Goal: Information Seeking & Learning: Compare options

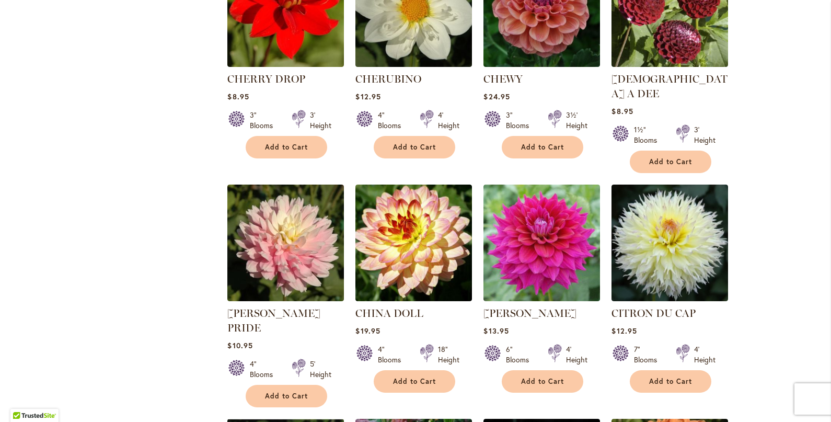
scroll to position [532, 0]
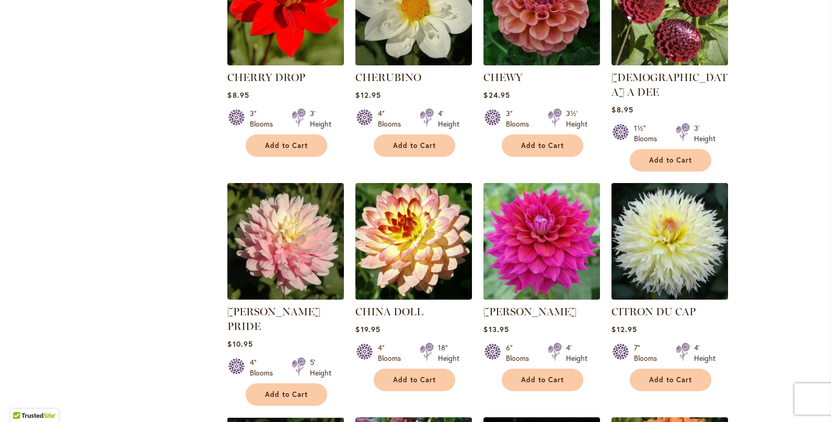
click at [545, 236] on img at bounding box center [542, 241] width 122 height 122
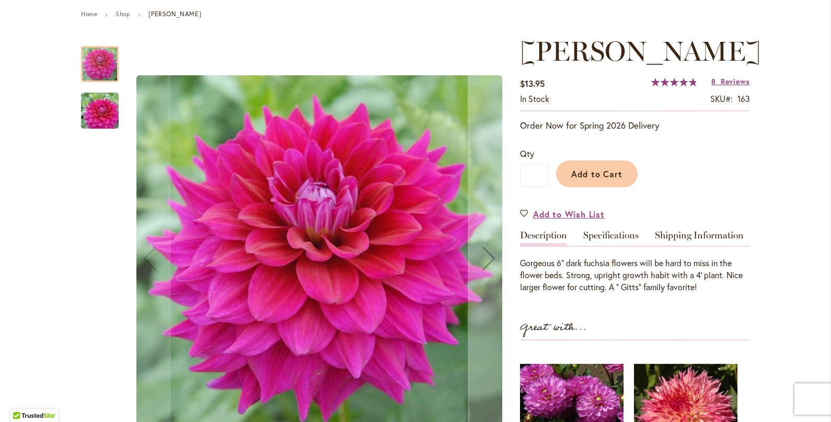
scroll to position [121, 0]
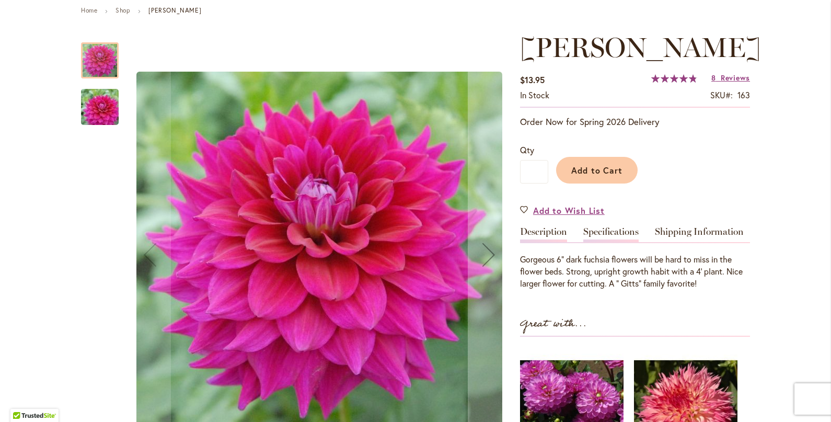
click at [630, 231] on link "Specifications" at bounding box center [610, 234] width 55 height 15
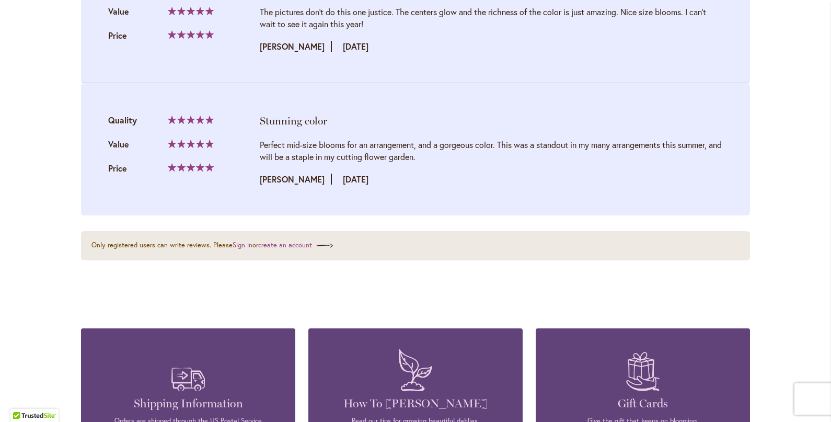
scroll to position [2246, 0]
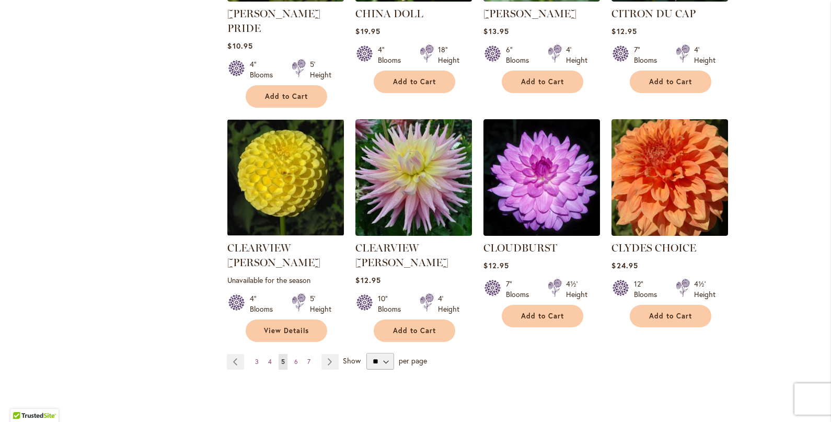
scroll to position [842, 0]
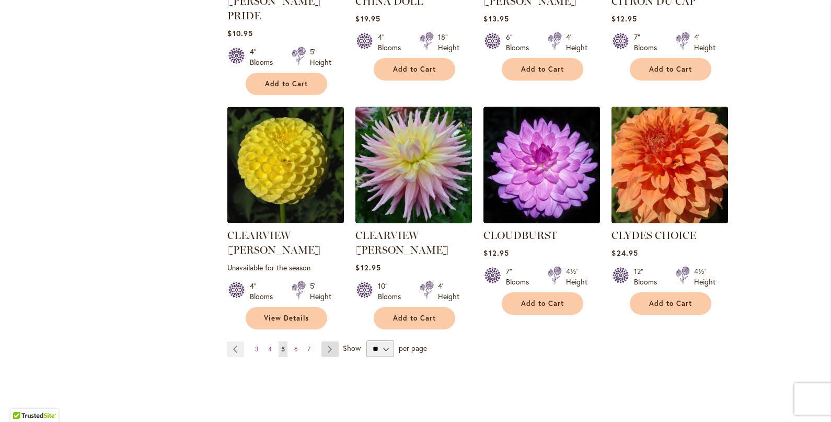
click at [330, 341] on link "Page Next" at bounding box center [329, 349] width 17 height 16
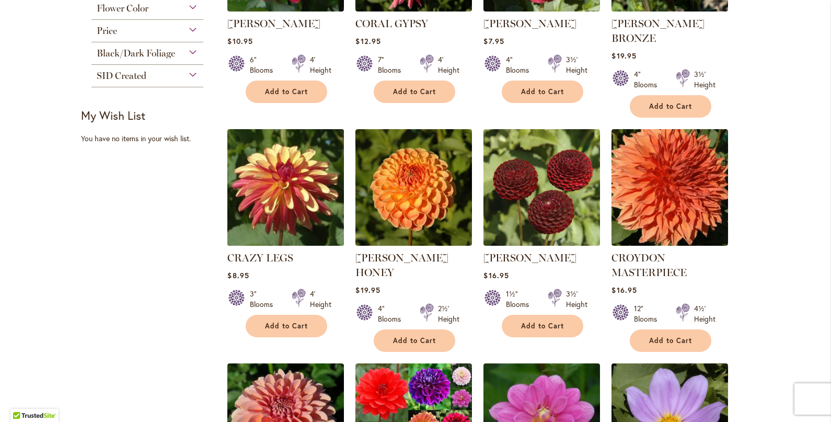
scroll to position [367, 0]
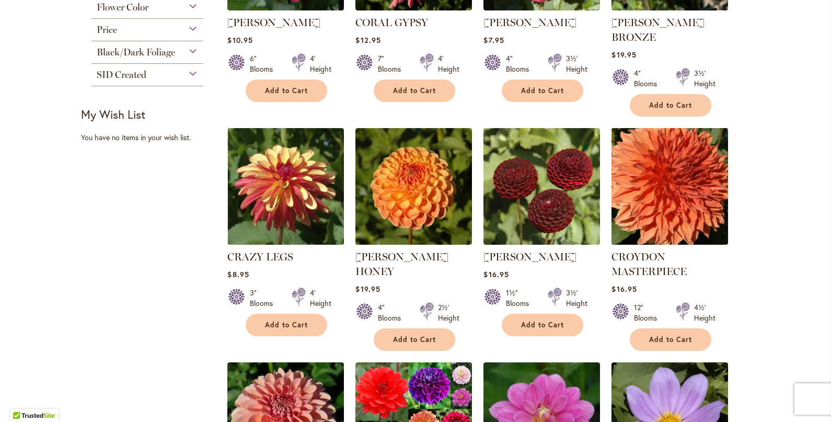
click at [669, 159] on img at bounding box center [670, 186] width 122 height 122
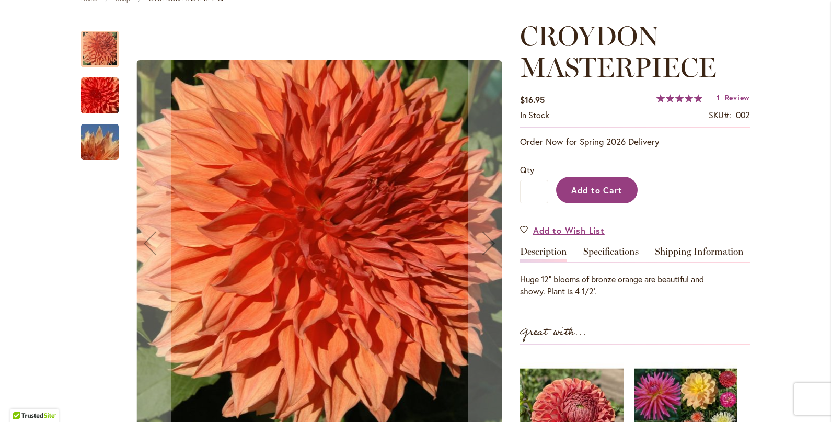
scroll to position [138, 0]
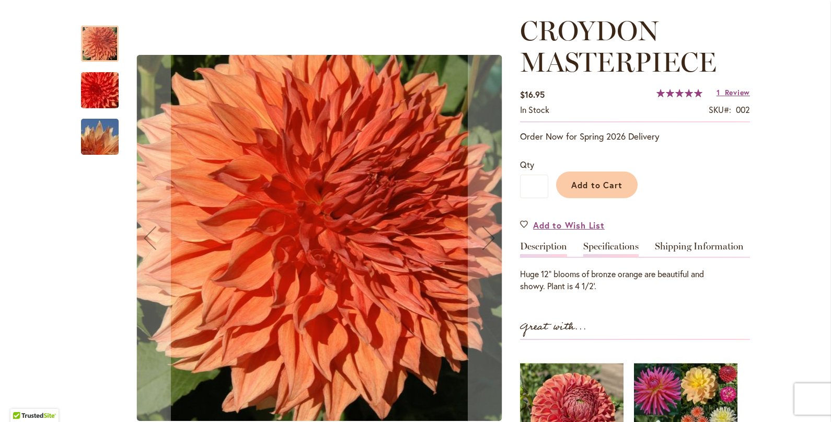
click at [608, 248] on link "Specifications" at bounding box center [610, 249] width 55 height 15
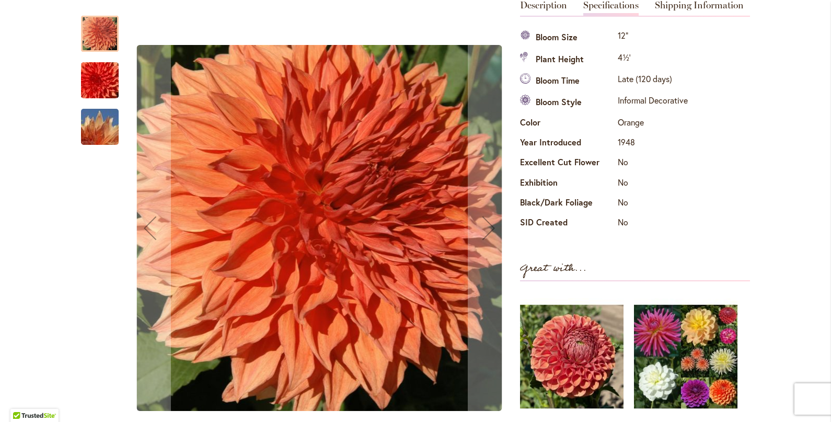
click at [94, 87] on img "CROYDON MASTERPIECE" at bounding box center [99, 80] width 75 height 50
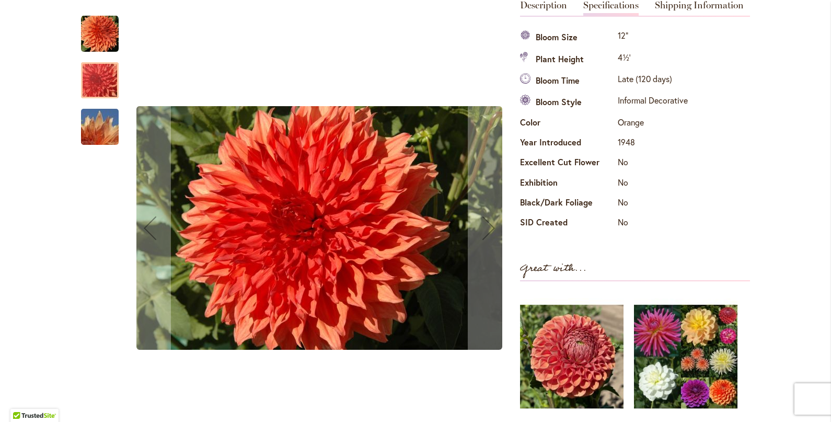
click at [98, 108] on div "CROYDON MASTERPIECE" at bounding box center [100, 121] width 38 height 47
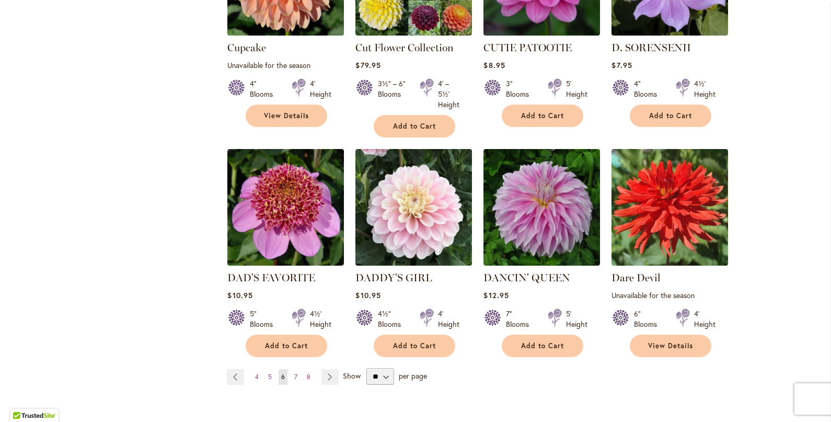
scroll to position [811, 0]
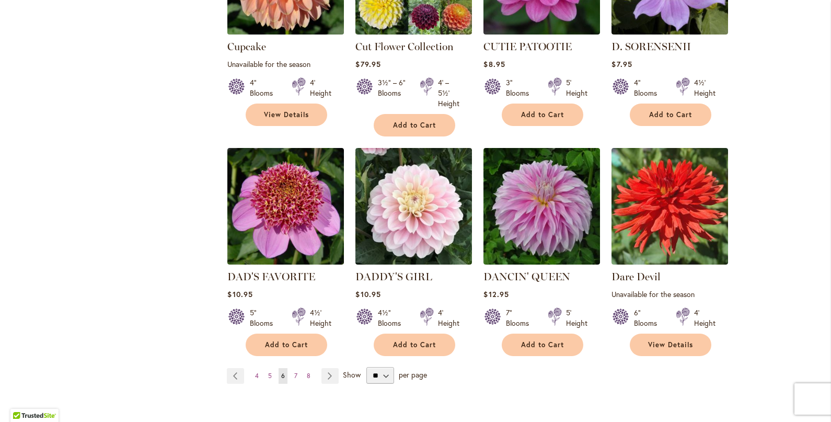
click at [301, 166] on img at bounding box center [285, 206] width 117 height 117
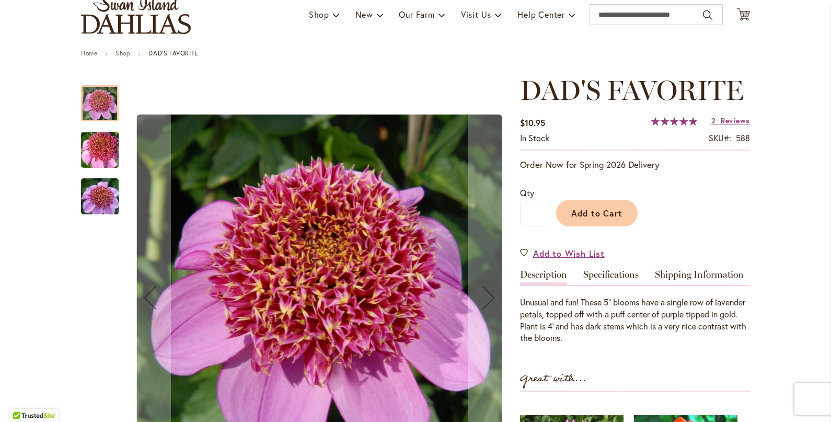
scroll to position [79, 0]
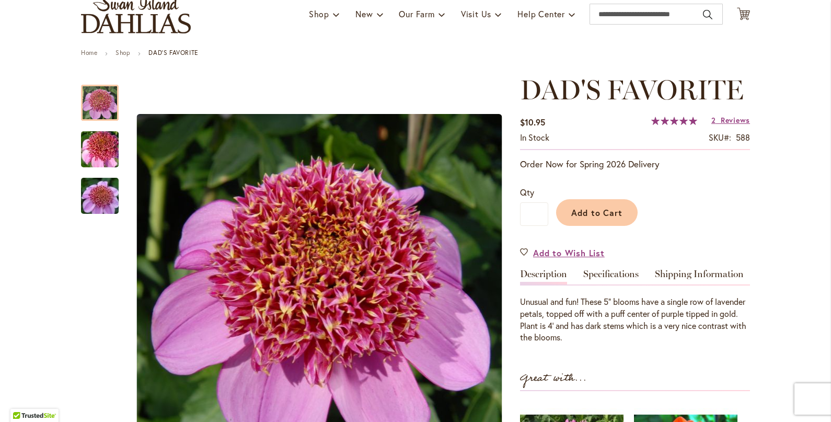
click at [621, 265] on div "DAD'S FAVORITE $10.95 In stock SKU 588 Rating: 100 % of 100 2 Reviews Add Your …" at bounding box center [635, 369] width 230 height 591
click at [622, 279] on link "Specifications" at bounding box center [610, 276] width 55 height 15
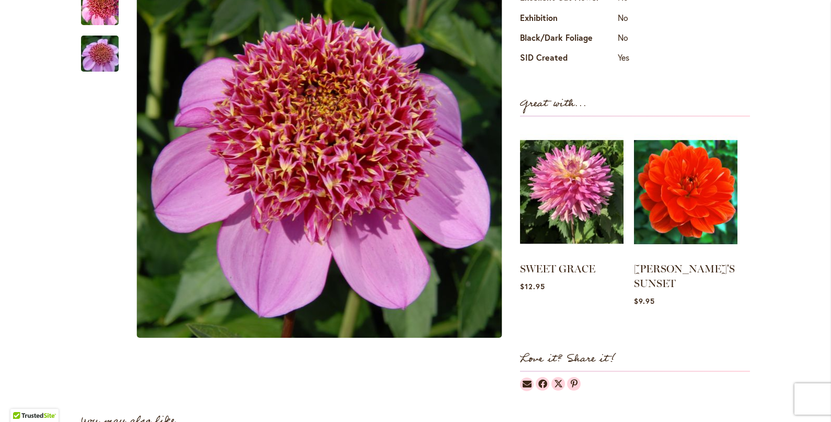
scroll to position [510, 0]
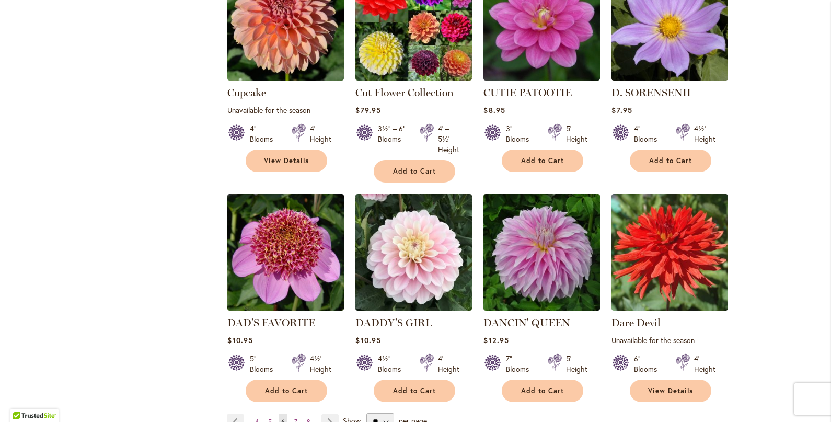
scroll to position [792, 0]
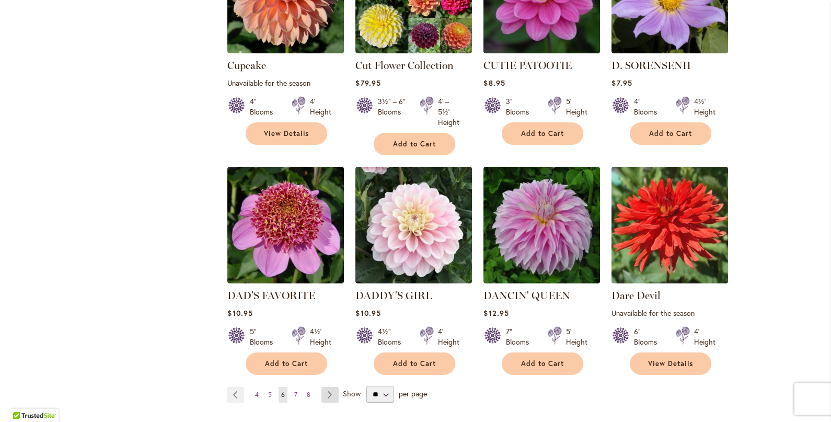
click at [329, 387] on link "Page Next" at bounding box center [329, 395] width 17 height 16
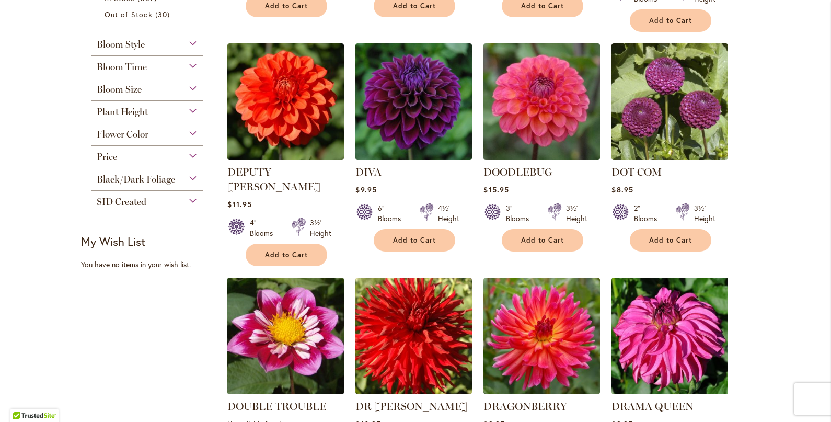
scroll to position [455, 0]
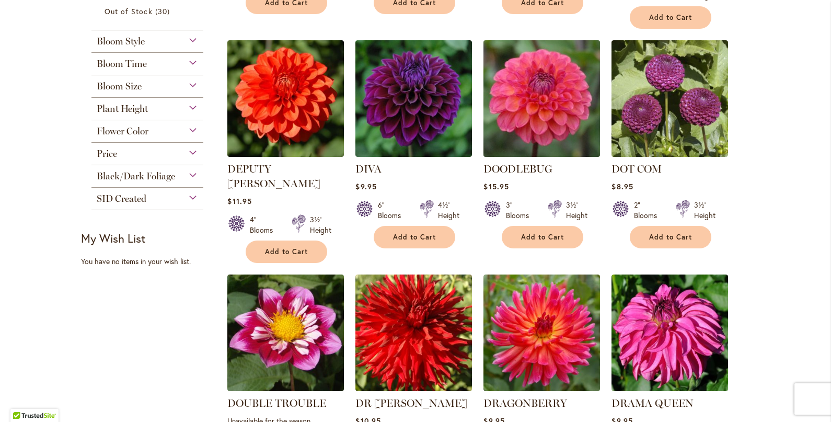
click at [521, 103] on img at bounding box center [542, 99] width 122 height 122
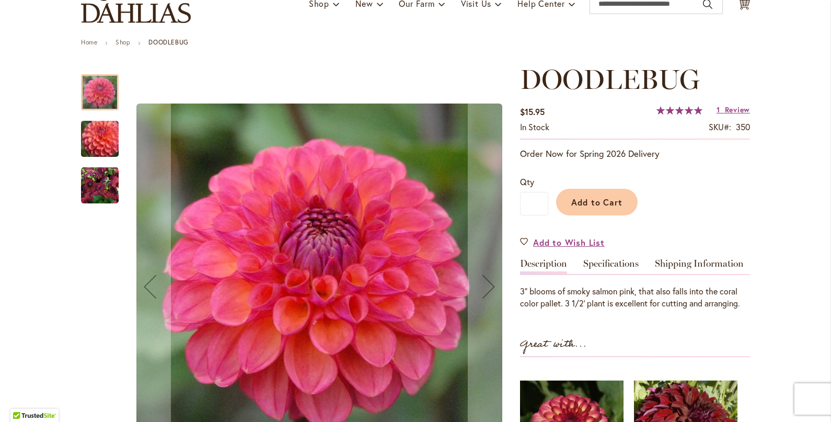
scroll to position [90, 0]
click at [105, 139] on img "DOODLEBUG" at bounding box center [99, 138] width 75 height 64
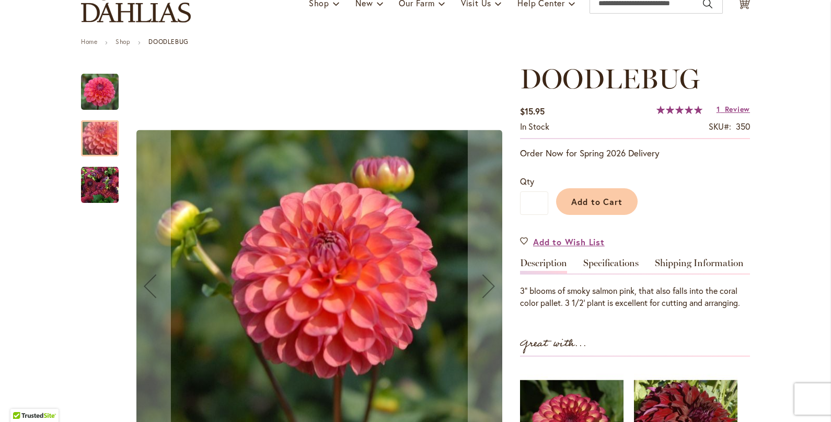
click at [102, 182] on img "DOODLEBUG" at bounding box center [100, 185] width 38 height 38
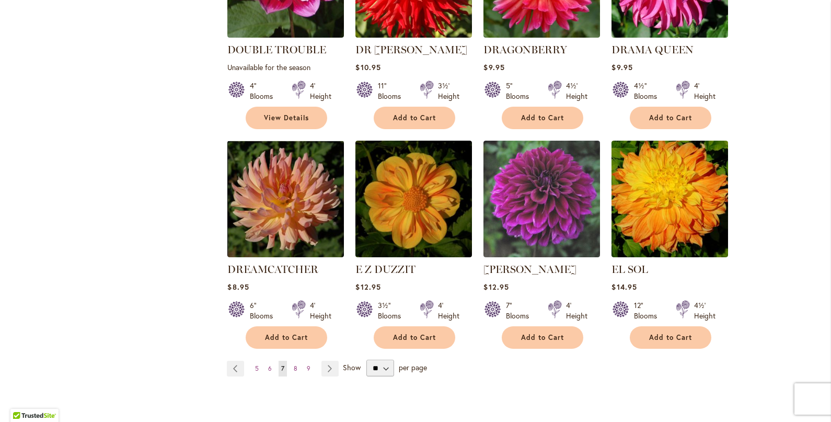
scroll to position [814, 0]
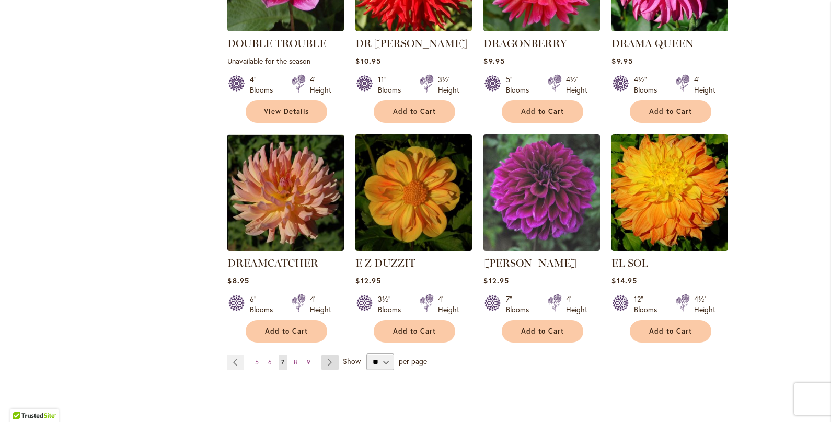
click at [326, 354] on link "Page Next" at bounding box center [329, 362] width 17 height 16
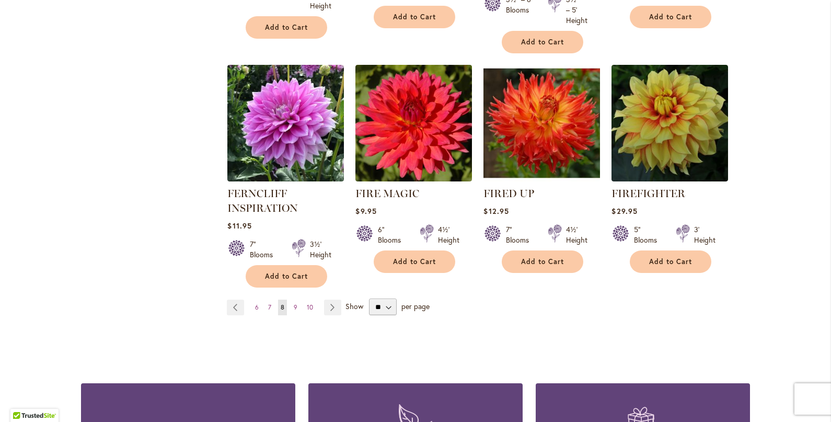
scroll to position [881, 0]
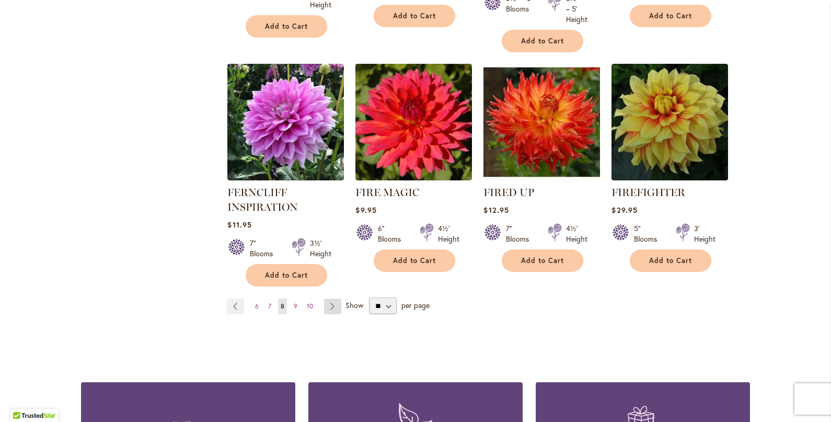
click at [331, 302] on link "Page Next" at bounding box center [332, 306] width 17 height 16
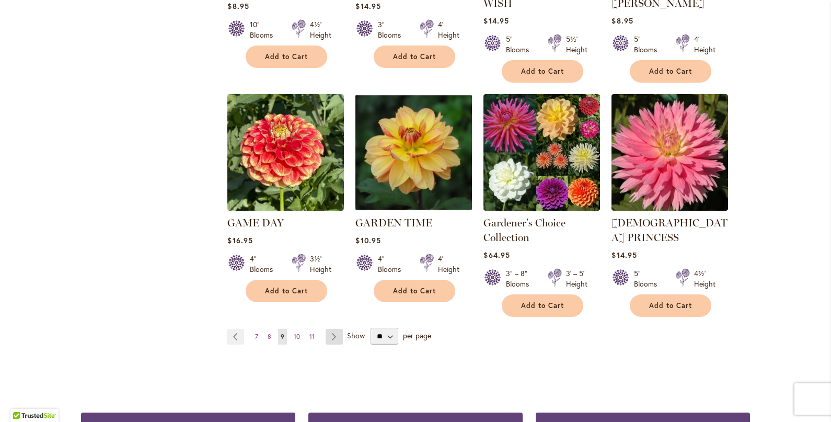
scroll to position [870, 0]
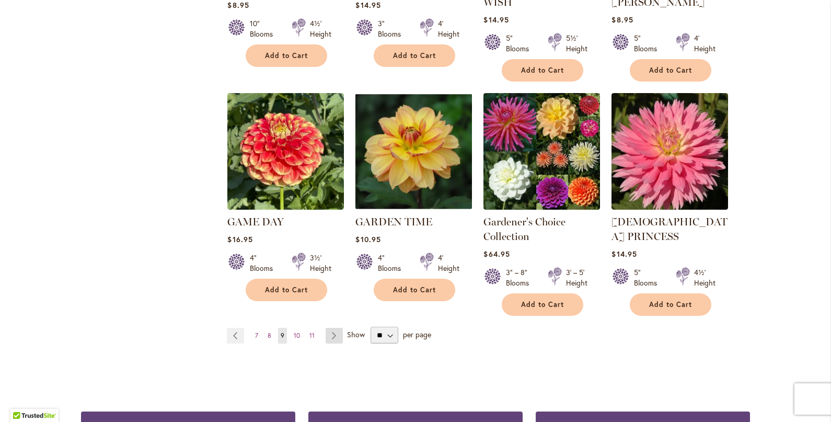
click at [336, 328] on link "Page Next" at bounding box center [334, 336] width 17 height 16
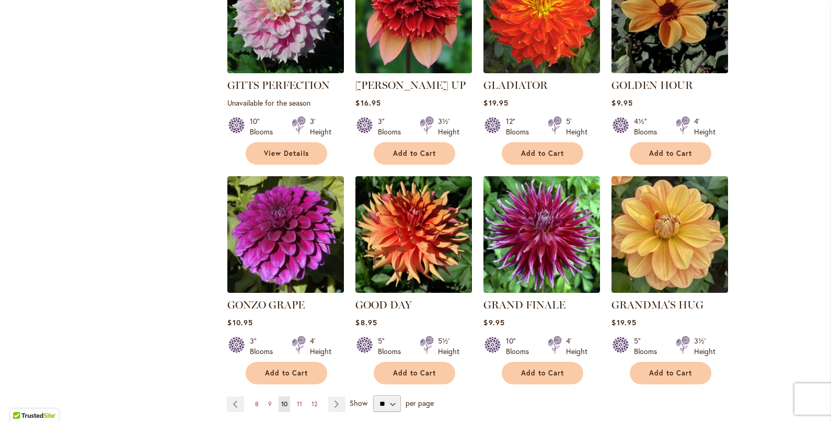
scroll to position [760, 0]
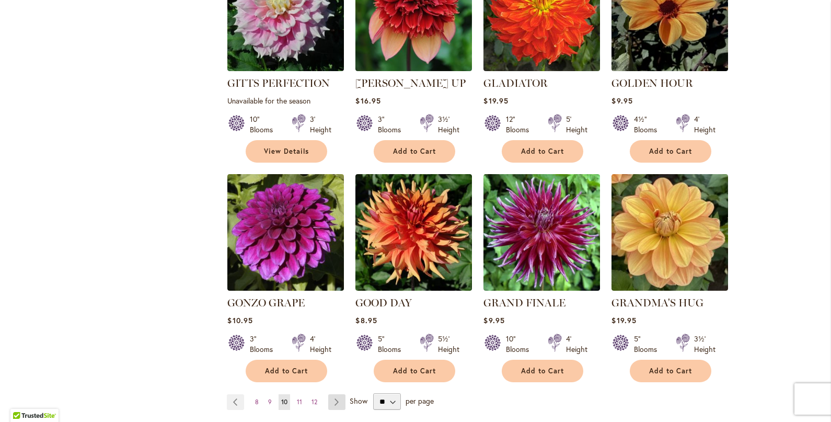
click at [340, 394] on link "Page Next" at bounding box center [336, 402] width 17 height 16
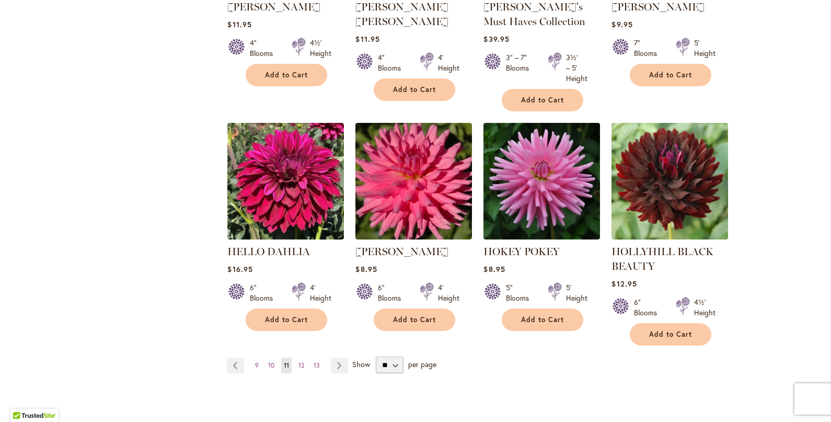
scroll to position [838, 0]
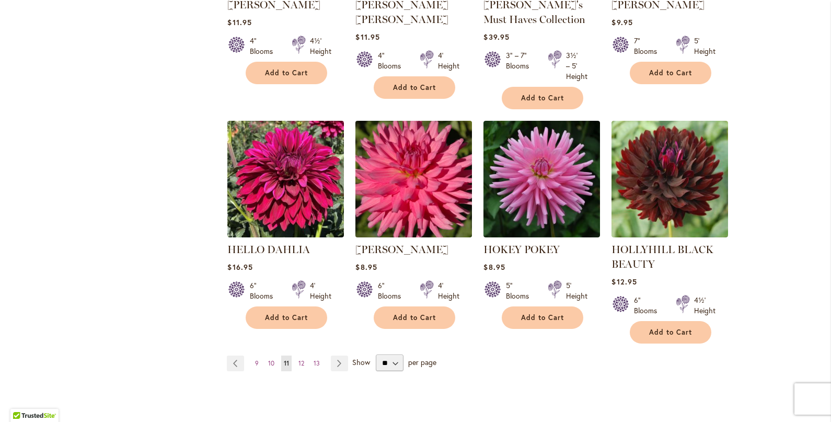
click at [385, 177] on img at bounding box center [414, 179] width 122 height 122
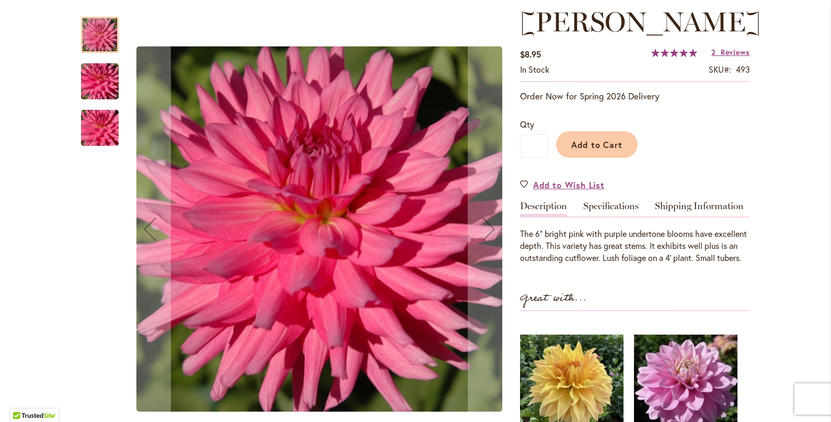
scroll to position [148, 0]
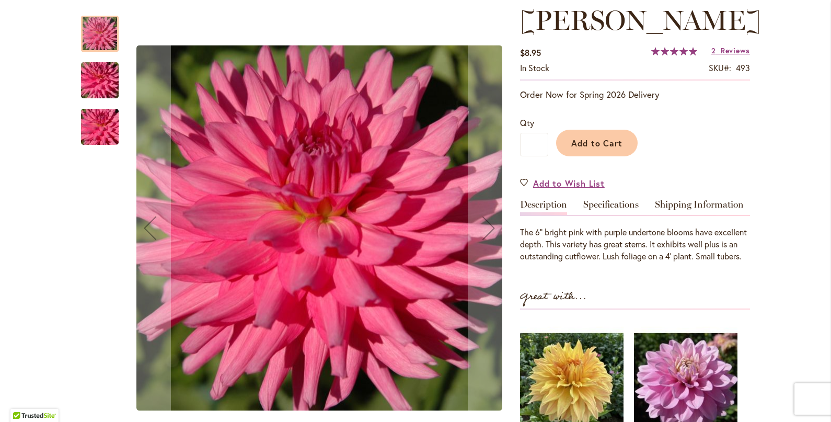
click at [95, 65] on img "HERBERT SMITH" at bounding box center [99, 80] width 75 height 50
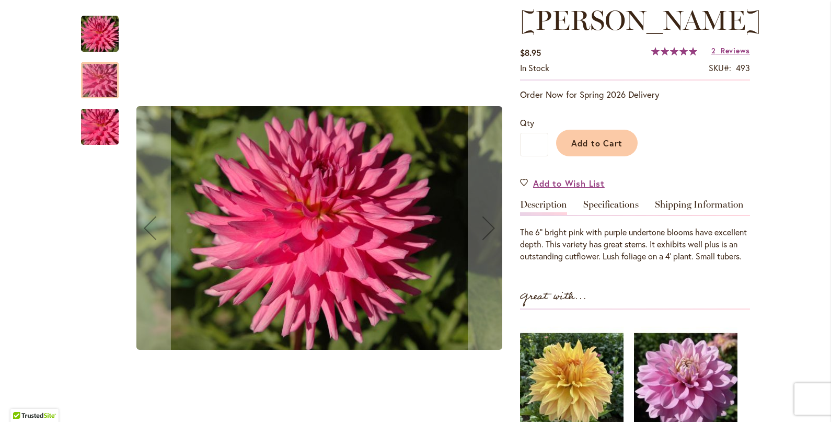
click at [95, 124] on img "HERBERT SMITH" at bounding box center [99, 127] width 75 height 50
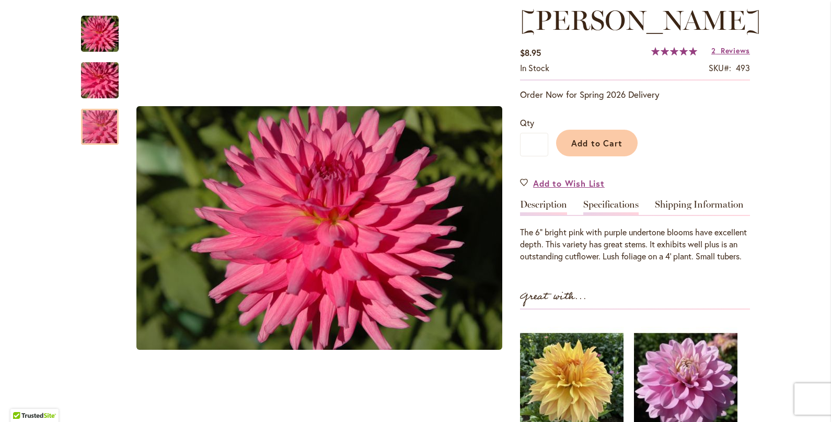
click at [623, 215] on link "Specifications" at bounding box center [610, 207] width 55 height 15
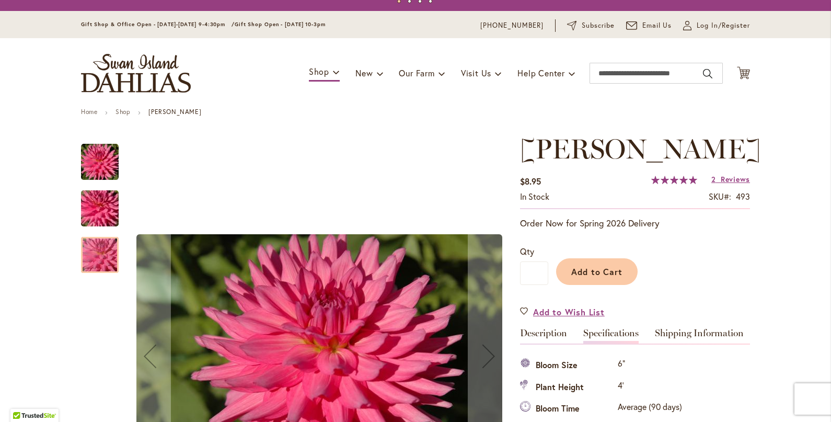
scroll to position [0, 0]
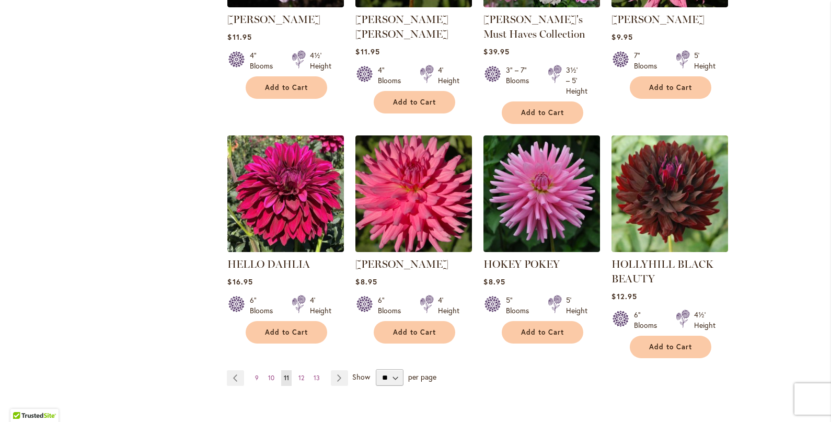
scroll to position [829, 0]
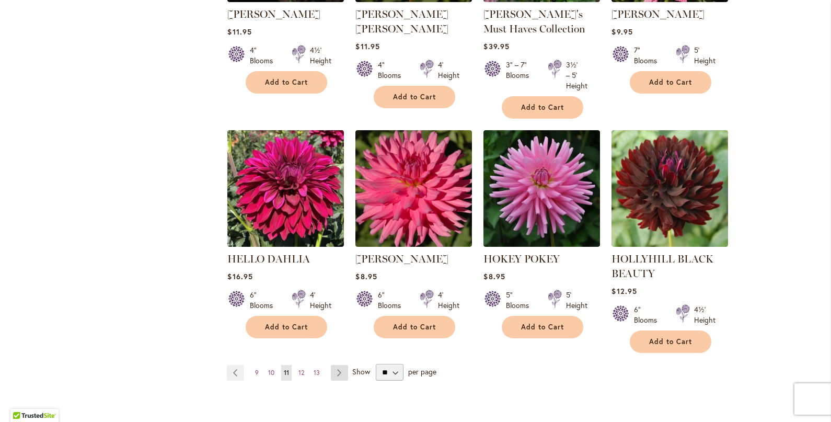
click at [340, 374] on link "Page Next" at bounding box center [339, 373] width 17 height 16
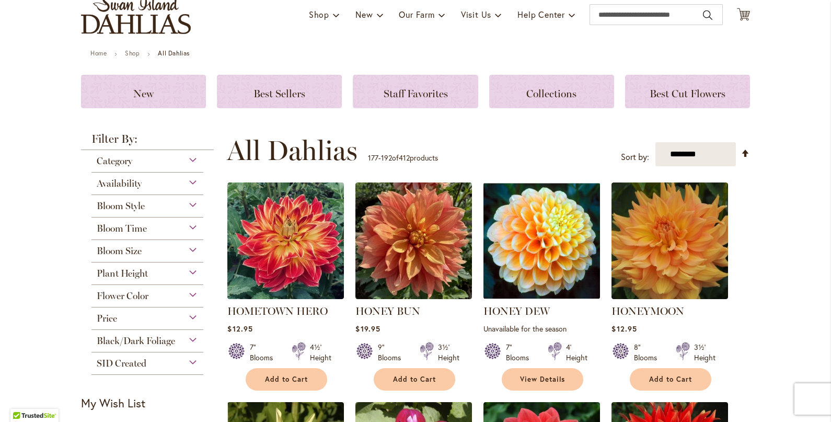
scroll to position [100, 0]
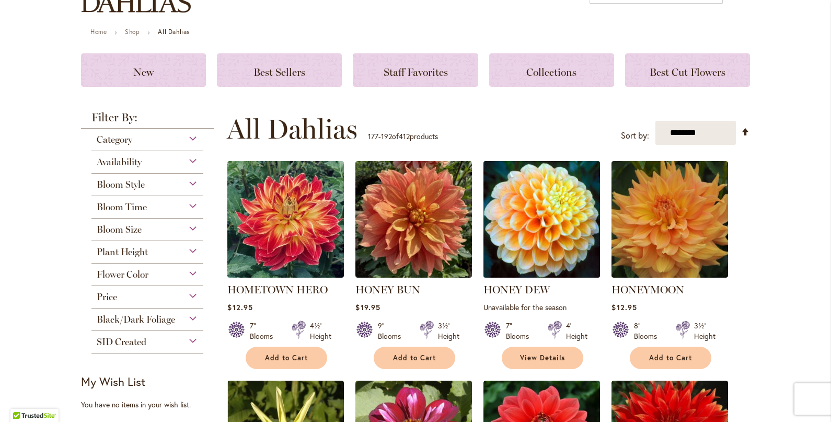
click at [522, 240] on img at bounding box center [542, 219] width 122 height 122
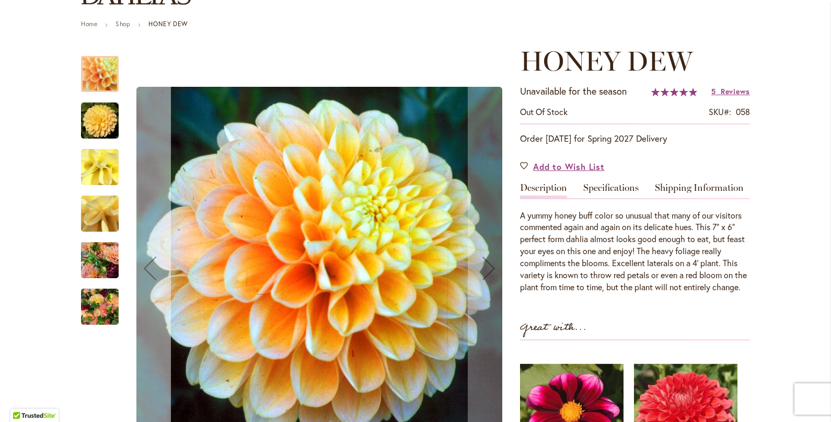
scroll to position [108, 0]
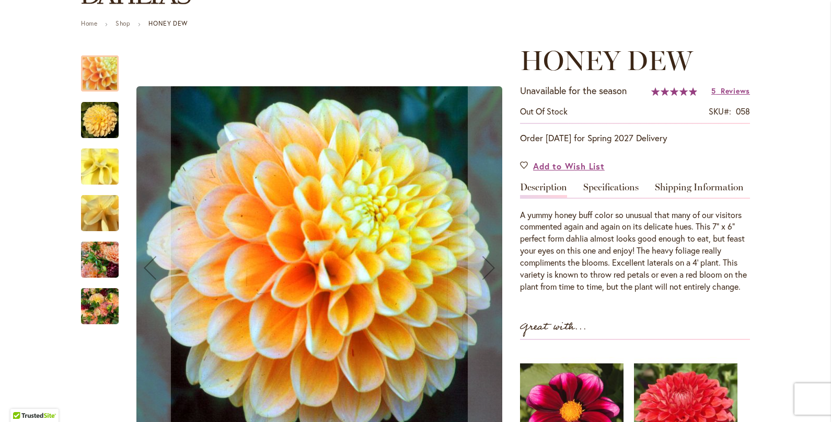
click at [95, 118] on img "Honey Dew" at bounding box center [100, 120] width 38 height 38
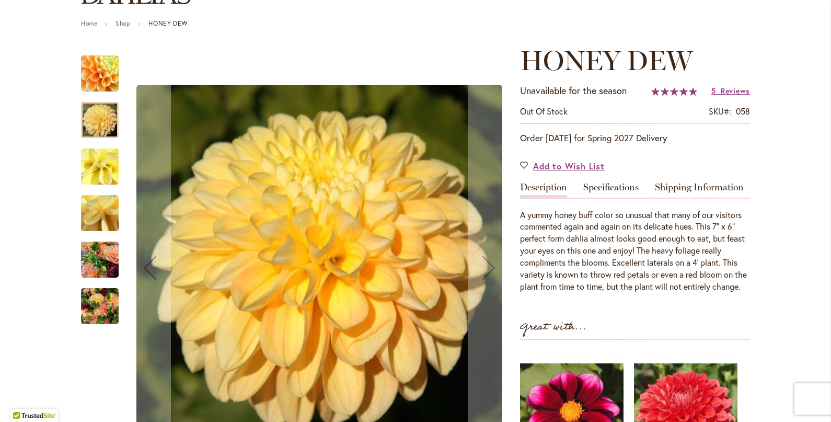
click at [103, 229] on img "Honey Dew" at bounding box center [99, 213] width 75 height 56
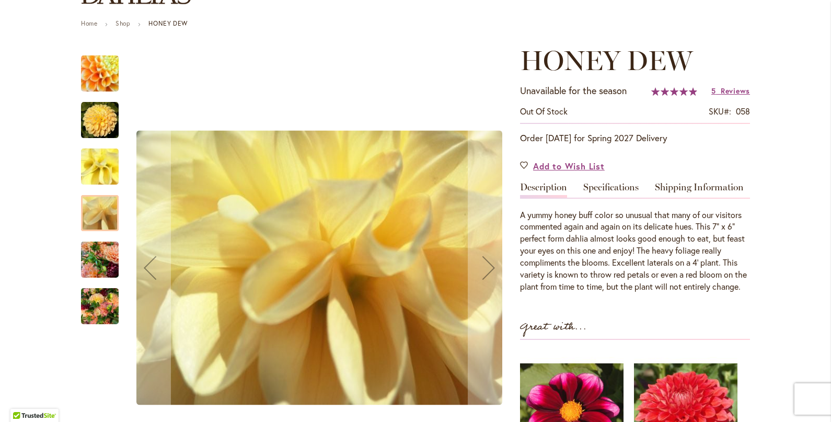
click at [101, 255] on img "Honey Dew" at bounding box center [100, 260] width 38 height 50
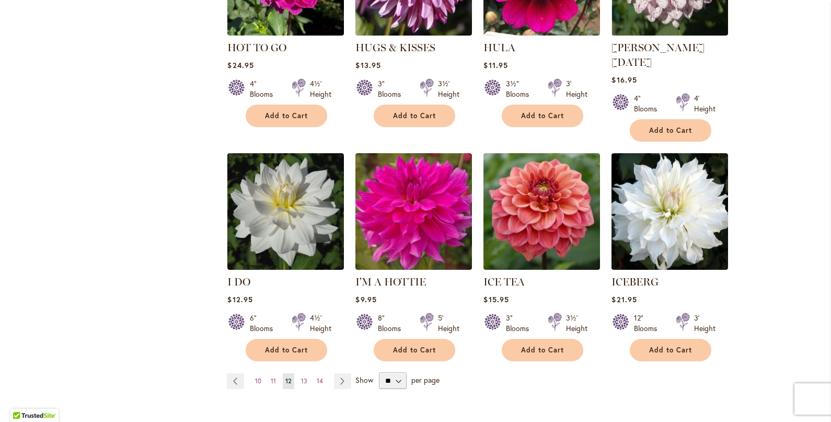
scroll to position [783, 0]
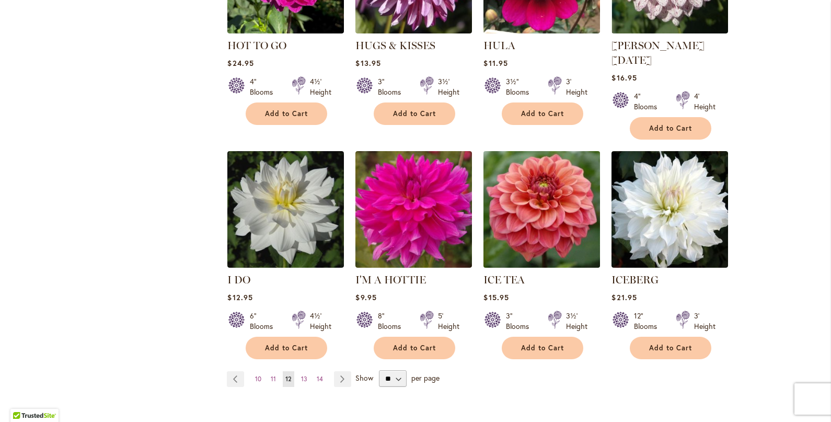
click at [509, 210] on img at bounding box center [542, 209] width 122 height 122
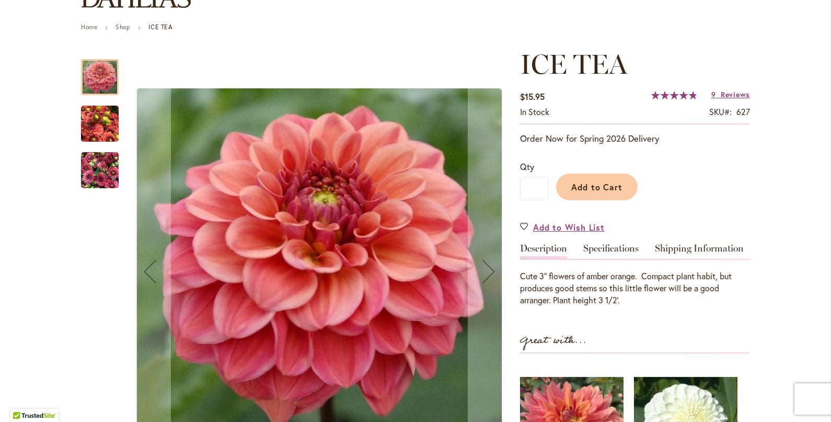
scroll to position [107, 0]
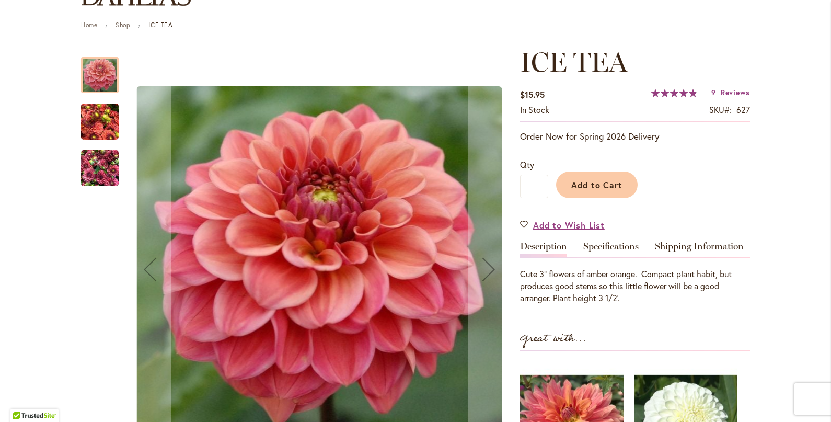
click at [95, 120] on img "ICE TEA" at bounding box center [100, 122] width 38 height 50
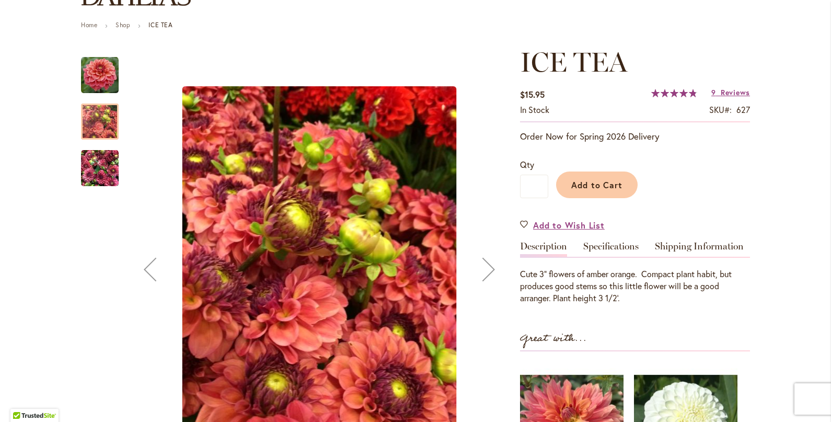
click at [98, 166] on img "ICE TEA" at bounding box center [100, 168] width 38 height 50
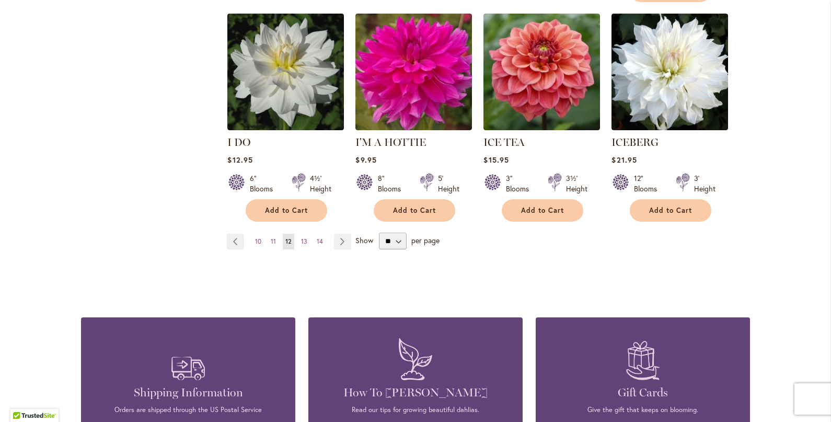
scroll to position [921, 0]
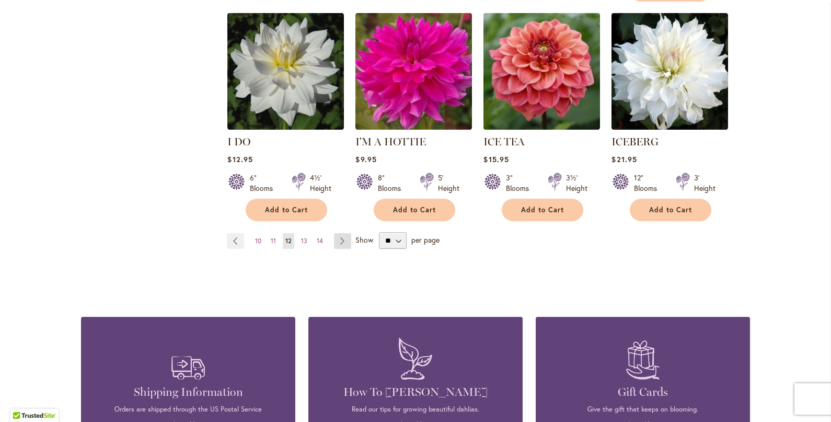
click at [341, 233] on link "Page Next" at bounding box center [342, 241] width 17 height 16
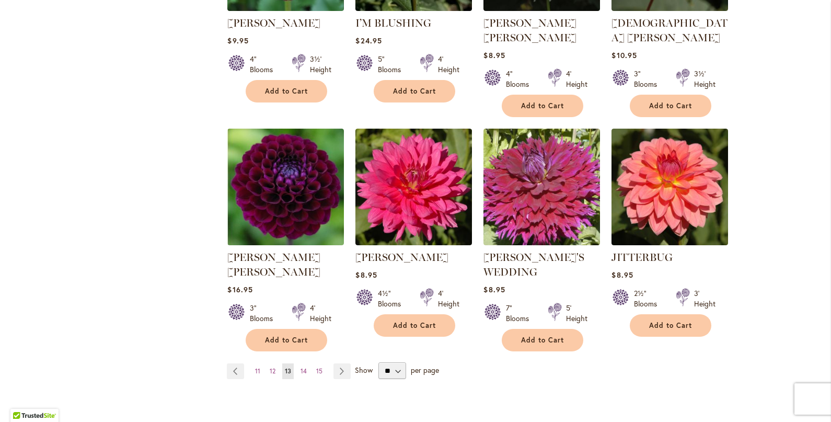
scroll to position [817, 0]
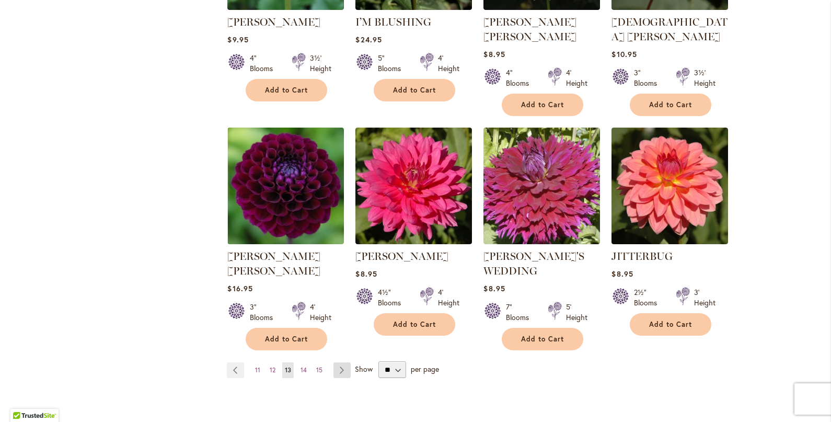
click at [344, 362] on link "Page Next" at bounding box center [342, 370] width 17 height 16
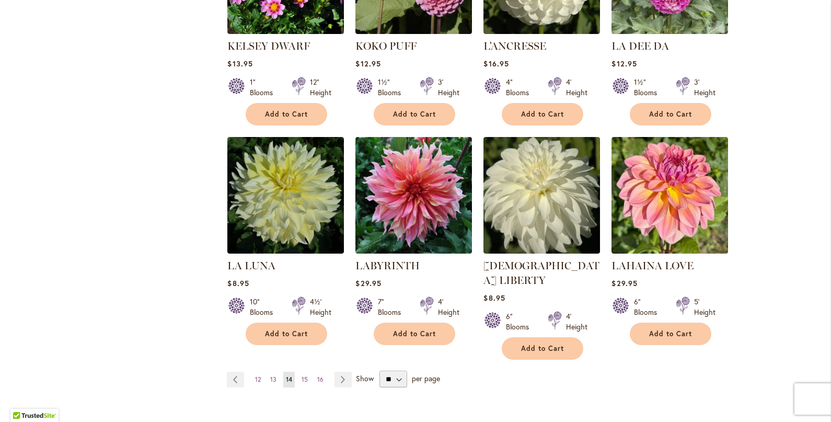
scroll to position [784, 0]
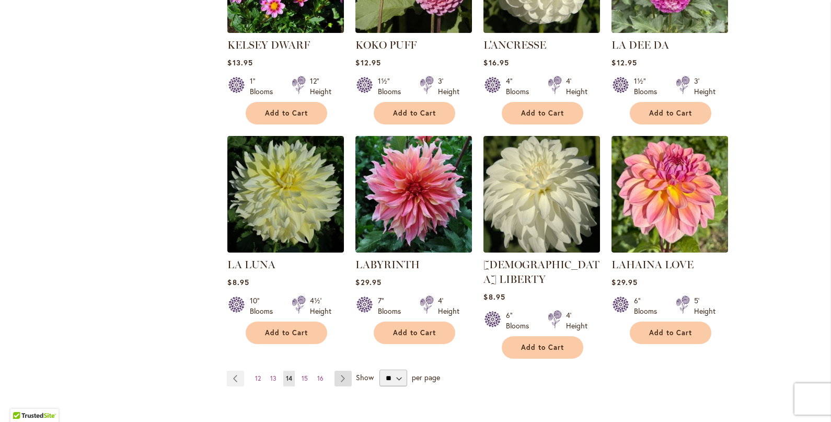
click at [343, 371] on link "Page Next" at bounding box center [343, 379] width 17 height 16
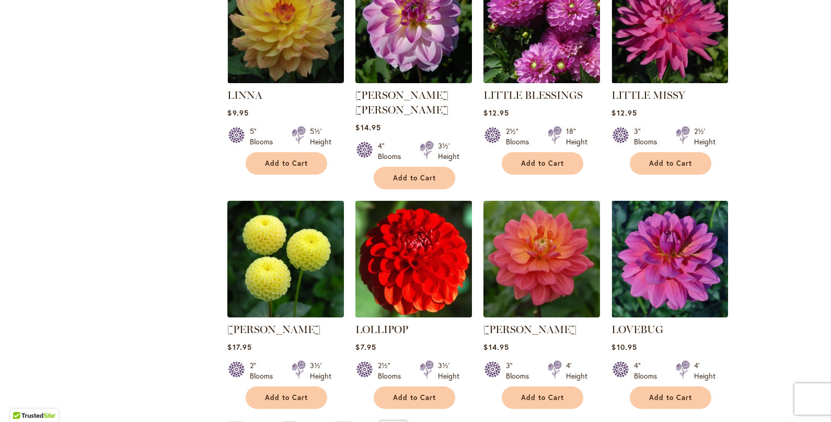
scroll to position [771, 0]
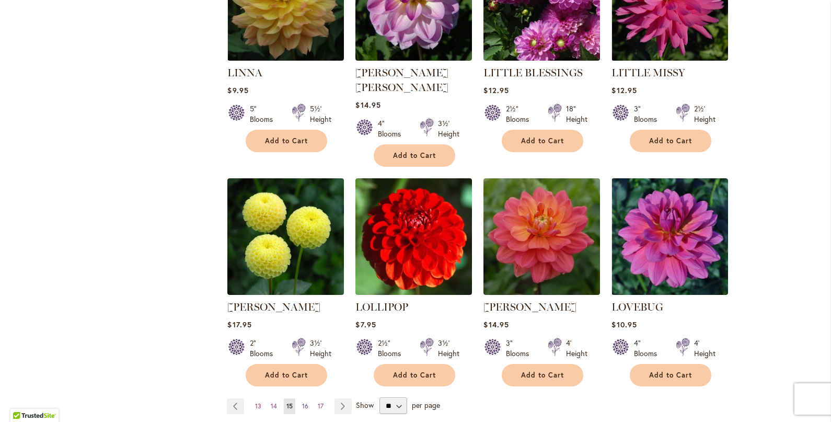
click at [303, 402] on span "16" at bounding box center [305, 406] width 6 height 8
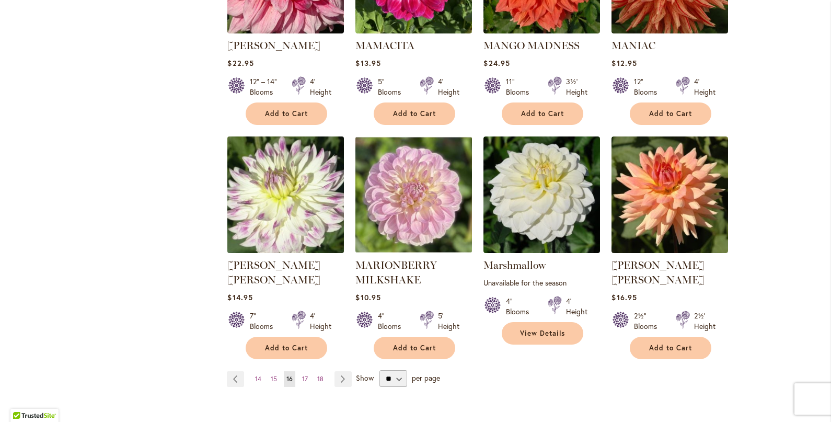
scroll to position [799, 0]
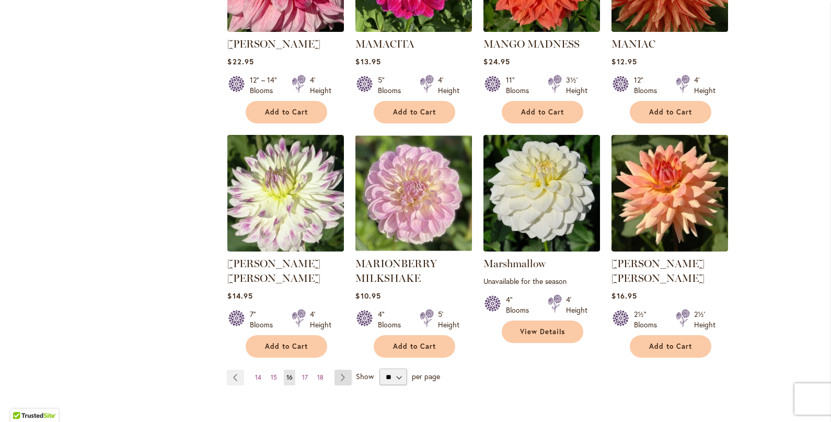
click at [337, 370] on link "Page Next" at bounding box center [343, 378] width 17 height 16
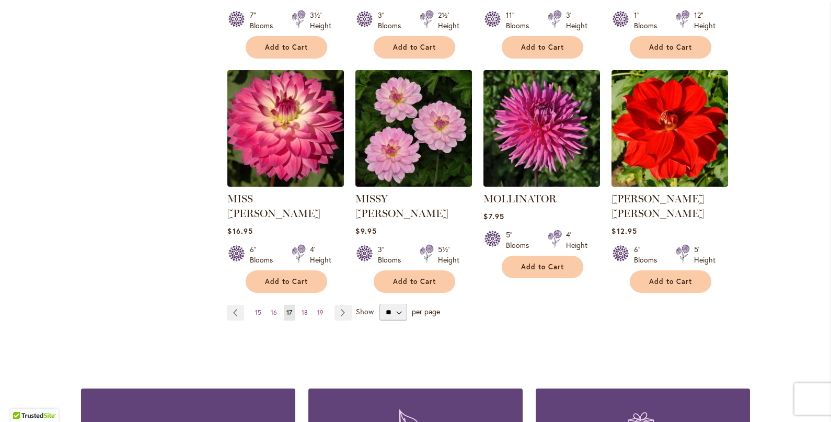
scroll to position [854, 0]
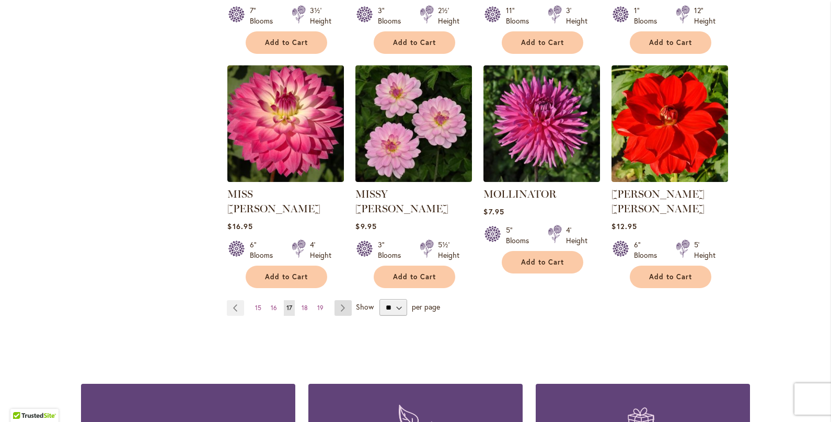
click at [338, 300] on link "Page Next" at bounding box center [343, 308] width 17 height 16
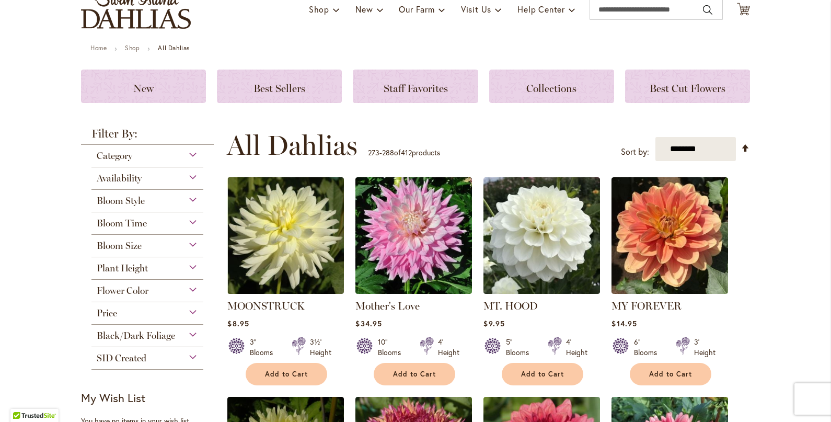
scroll to position [100, 0]
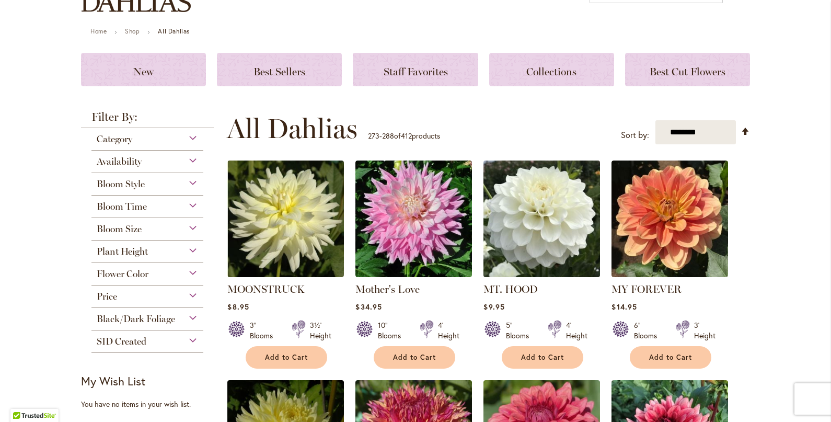
click at [530, 215] on img at bounding box center [542, 219] width 122 height 122
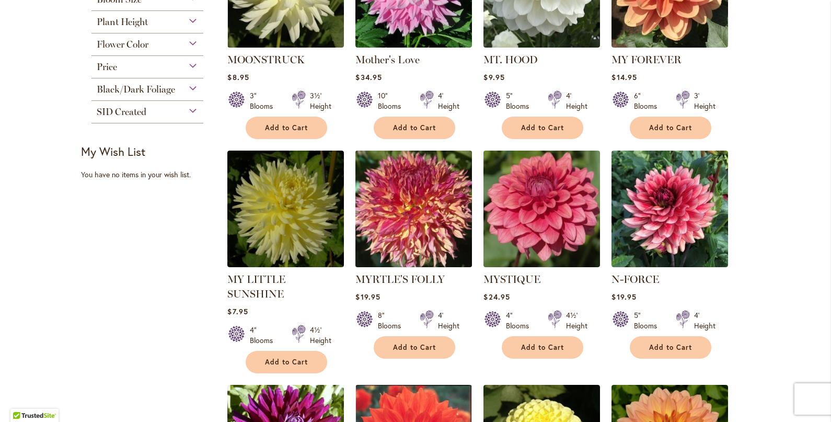
scroll to position [333, 0]
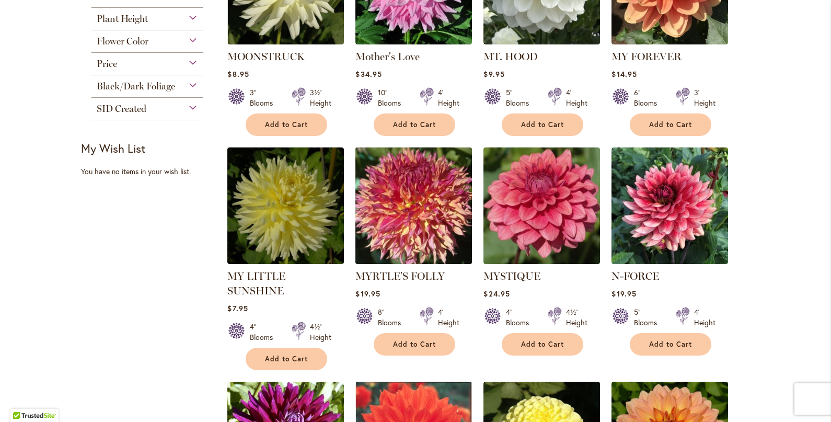
click at [398, 225] on img at bounding box center [414, 206] width 122 height 122
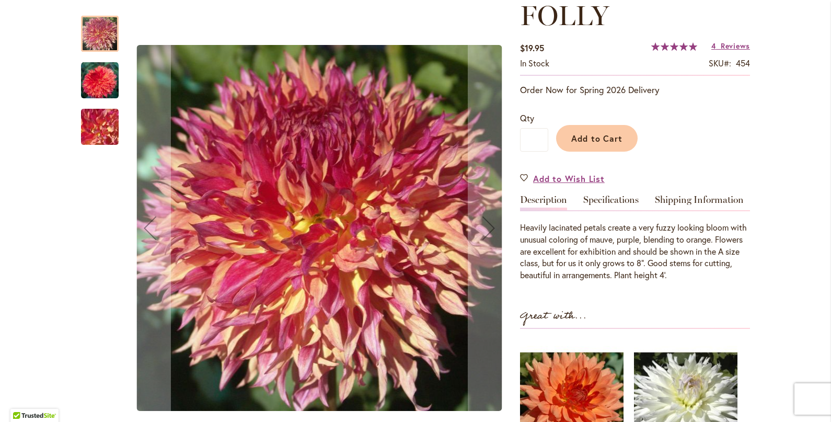
scroll to position [189, 0]
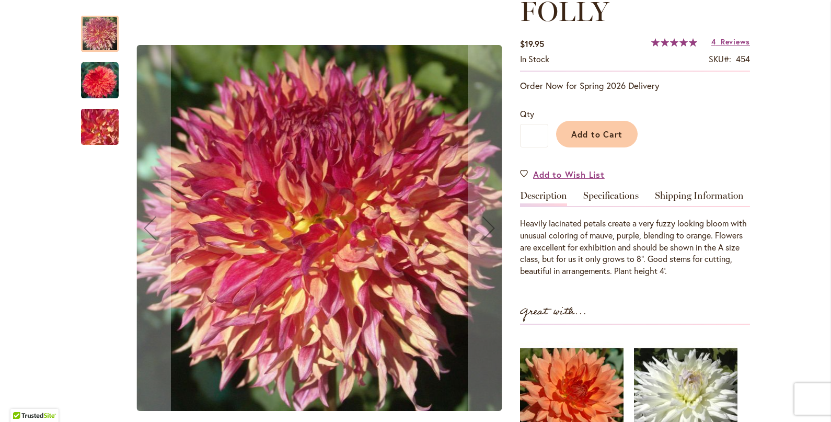
click at [98, 85] on img "MYRTLE'S FOLLY" at bounding box center [100, 81] width 38 height 38
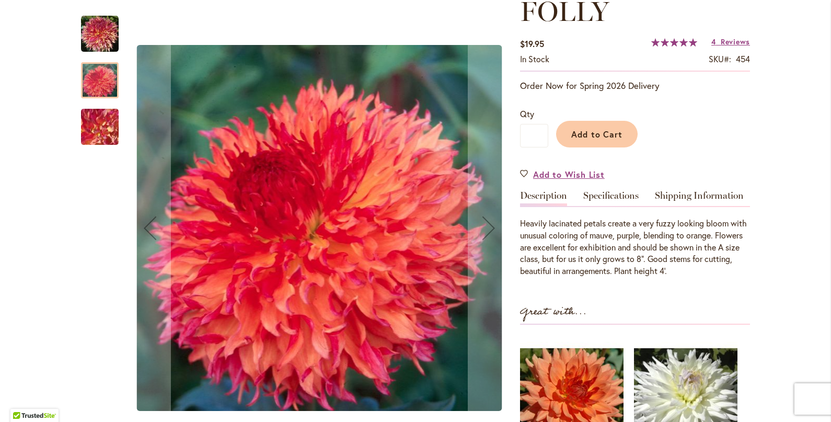
click at [94, 125] on img "MYRTLE'S FOLLY" at bounding box center [99, 127] width 75 height 56
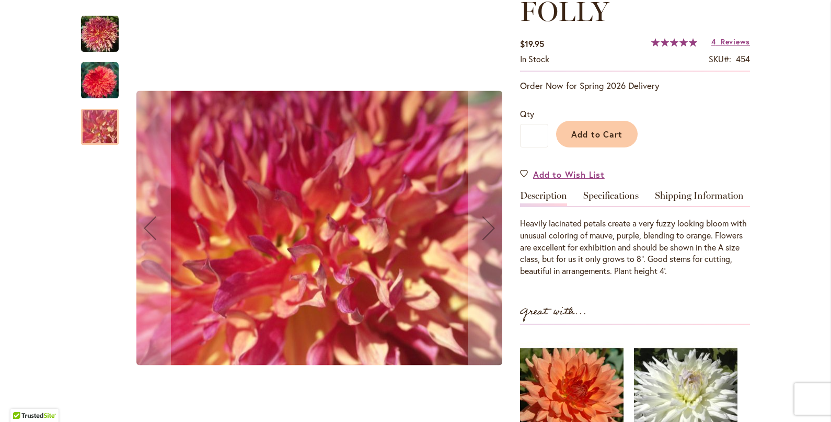
click at [101, 69] on img "MYRTLE'S FOLLY" at bounding box center [100, 81] width 38 height 38
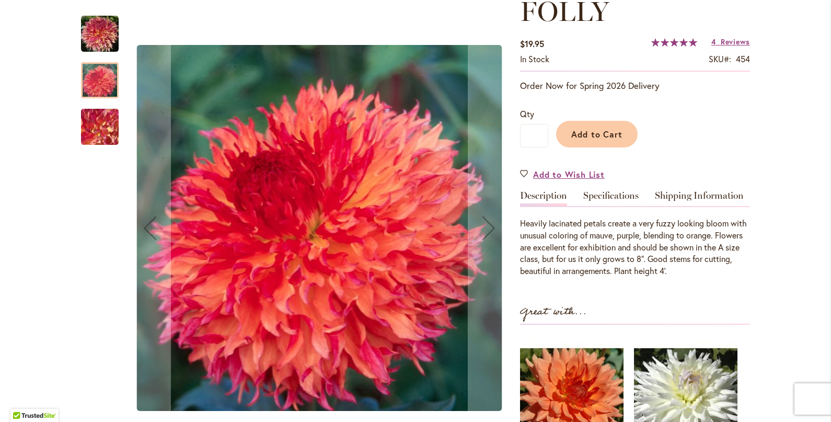
click at [109, 32] on img "MYRTLE'S FOLLY" at bounding box center [100, 34] width 38 height 38
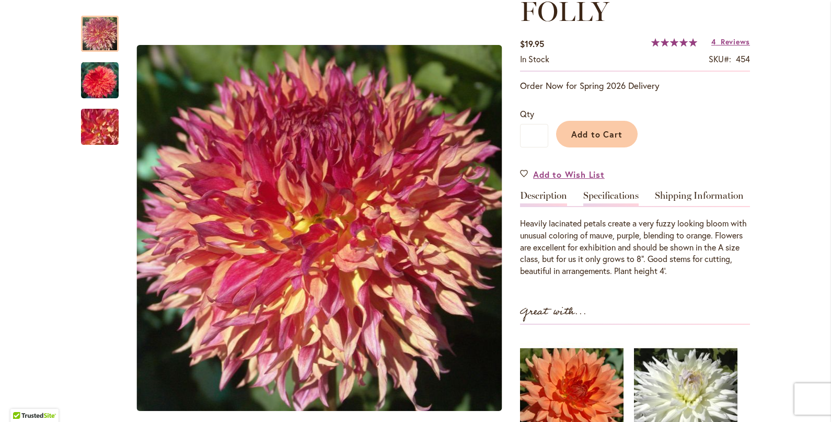
click at [605, 196] on link "Specifications" at bounding box center [610, 198] width 55 height 15
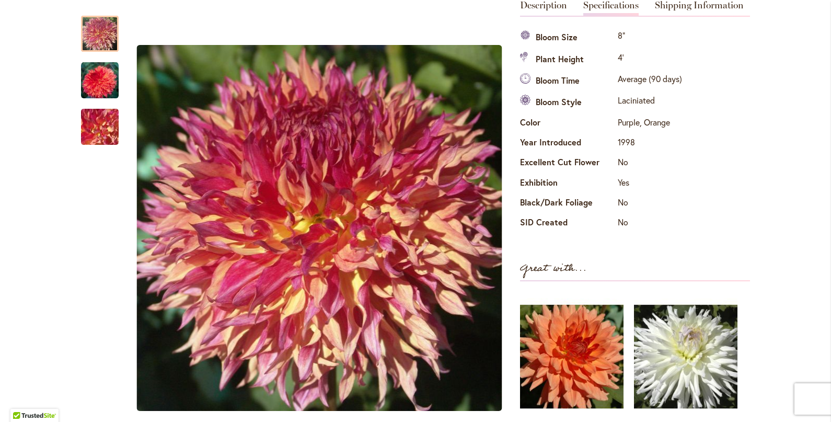
click at [605, 196] on th "Black/Dark Foliage" at bounding box center [567, 204] width 95 height 20
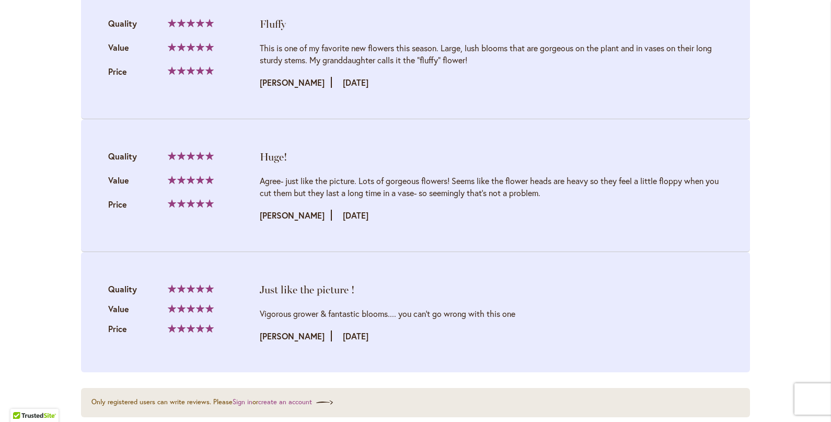
scroll to position [1466, 0]
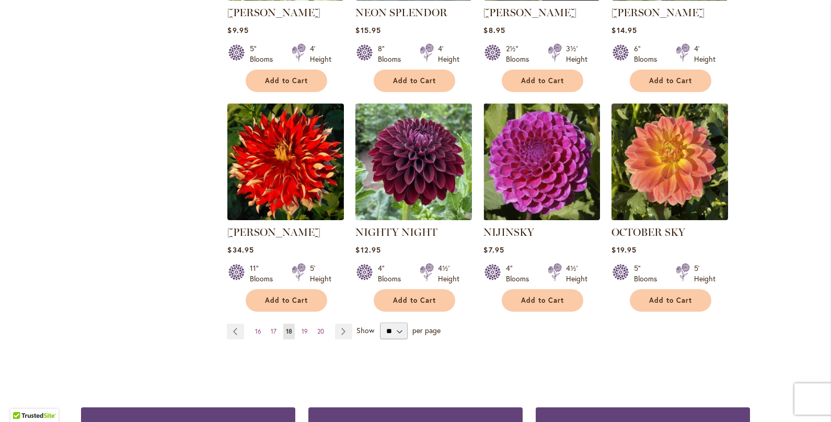
scroll to position [832, 0]
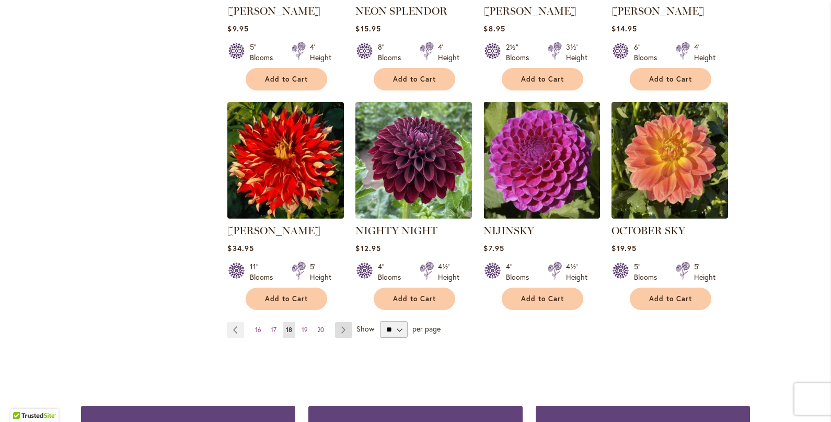
click at [348, 322] on link "Page Next" at bounding box center [343, 330] width 17 height 16
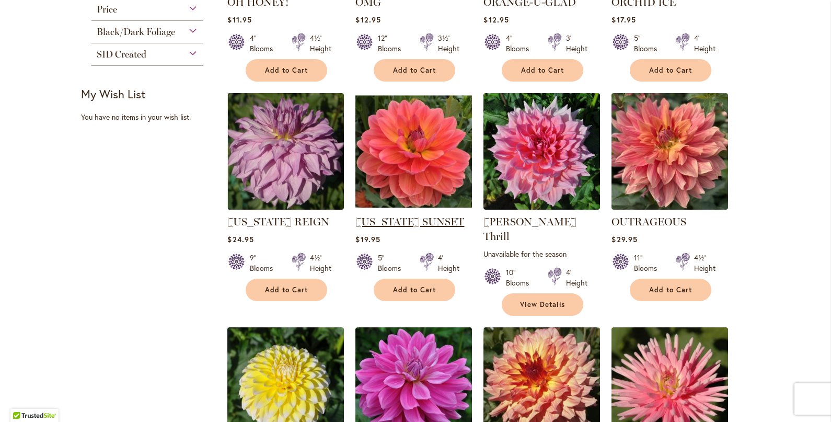
scroll to position [389, 0]
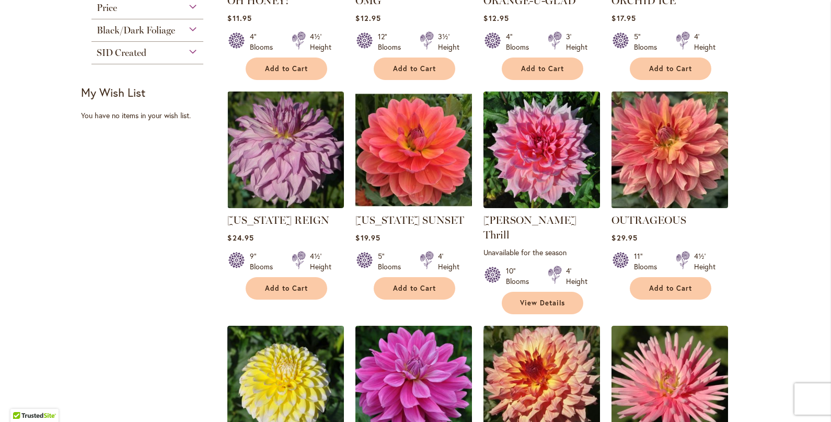
click at [663, 148] on img at bounding box center [670, 150] width 122 height 122
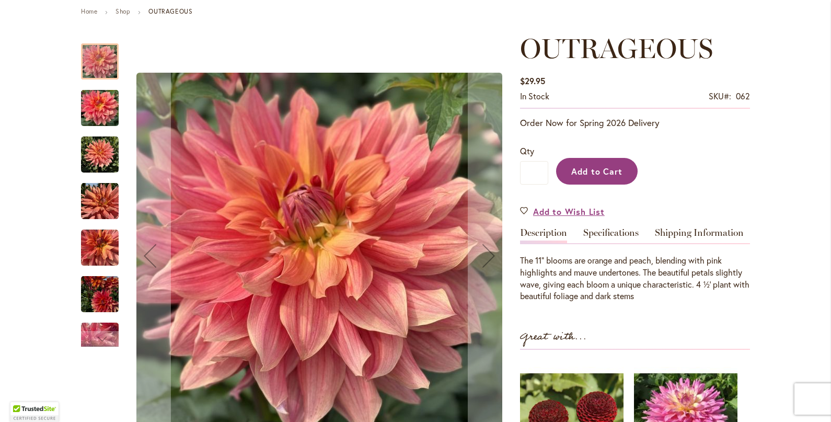
scroll to position [121, 0]
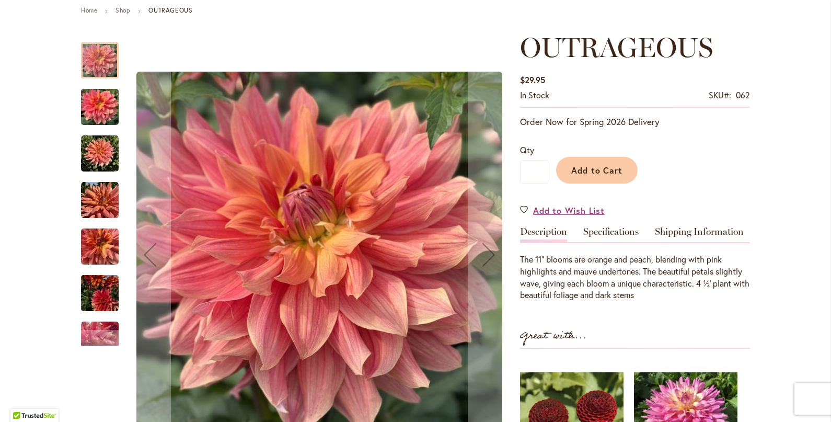
click at [92, 107] on img "OUTRAGEOUS" at bounding box center [100, 107] width 38 height 50
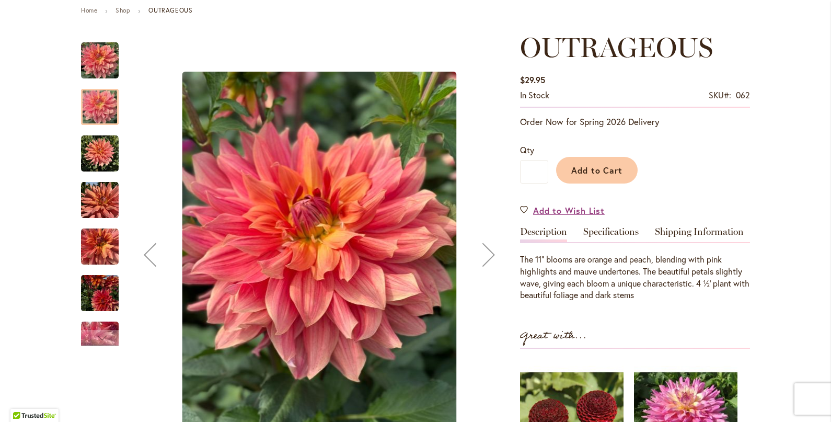
click at [99, 160] on img "OUTRAGEOUS" at bounding box center [100, 154] width 38 height 38
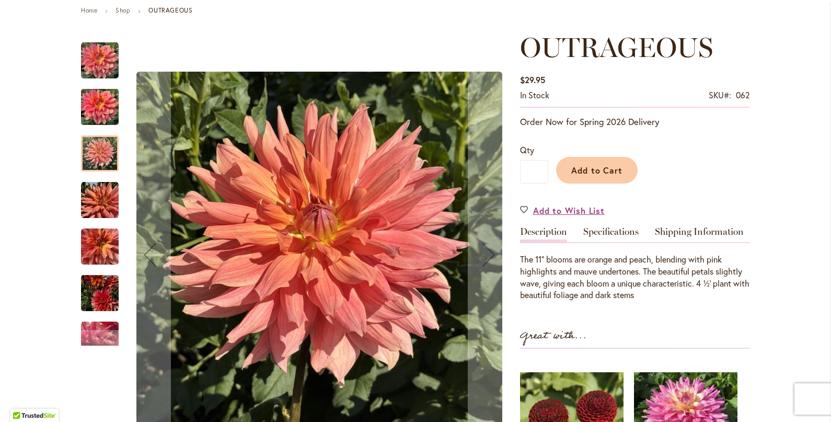
click at [104, 211] on img "OUTRAGEOUS" at bounding box center [100, 200] width 38 height 38
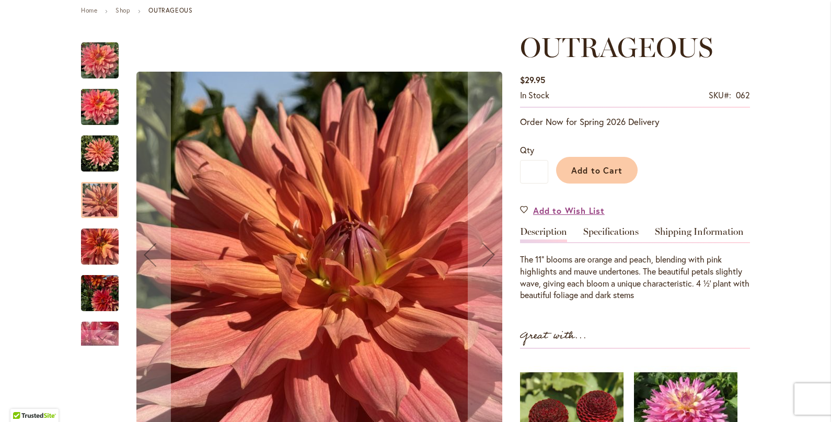
click at [99, 269] on div "OUTRAGEOUS" at bounding box center [105, 288] width 48 height 47
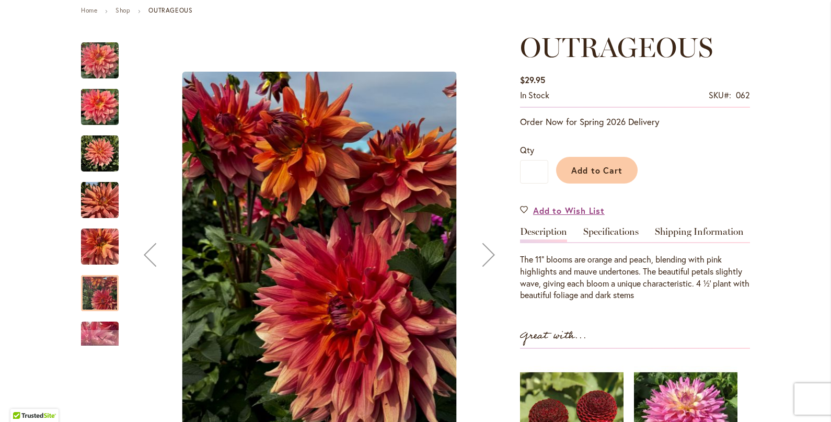
click at [96, 304] on div at bounding box center [100, 293] width 38 height 36
click at [101, 291] on div at bounding box center [100, 293] width 38 height 36
click at [92, 335] on div "Next" at bounding box center [100, 338] width 16 height 16
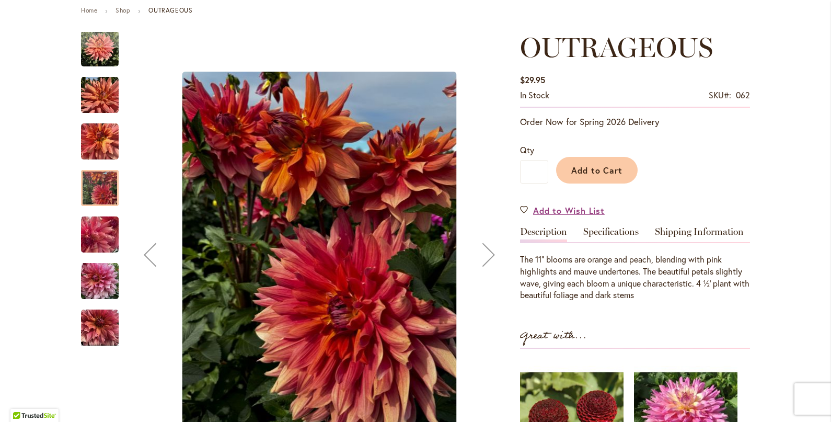
click at [92, 335] on img "OUTRAGEOUS" at bounding box center [100, 328] width 38 height 38
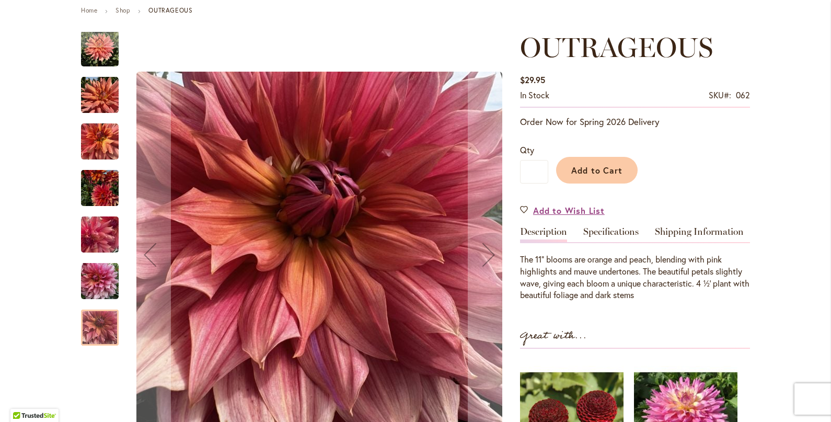
click at [92, 335] on img "OUTRAGEOUS" at bounding box center [100, 328] width 38 height 38
click at [97, 285] on img "OUTRAGEOUS" at bounding box center [100, 281] width 38 height 38
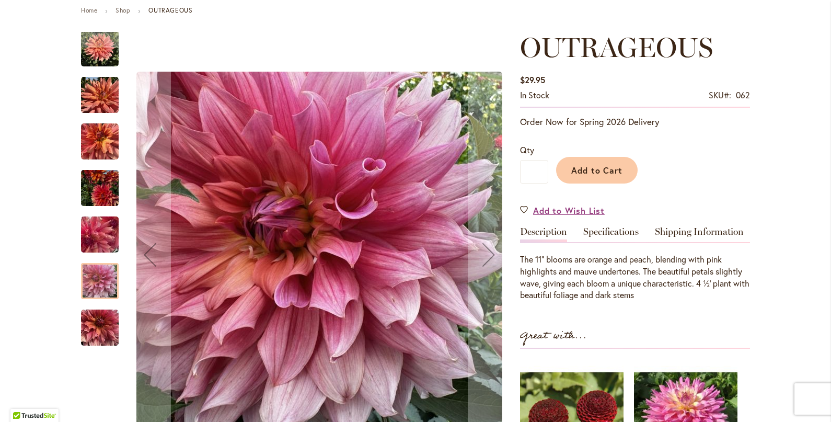
click at [97, 322] on img "OUTRAGEOUS" at bounding box center [100, 328] width 38 height 38
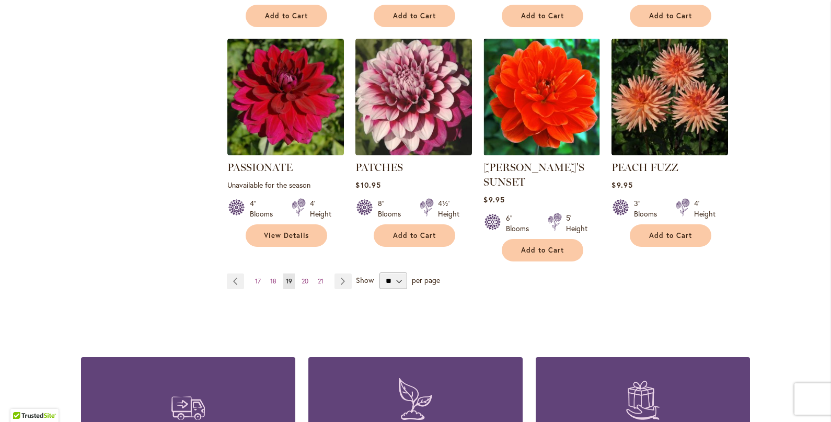
scroll to position [879, 0]
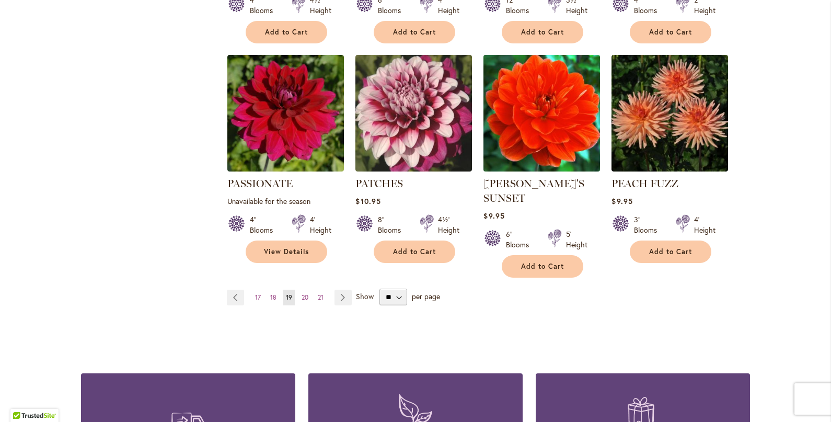
click at [540, 86] on img at bounding box center [542, 113] width 122 height 122
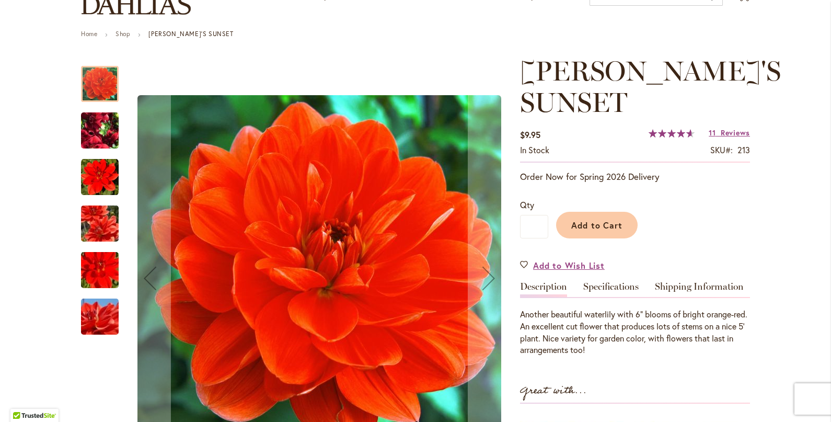
scroll to position [98, 0]
click at [98, 220] on img "PATRICIA ANN'S SUNSET" at bounding box center [99, 223] width 75 height 50
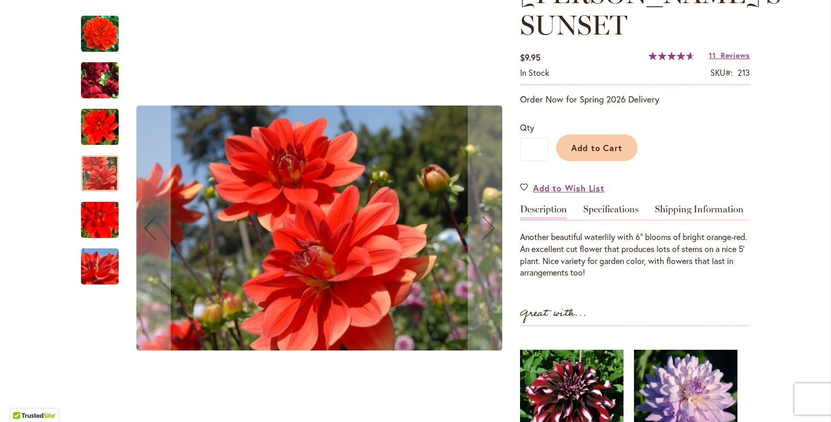
scroll to position [177, 0]
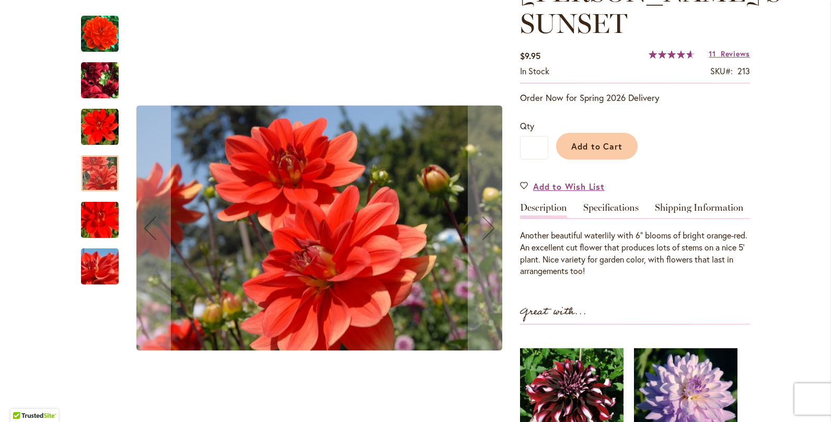
click at [96, 284] on div at bounding box center [100, 162] width 38 height 314
click at [93, 263] on img "PATRICIA ANN'S SUNSET" at bounding box center [99, 267] width 75 height 50
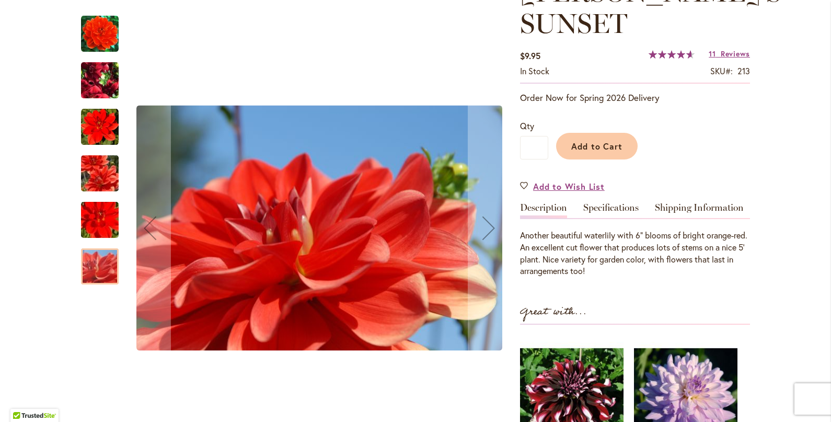
click at [99, 87] on img "PATRICIA ANN'S SUNSET" at bounding box center [99, 80] width 75 height 56
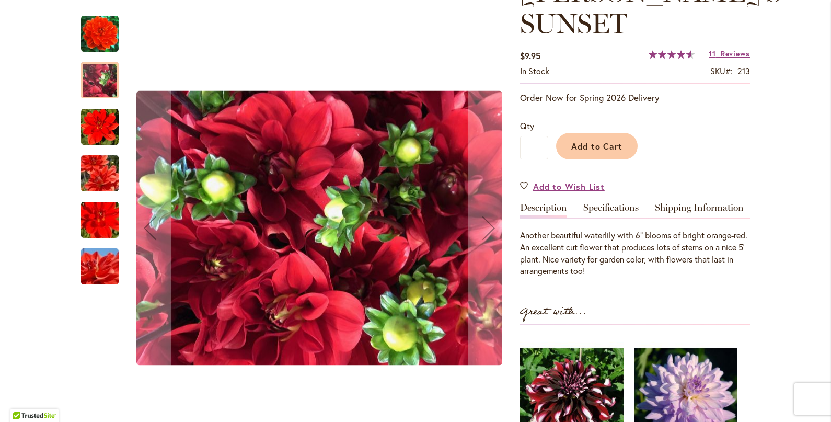
click at [99, 132] on img "PATRICIA ANN'S SUNSET" at bounding box center [100, 127] width 38 height 38
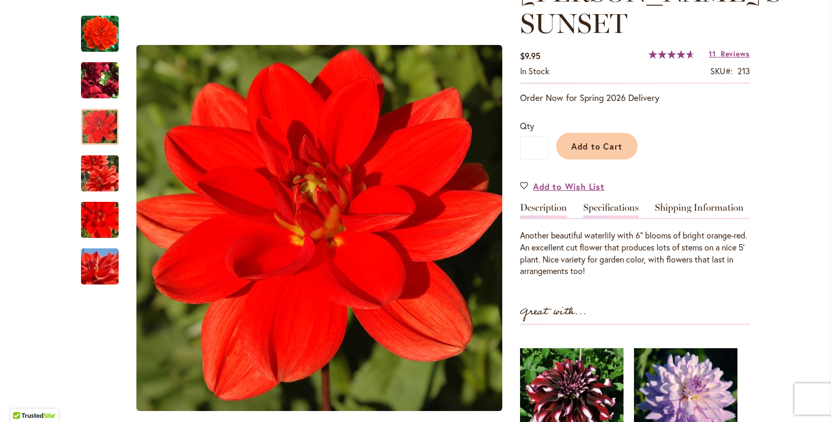
click at [615, 208] on link "Specifications" at bounding box center [610, 210] width 55 height 15
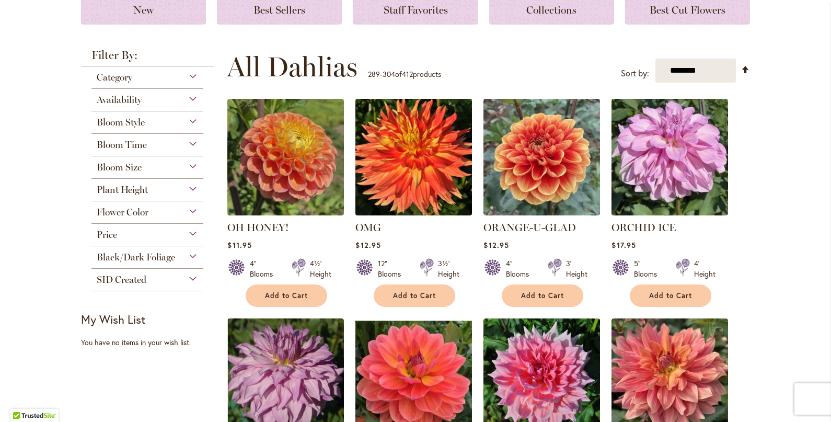
scroll to position [164, 0]
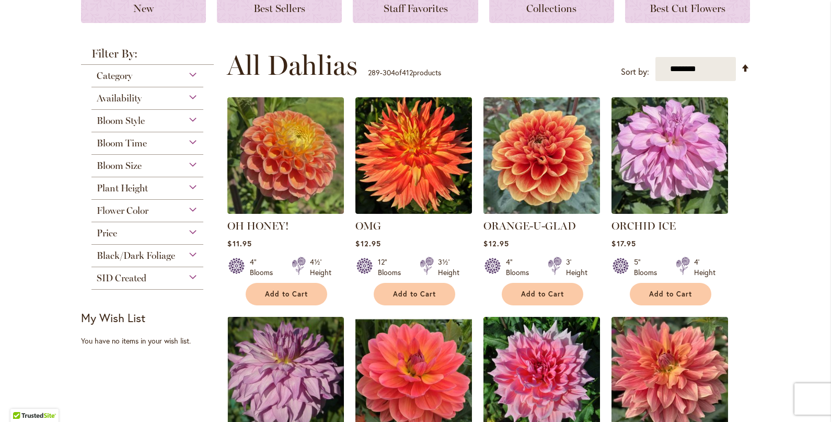
click at [524, 174] on img at bounding box center [542, 156] width 122 height 122
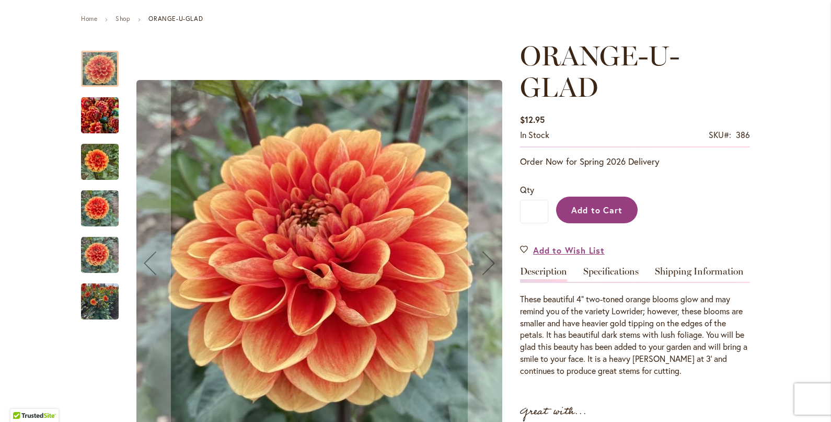
scroll to position [116, 0]
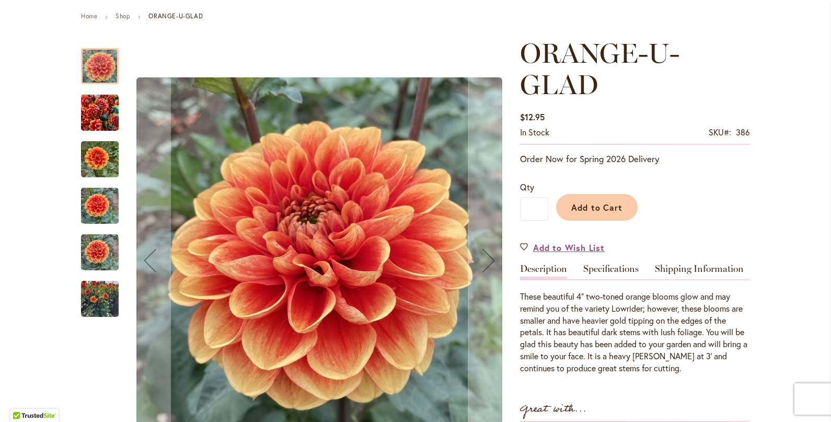
click at [99, 105] on img "Orange-U-Glad" at bounding box center [100, 113] width 38 height 50
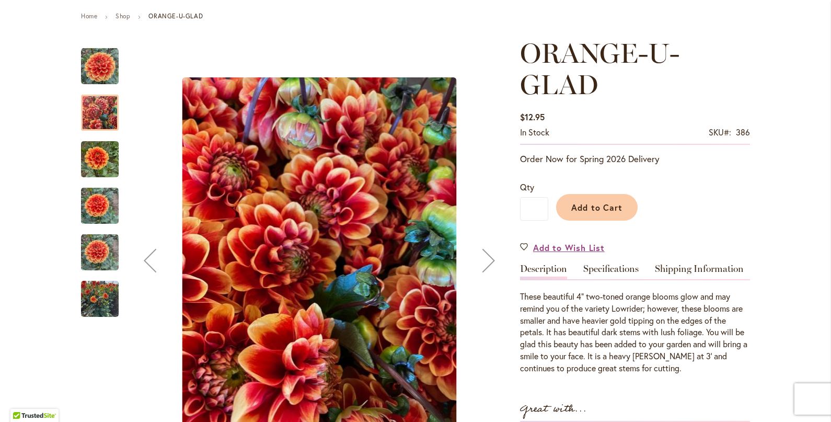
click at [100, 153] on img "Orange-U-Glad" at bounding box center [100, 159] width 38 height 50
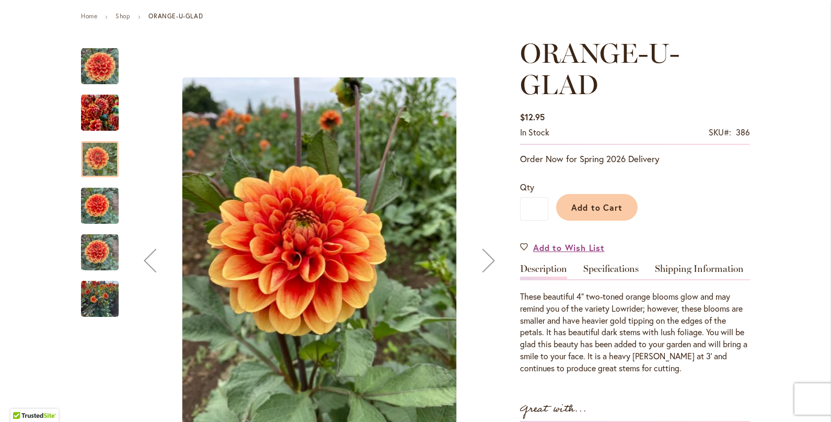
click at [98, 201] on img "Orange-U-Glad" at bounding box center [100, 206] width 38 height 50
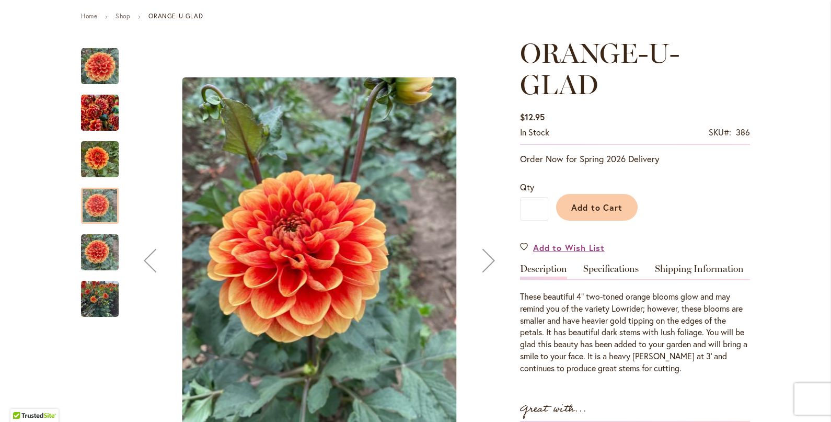
click at [107, 257] on img "Orange-U-Glad" at bounding box center [100, 253] width 38 height 38
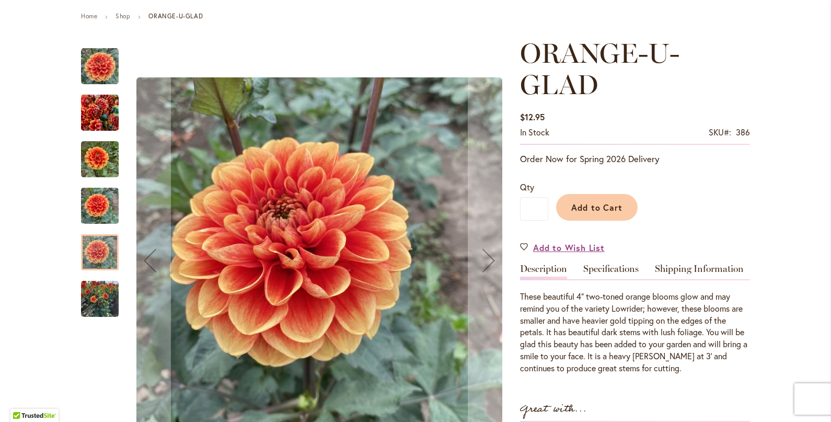
click at [106, 291] on img "Orange-U-Glad" at bounding box center [100, 299] width 38 height 50
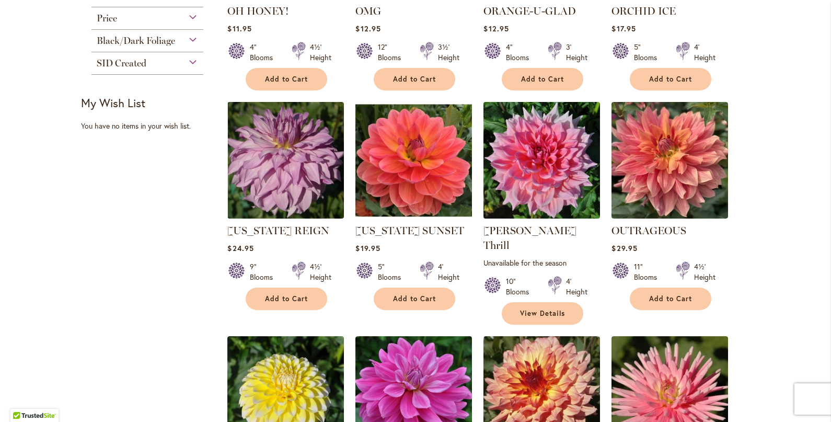
scroll to position [381, 0]
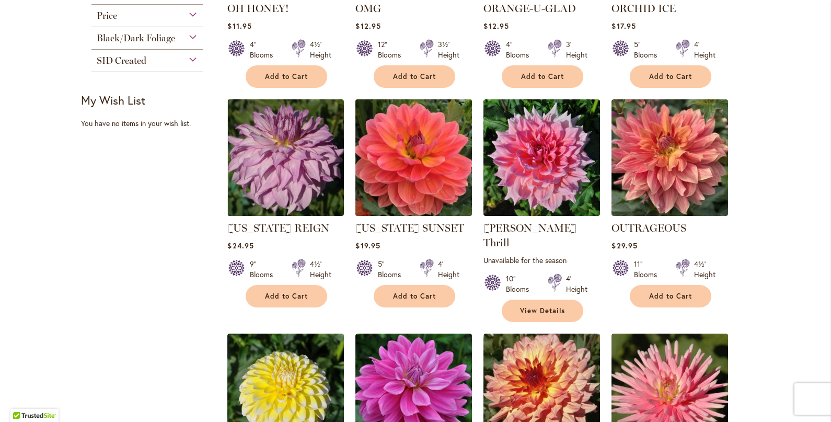
click at [410, 145] on img at bounding box center [414, 158] width 122 height 122
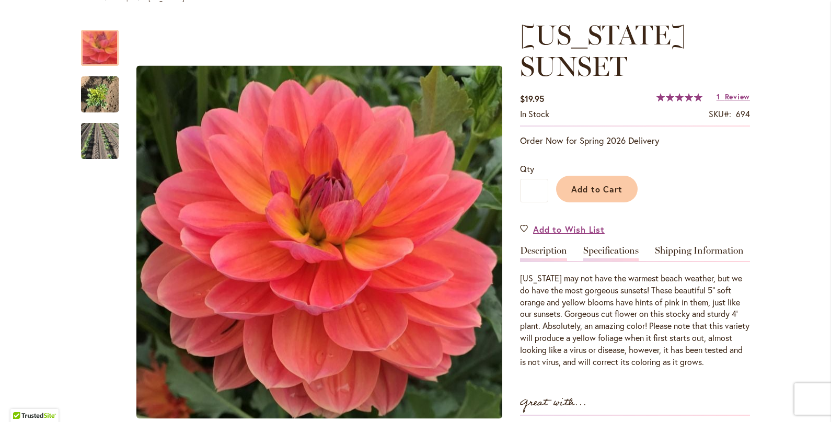
scroll to position [135, 0]
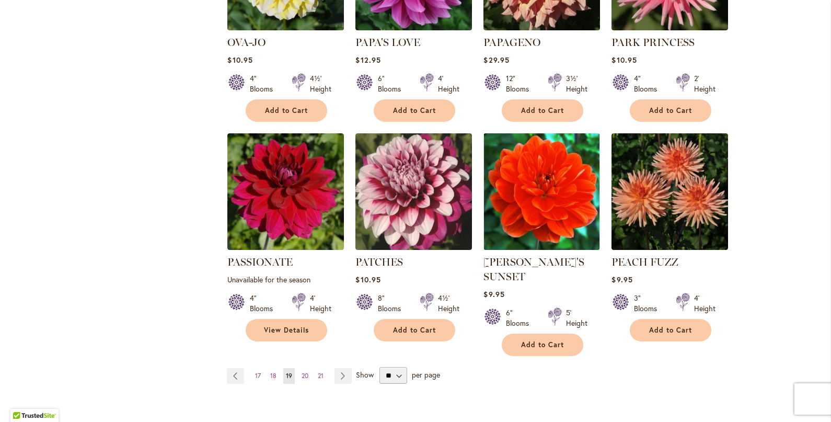
scroll to position [802, 0]
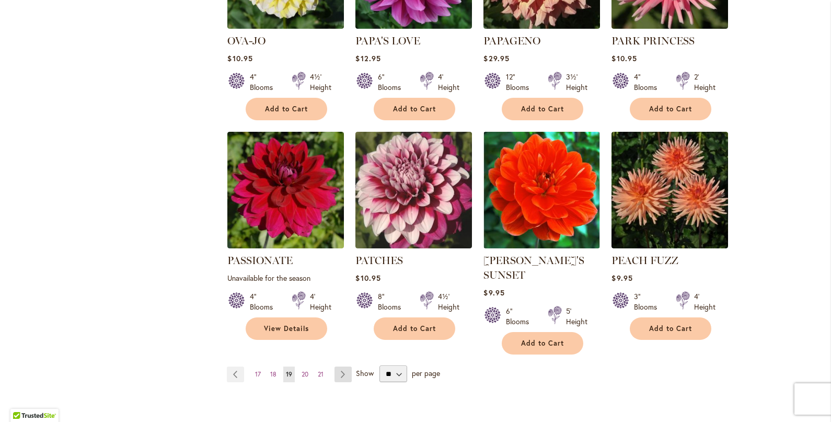
click at [346, 366] on link "Page Next" at bounding box center [343, 374] width 17 height 16
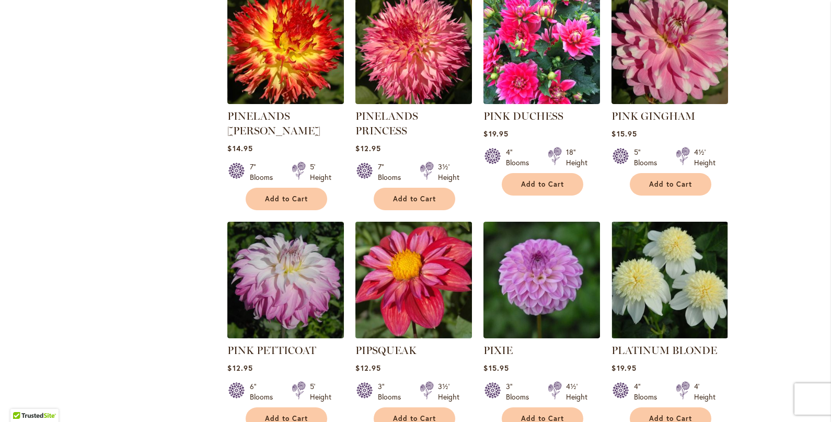
scroll to position [744, 0]
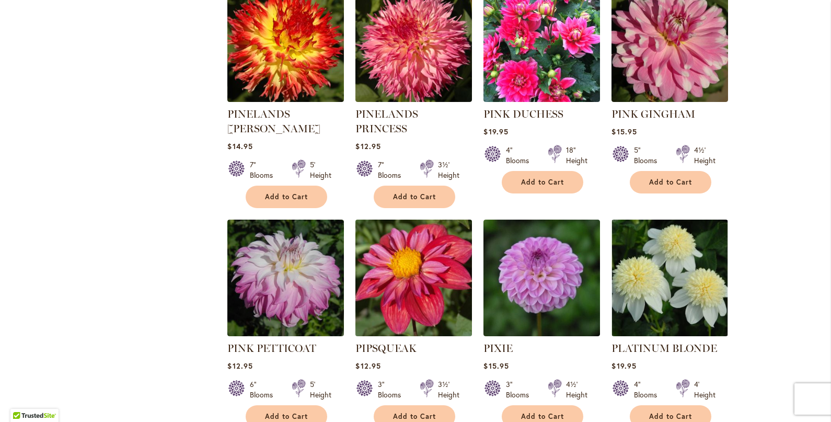
click at [390, 379] on div "3" Blooms" at bounding box center [392, 389] width 29 height 21
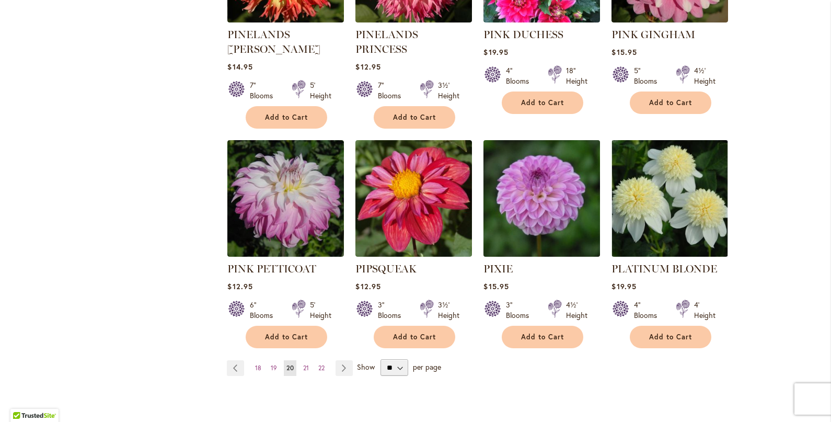
scroll to position [825, 0]
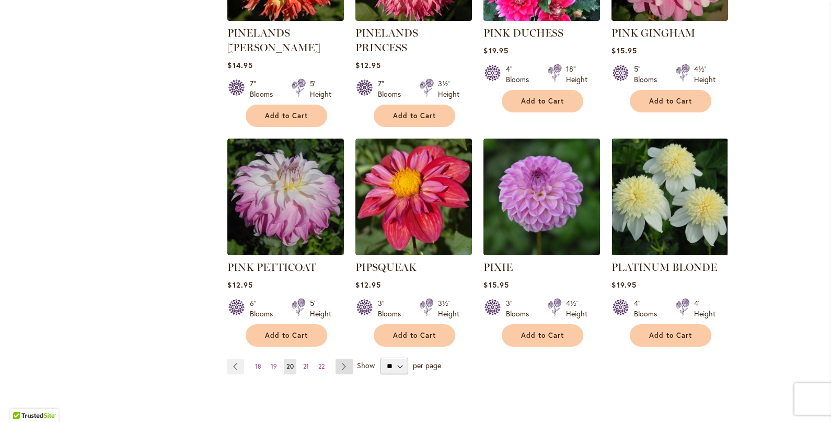
click at [344, 359] on link "Page Next" at bounding box center [344, 367] width 17 height 16
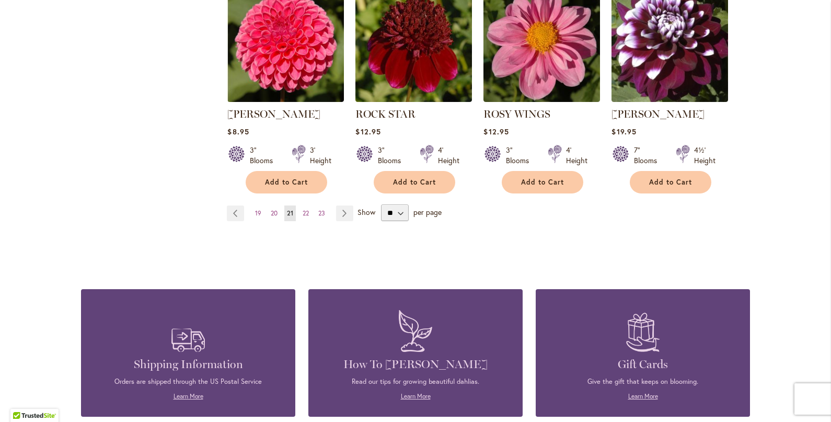
scroll to position [951, 0]
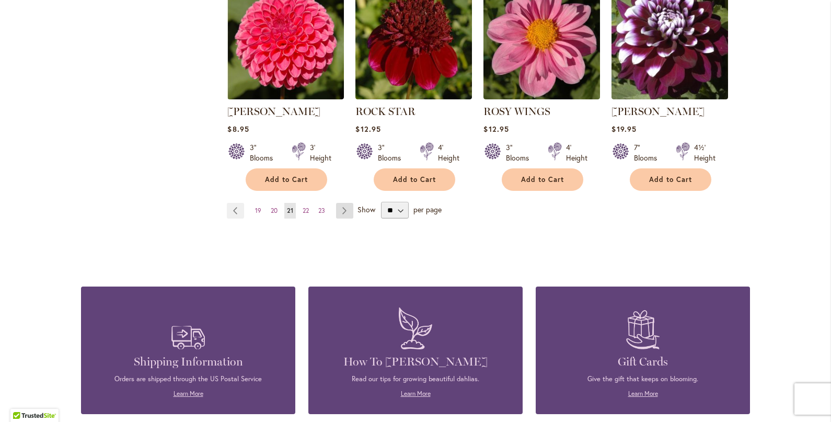
click at [344, 204] on link "Page Next" at bounding box center [344, 211] width 17 height 16
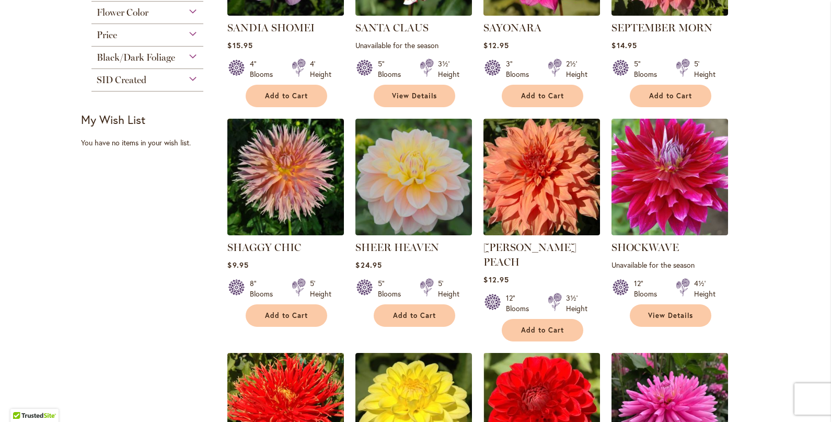
scroll to position [366, 0]
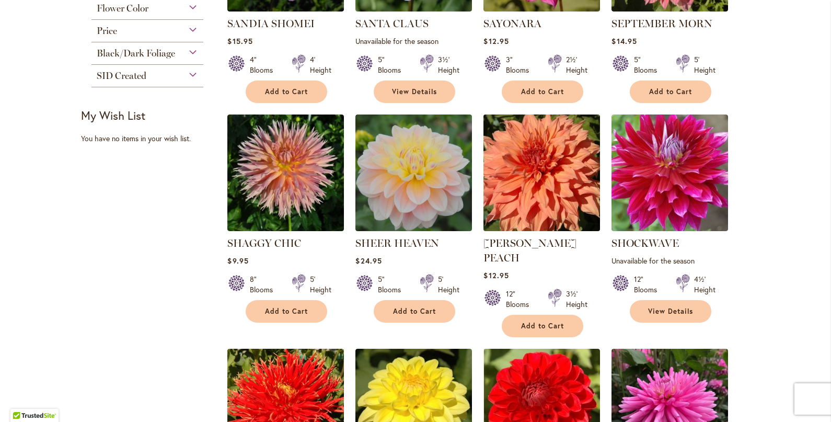
click at [570, 183] on img at bounding box center [542, 173] width 122 height 122
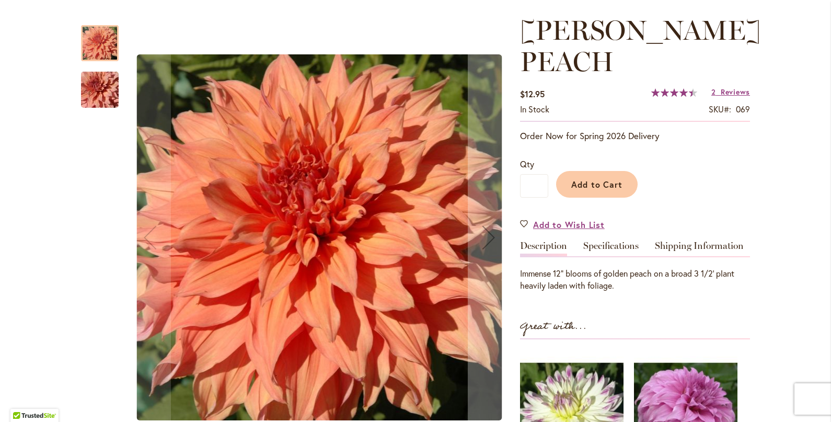
scroll to position [150, 0]
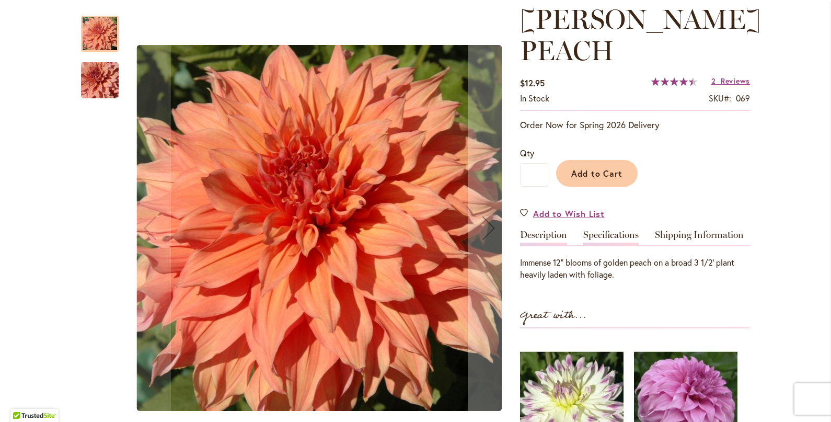
click at [604, 231] on link "Specifications" at bounding box center [610, 237] width 55 height 15
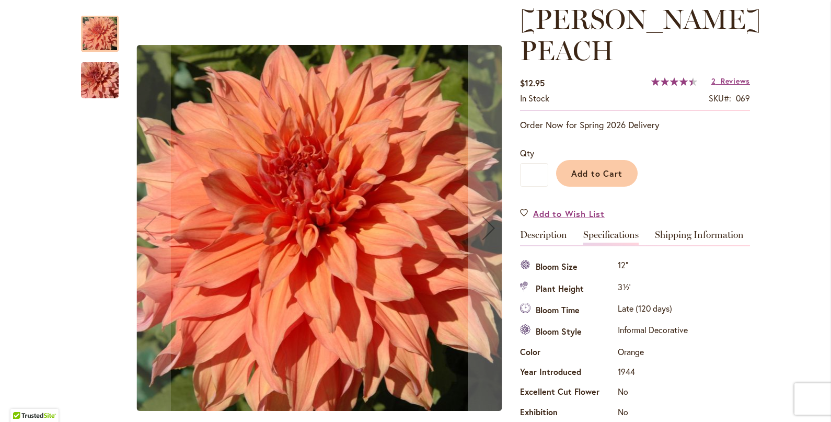
scroll to position [379, 0]
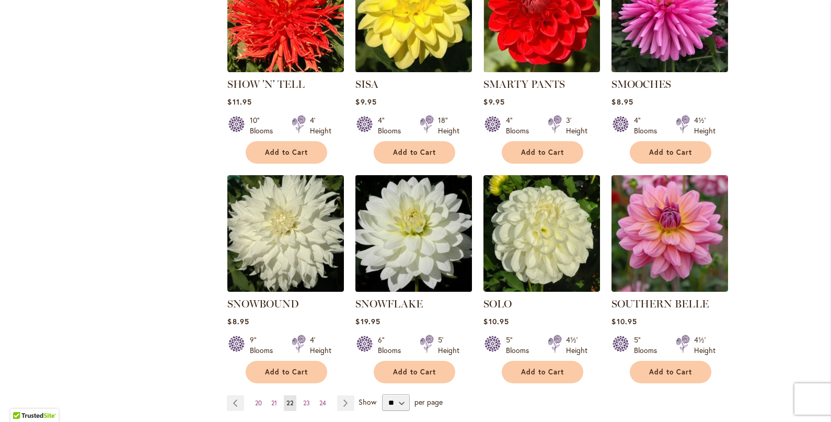
scroll to position [761, 0]
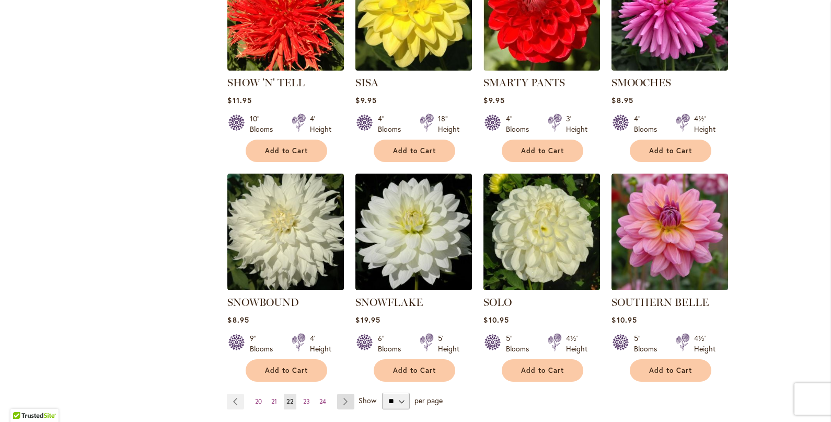
click at [348, 394] on link "Page Next" at bounding box center [345, 402] width 17 height 16
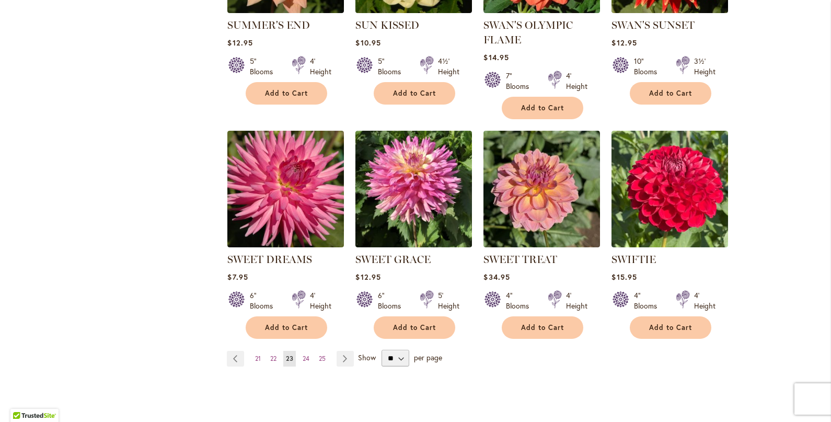
scroll to position [806, 0]
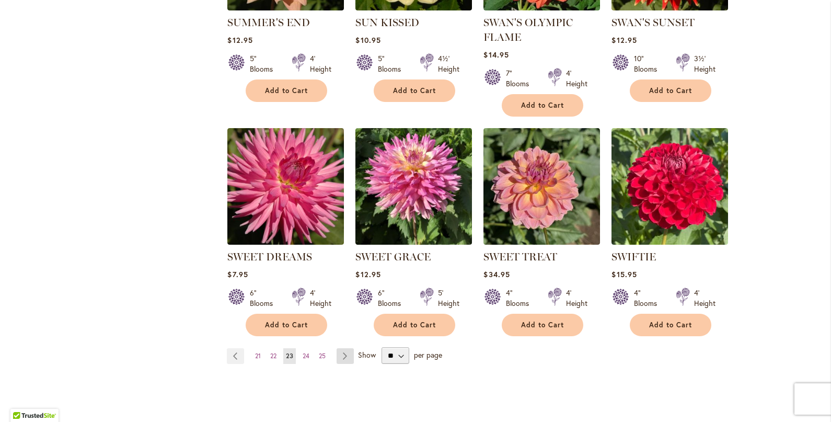
click at [345, 357] on link "Page Next" at bounding box center [345, 356] width 17 height 16
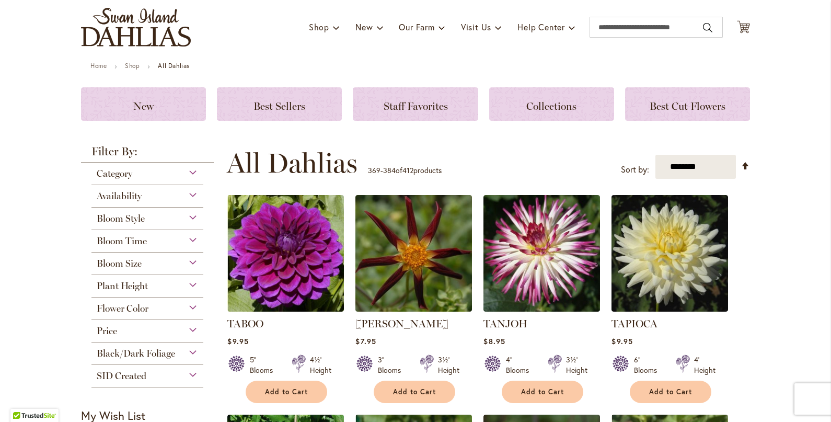
scroll to position [74, 0]
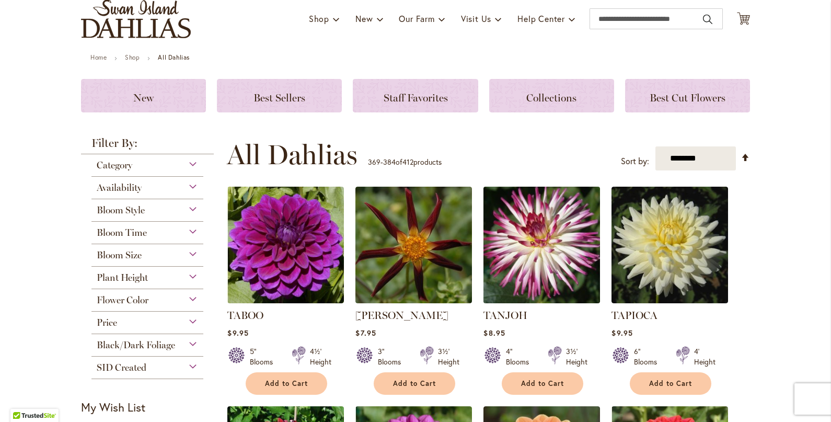
click at [547, 230] on img at bounding box center [542, 245] width 122 height 122
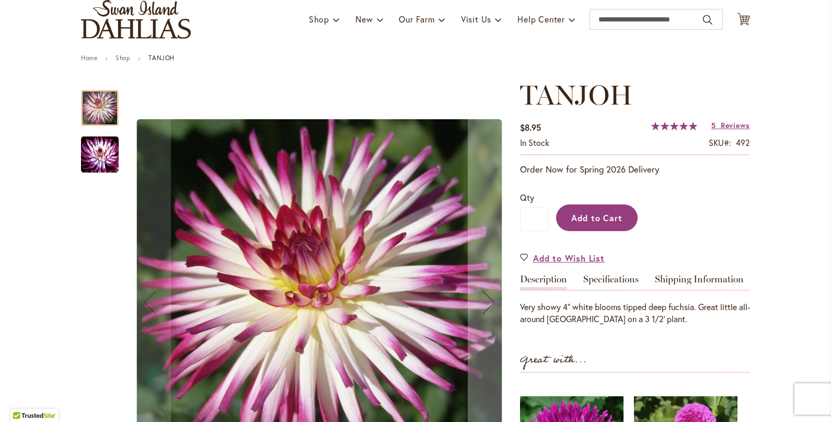
scroll to position [80, 0]
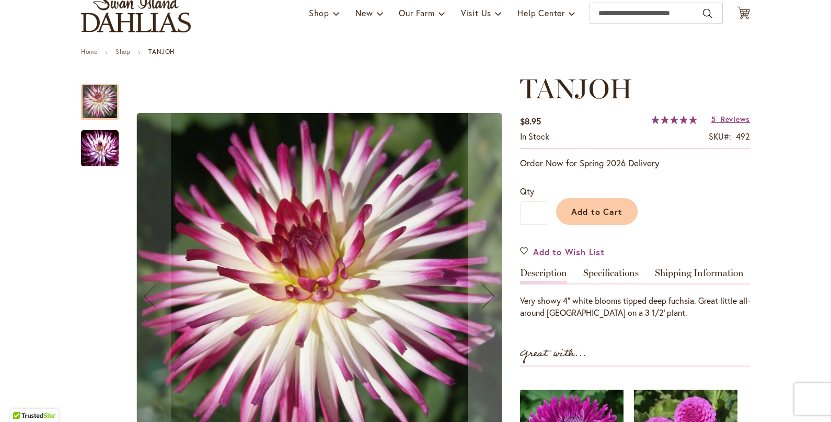
click at [104, 156] on img "TANJOH" at bounding box center [100, 148] width 38 height 39
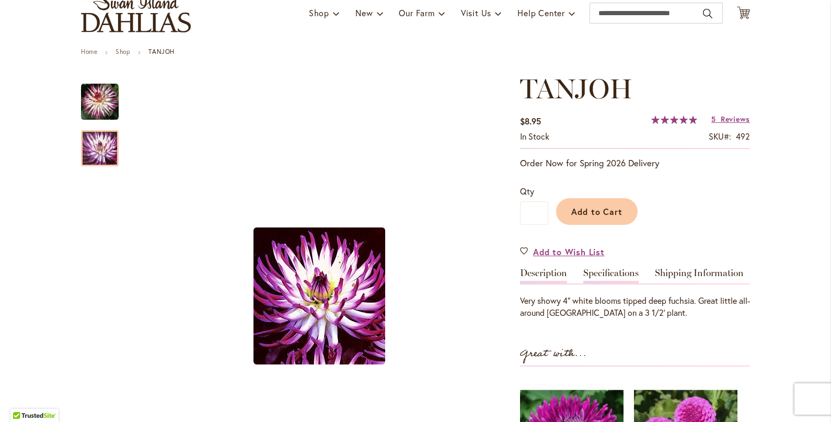
click at [604, 272] on link "Specifications" at bounding box center [610, 275] width 55 height 15
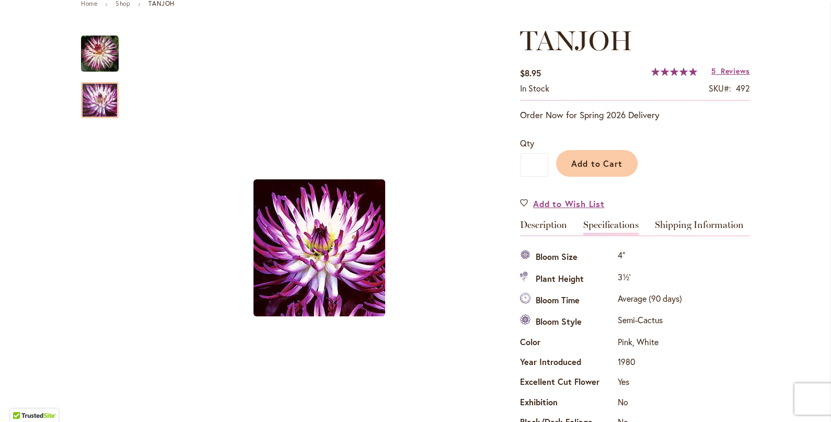
scroll to position [129, 0]
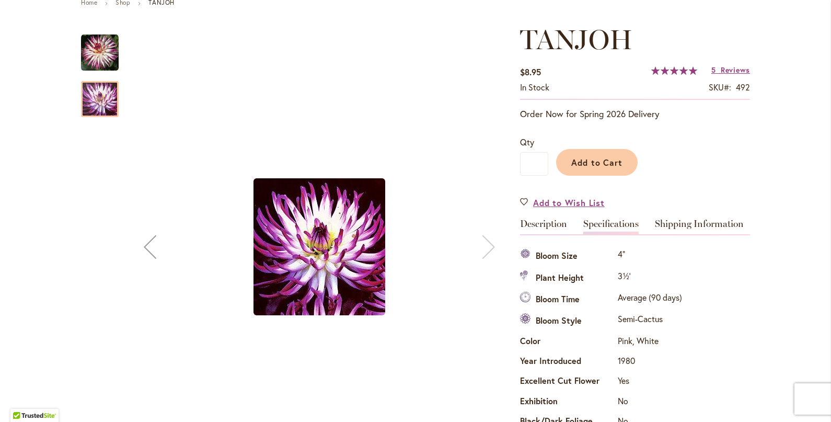
click at [99, 54] on img "TANJOH" at bounding box center [100, 53] width 38 height 38
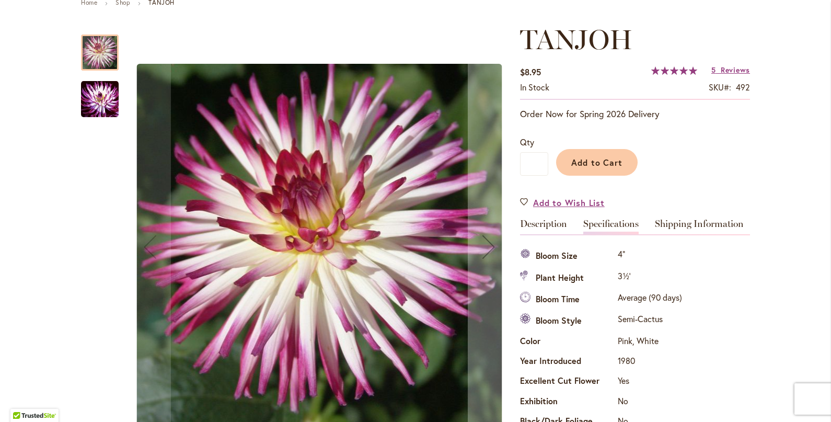
click at [100, 84] on img "TANJOH" at bounding box center [100, 98] width 38 height 39
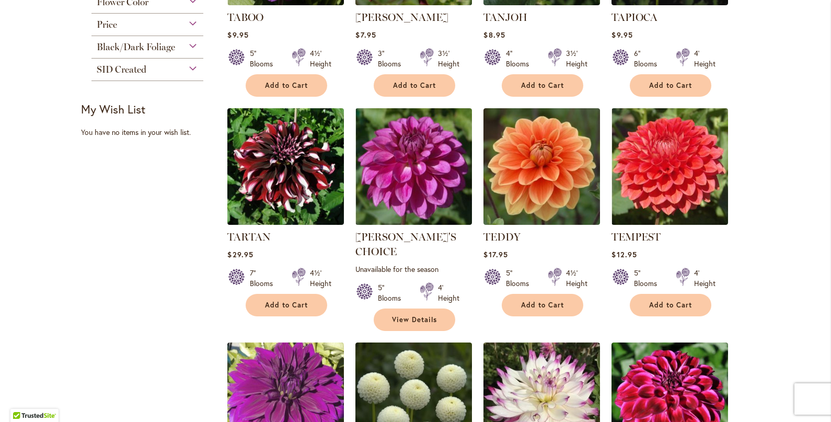
scroll to position [383, 0]
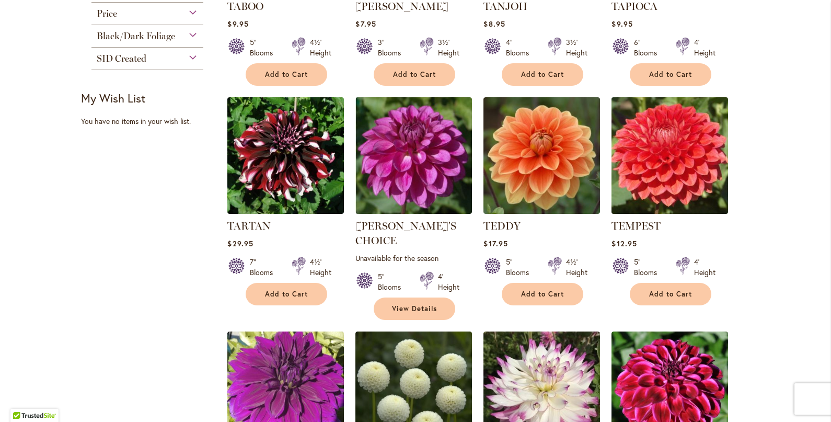
click at [686, 162] on img at bounding box center [670, 156] width 122 height 122
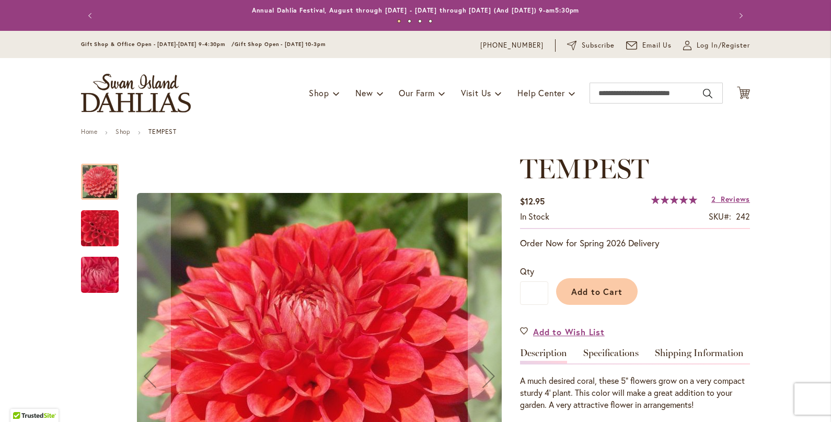
click at [101, 245] on img "TEMPEST" at bounding box center [100, 228] width 73 height 72
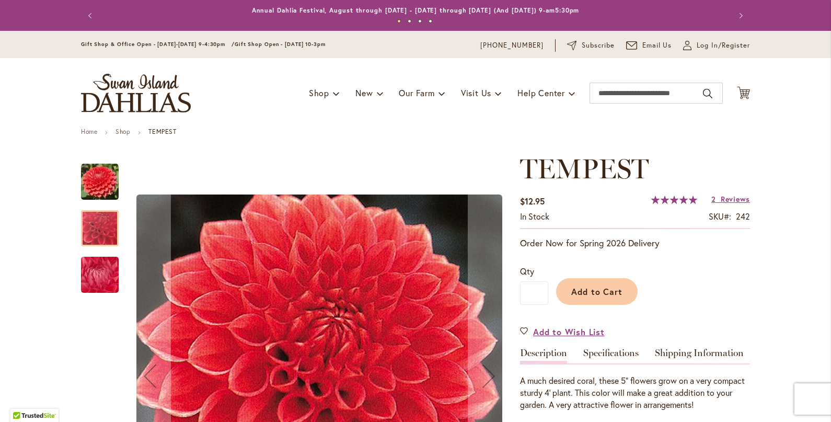
click at [100, 279] on img "TEMPEST" at bounding box center [99, 275] width 75 height 56
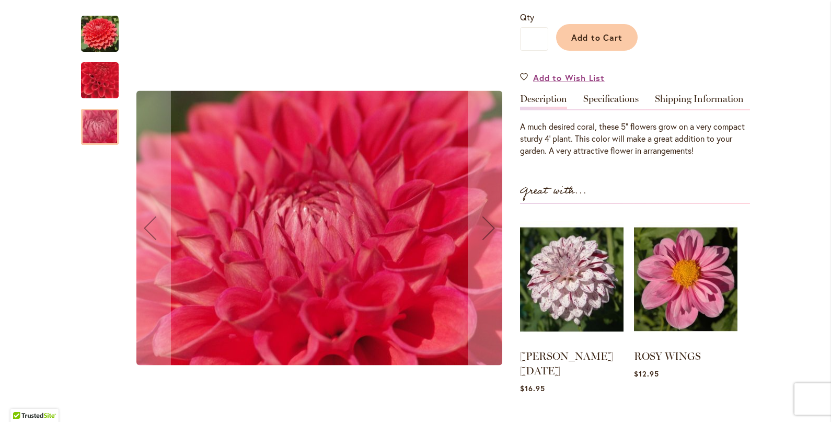
scroll to position [255, 0]
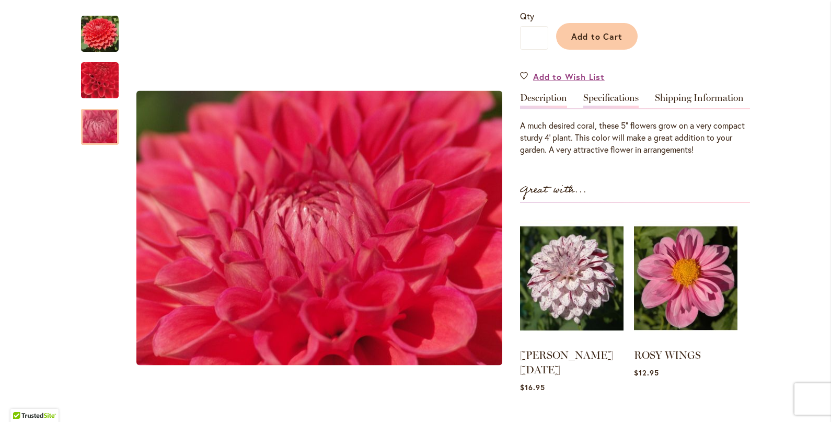
click at [614, 94] on link "Specifications" at bounding box center [610, 100] width 55 height 15
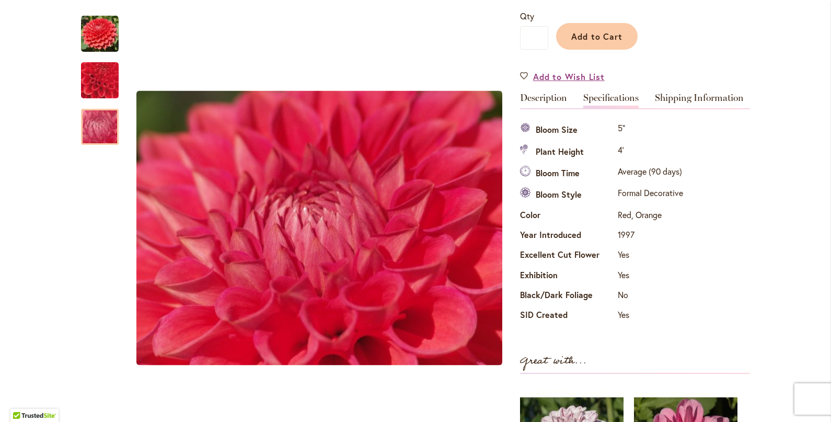
click at [614, 94] on link "Specifications" at bounding box center [610, 100] width 55 height 15
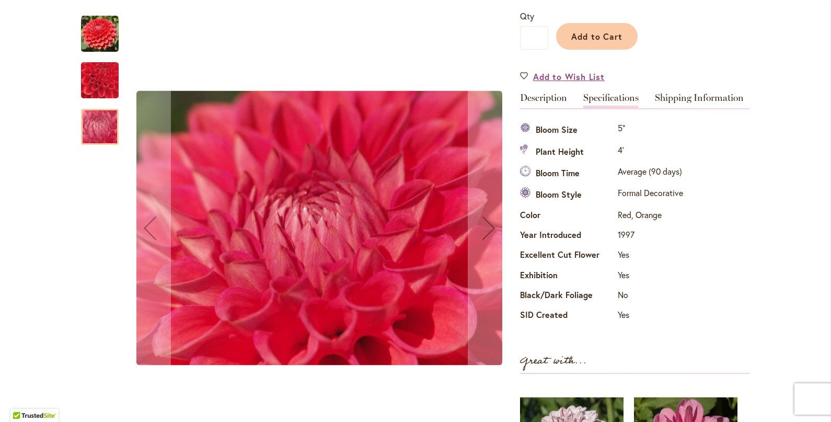
click at [91, 25] on img "TEMPEST" at bounding box center [100, 34] width 38 height 38
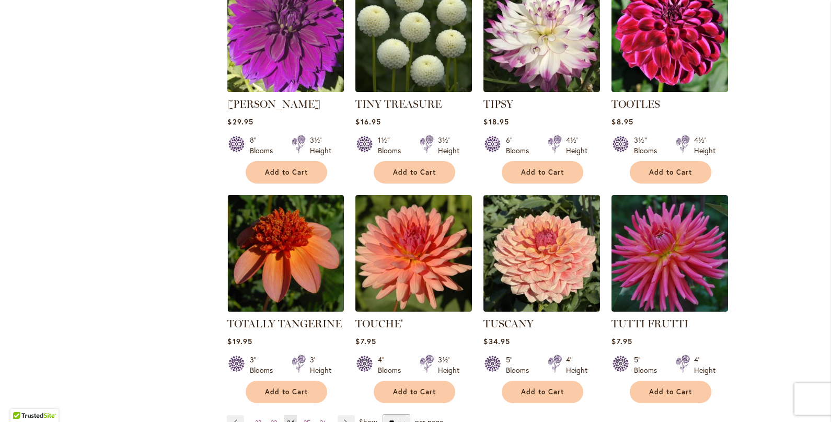
scroll to position [753, 0]
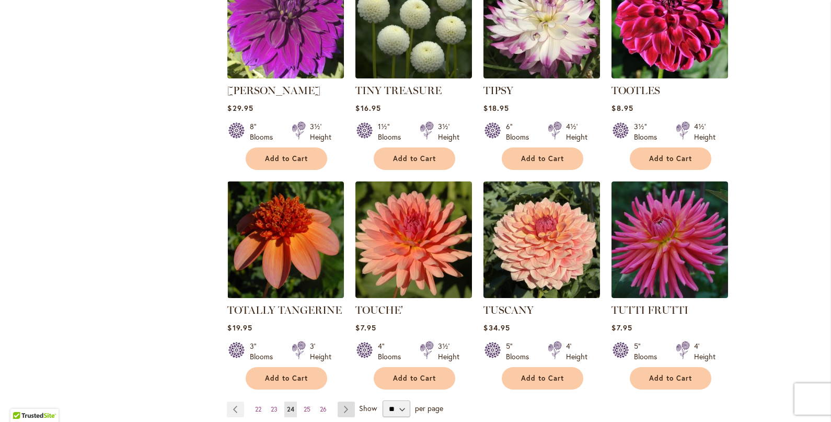
click at [347, 401] on link "Page Next" at bounding box center [346, 409] width 17 height 16
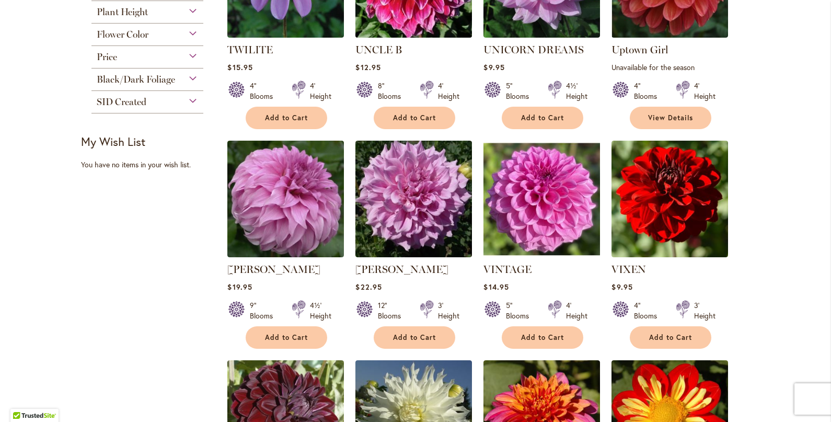
scroll to position [340, 0]
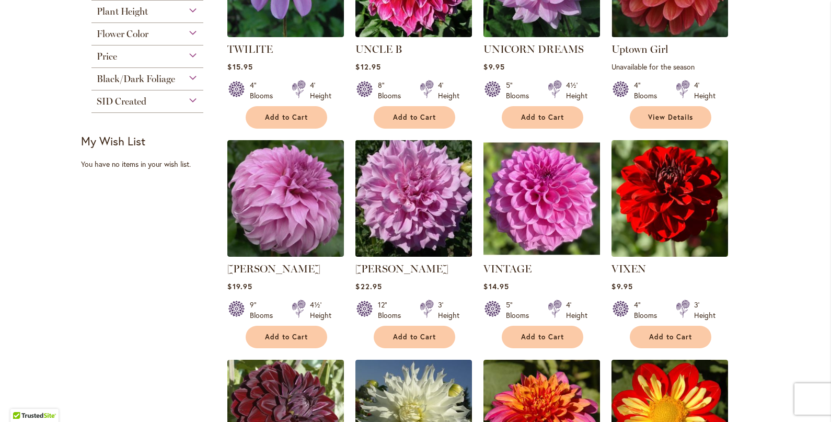
click at [424, 202] on img at bounding box center [414, 198] width 122 height 122
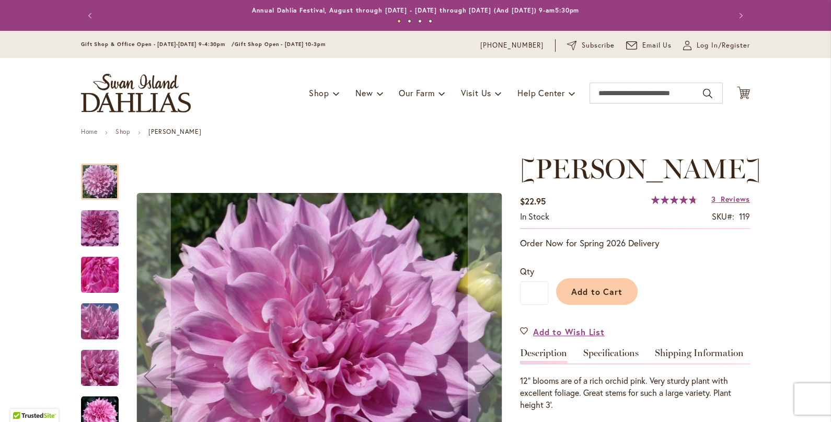
click at [97, 228] on img "Vera Seyfang" at bounding box center [99, 228] width 75 height 50
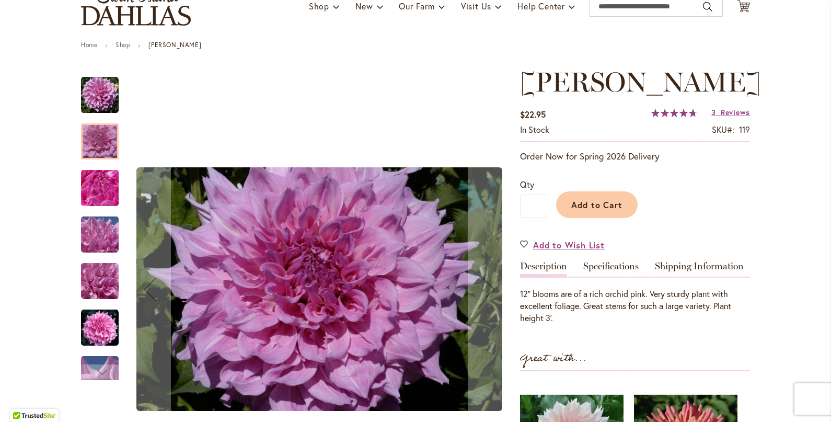
scroll to position [88, 0]
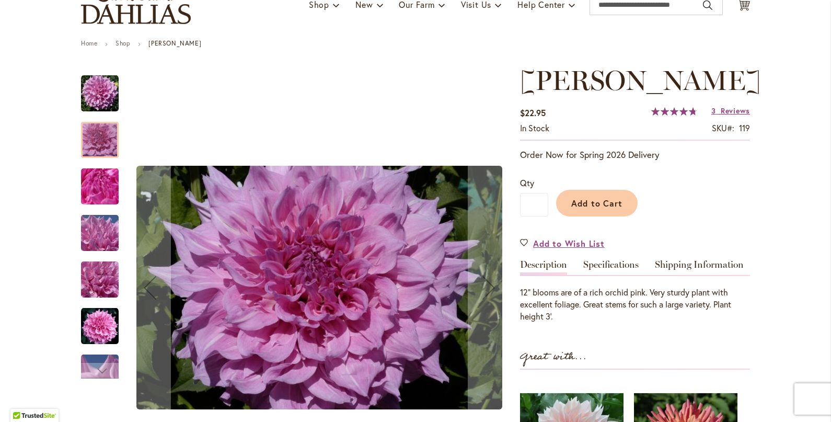
click at [106, 179] on img "Vera Seyfang" at bounding box center [99, 186] width 75 height 56
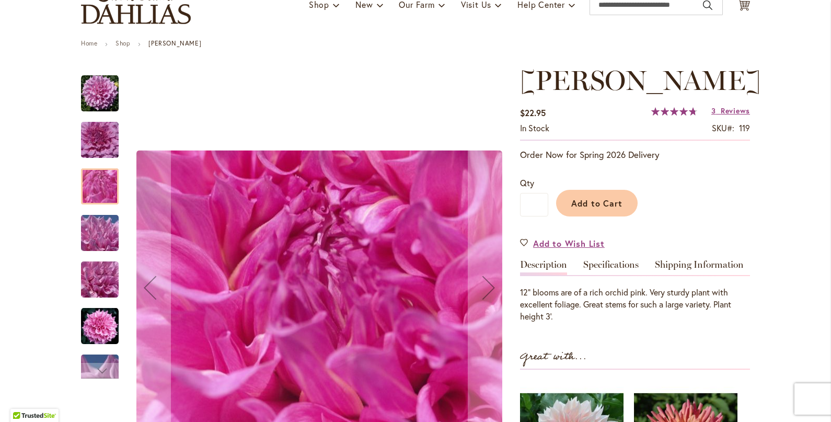
click at [105, 235] on img "Vera Seyfang" at bounding box center [99, 233] width 75 height 56
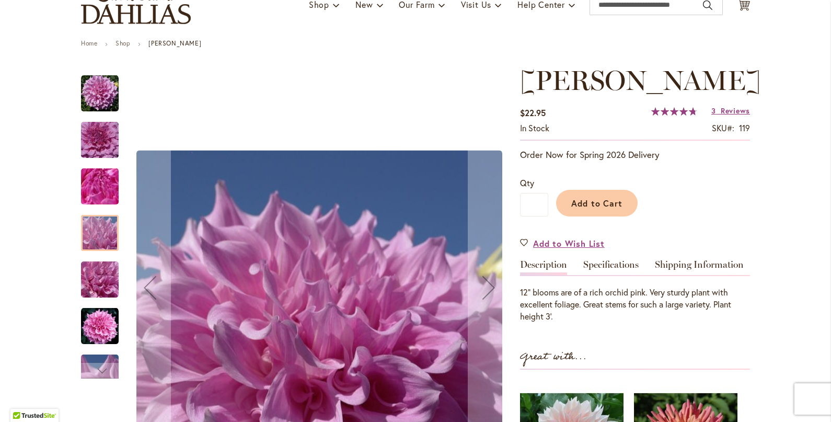
click at [104, 279] on img "Vera Seyfang" at bounding box center [99, 279] width 75 height 56
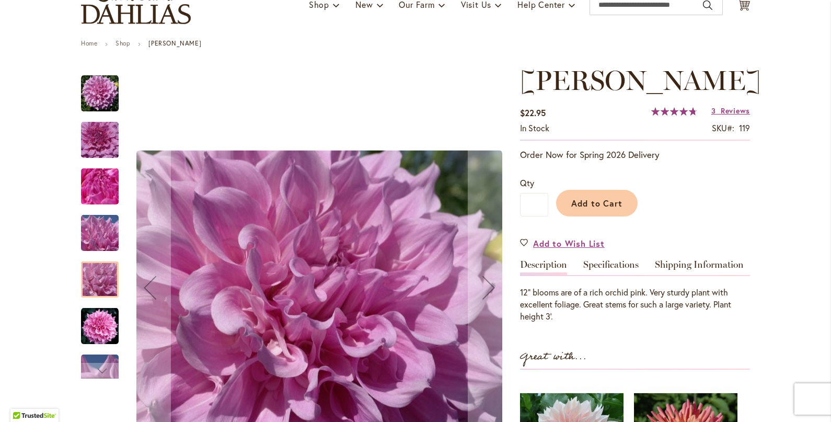
click at [104, 339] on img "Vera Seyfang" at bounding box center [100, 326] width 38 height 38
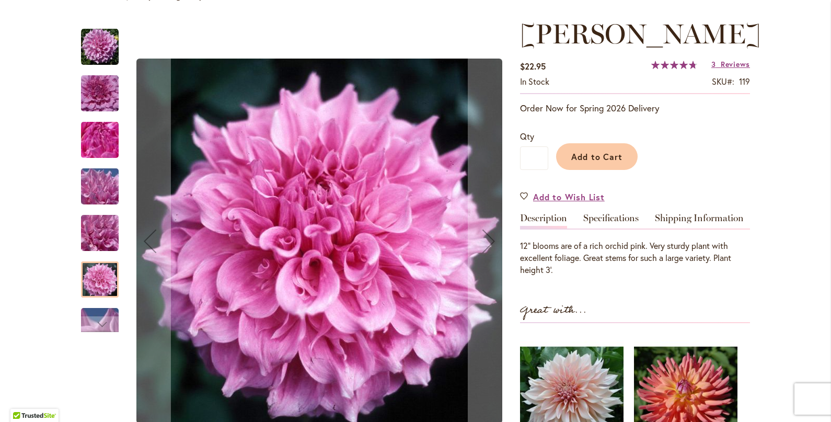
scroll to position [136, 0]
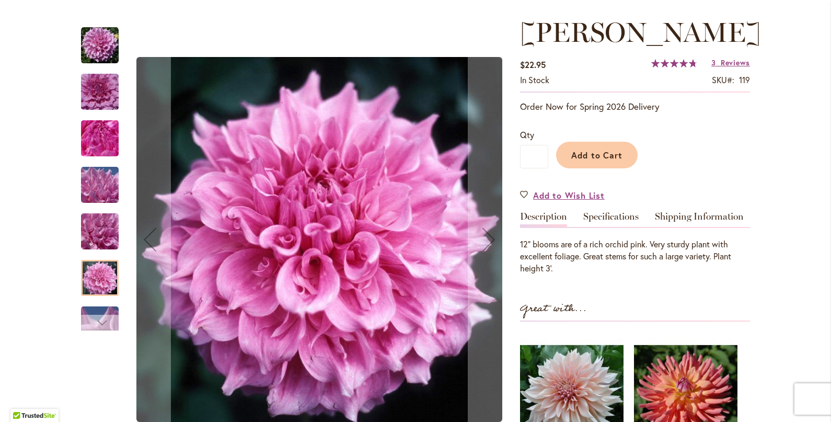
click at [105, 316] on div "Next" at bounding box center [100, 323] width 16 height 16
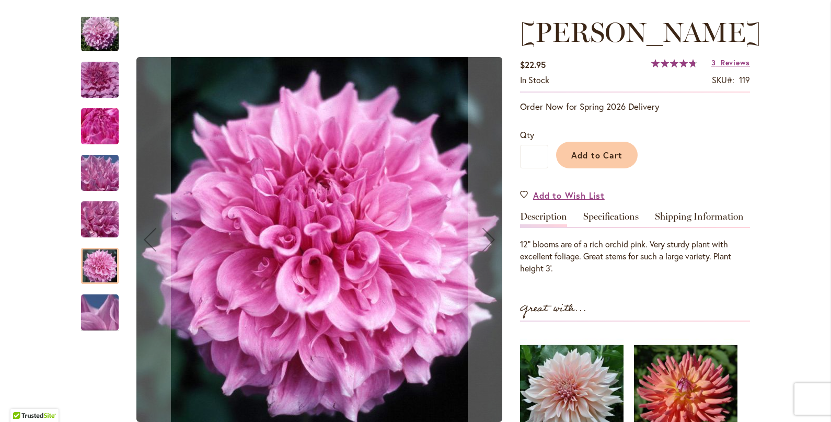
click at [105, 316] on img "Vera Seyfang" at bounding box center [99, 312] width 75 height 56
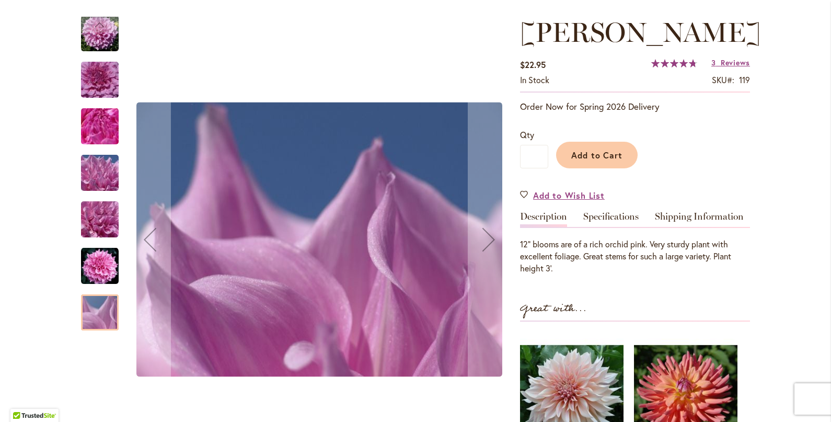
click at [105, 316] on img "Vera Seyfang" at bounding box center [99, 312] width 75 height 56
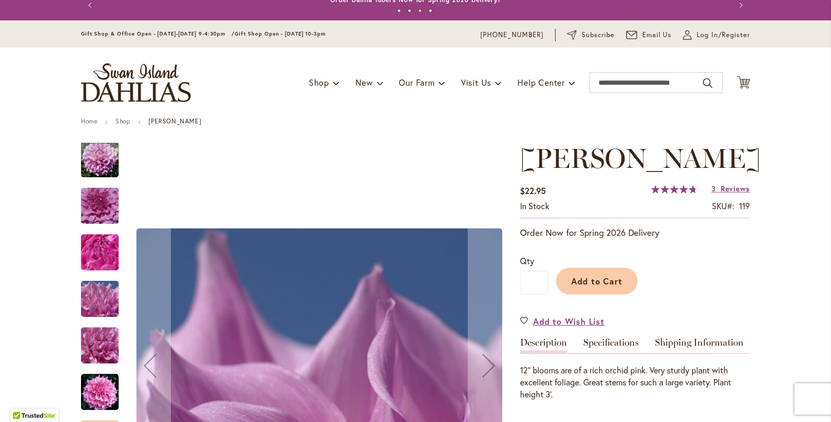
scroll to position [10, 0]
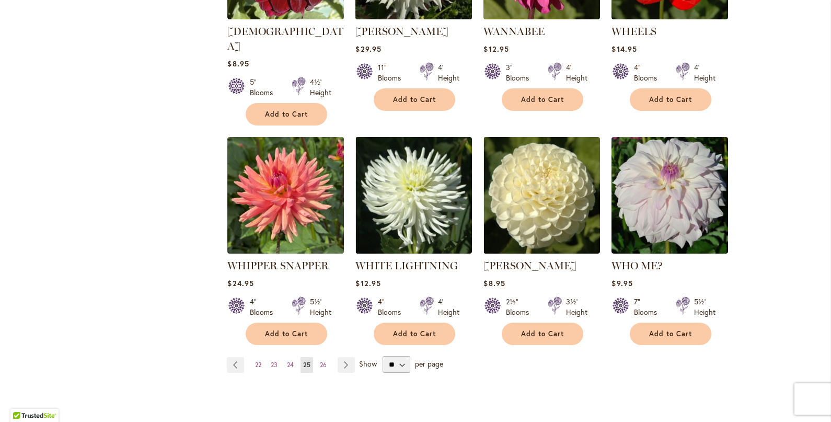
scroll to position [802, 0]
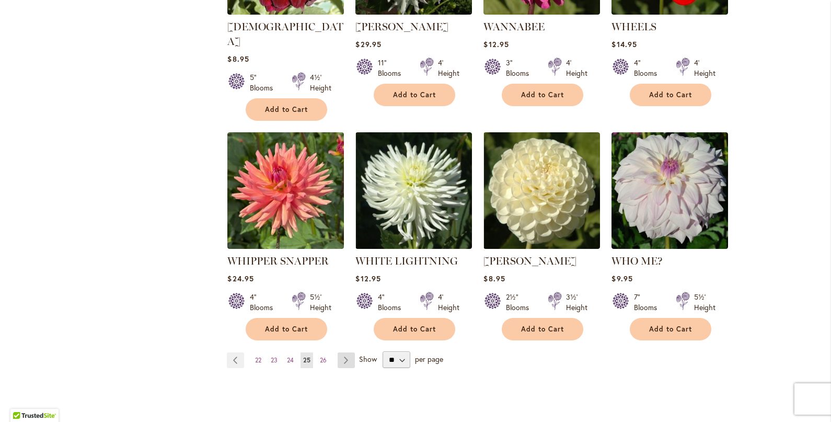
click at [347, 352] on link "Page Next" at bounding box center [346, 360] width 17 height 16
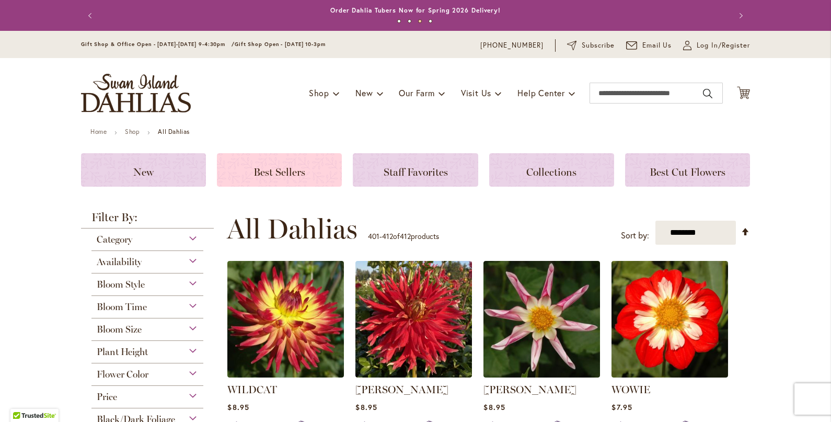
click at [251, 175] on h3 "Best Sellers" at bounding box center [279, 170] width 100 height 12
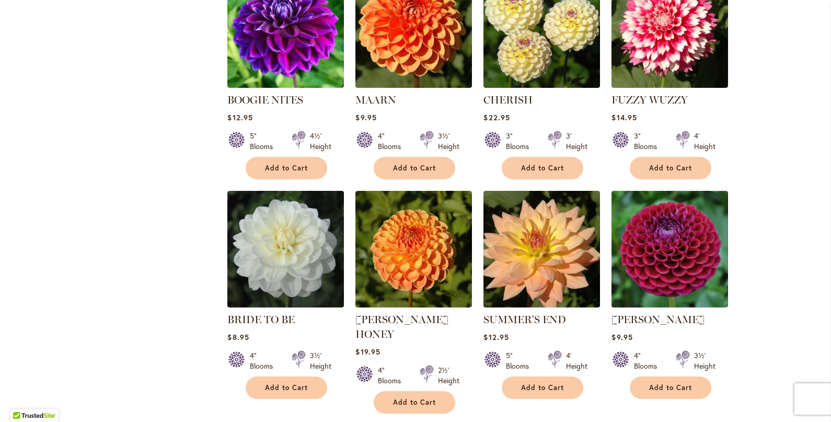
scroll to position [689, 0]
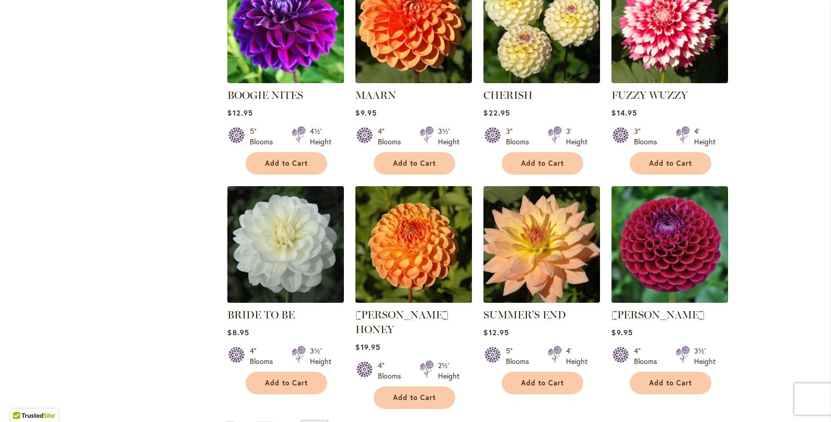
click at [404, 268] on img at bounding box center [414, 244] width 122 height 122
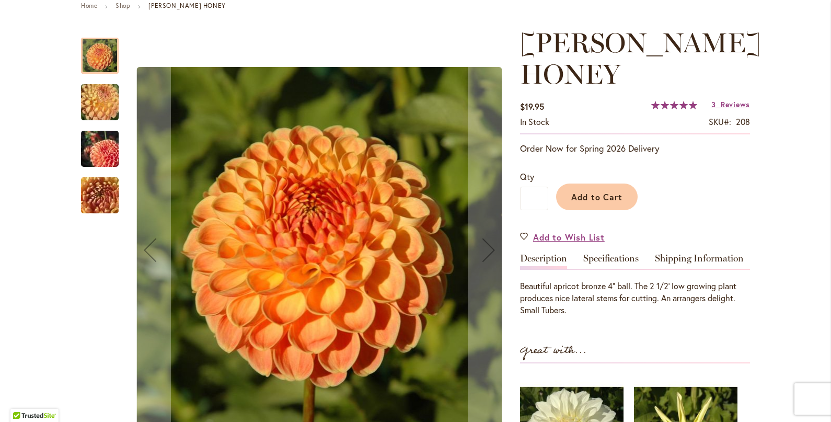
scroll to position [129, 0]
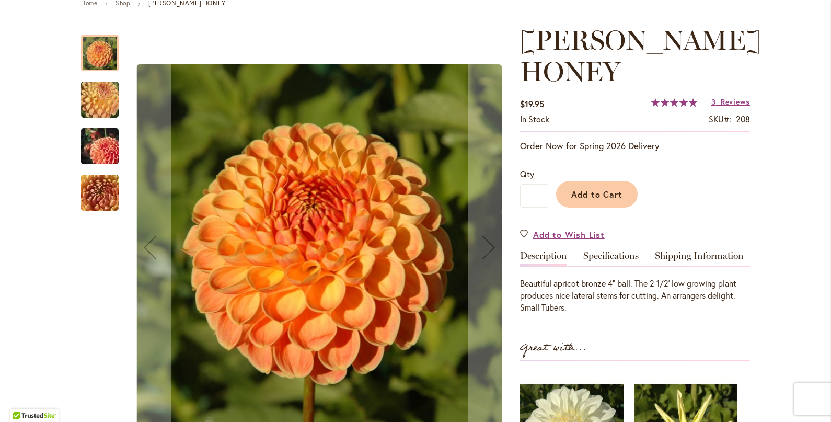
click at [94, 105] on img "CRICHTON HONEY" at bounding box center [99, 100] width 75 height 56
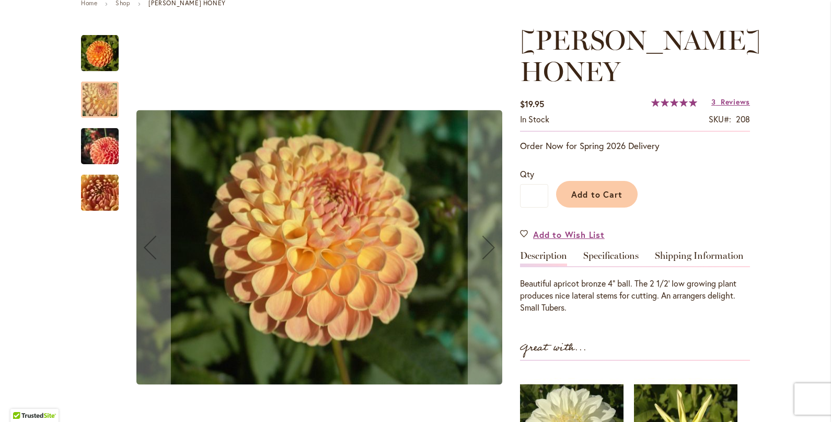
click at [101, 134] on img "CRICHTON HONEY" at bounding box center [99, 146] width 75 height 50
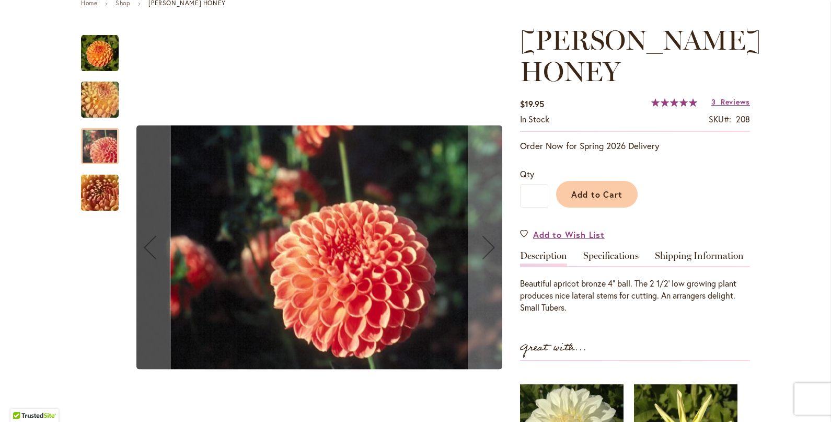
click at [105, 176] on img "CRICHTON HONEY" at bounding box center [99, 193] width 75 height 56
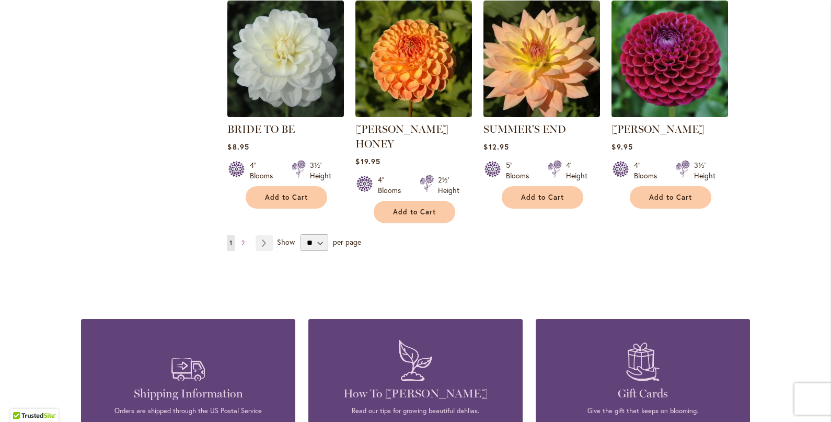
scroll to position [878, 0]
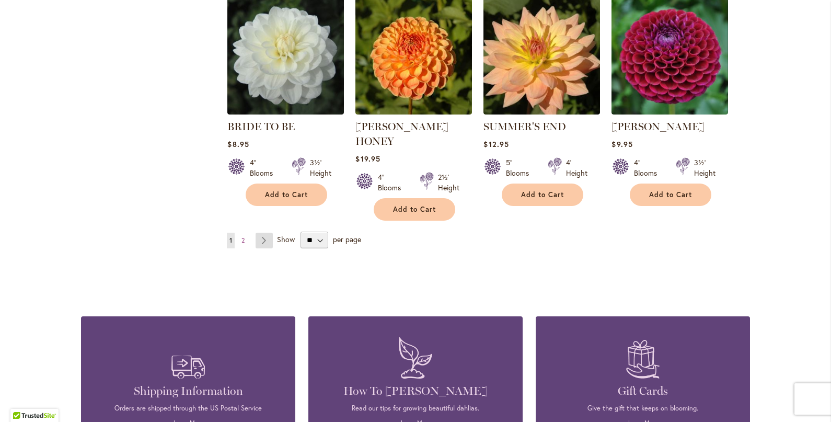
click at [265, 233] on link "Page Next" at bounding box center [264, 241] width 17 height 16
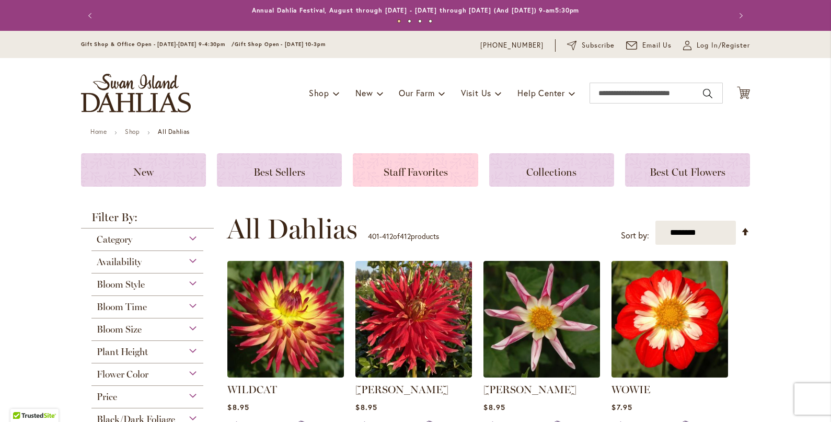
click at [398, 164] on h3 "Staff Favorites" at bounding box center [415, 170] width 100 height 12
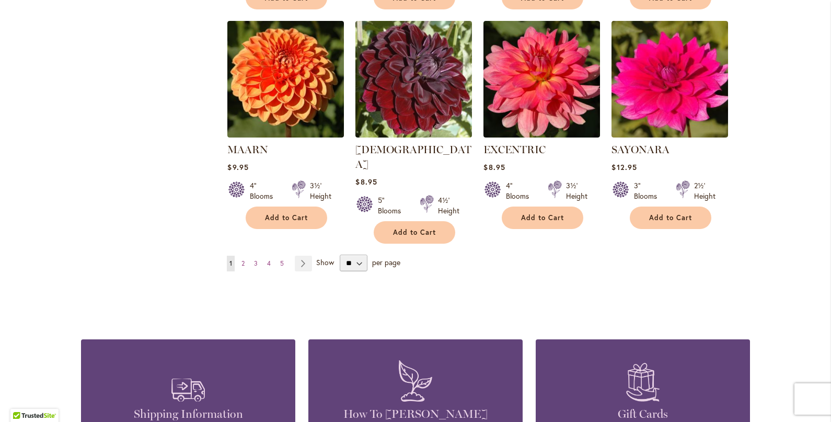
scroll to position [857, 0]
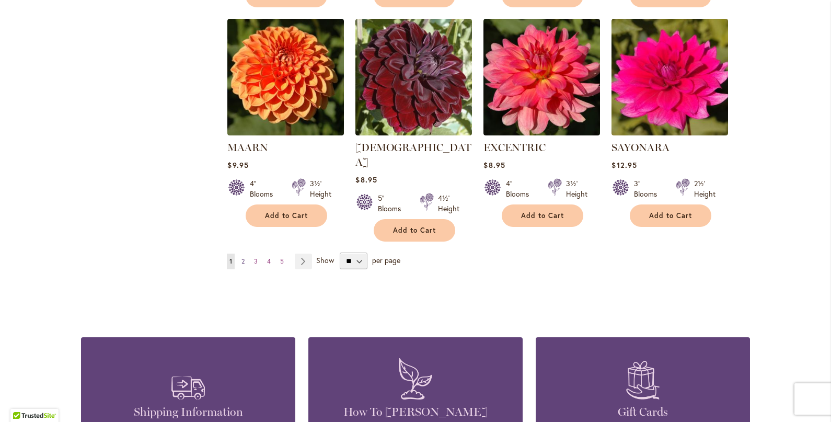
click at [246, 254] on link "Page 2" at bounding box center [243, 262] width 8 height 16
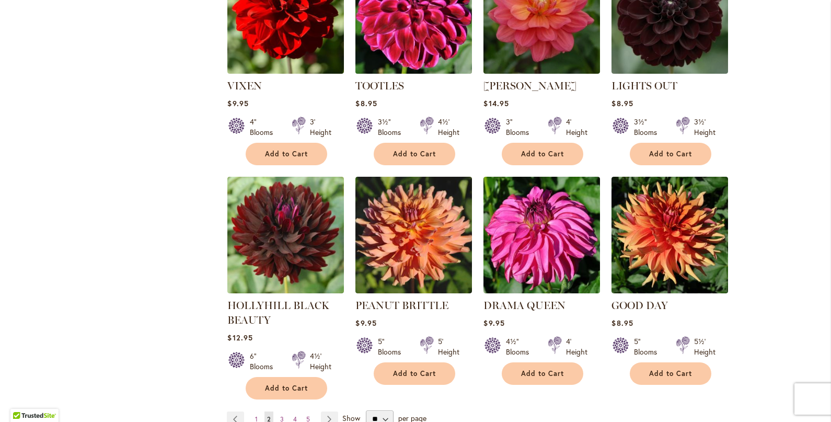
scroll to position [700, 0]
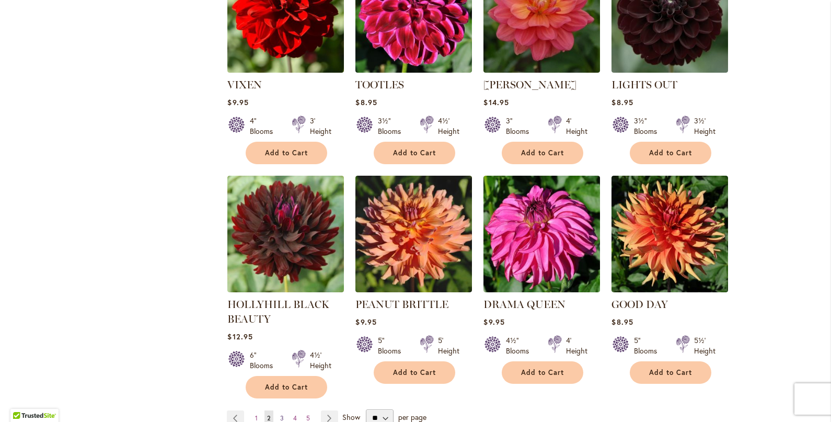
click at [282, 414] on span "3" at bounding box center [282, 418] width 4 height 8
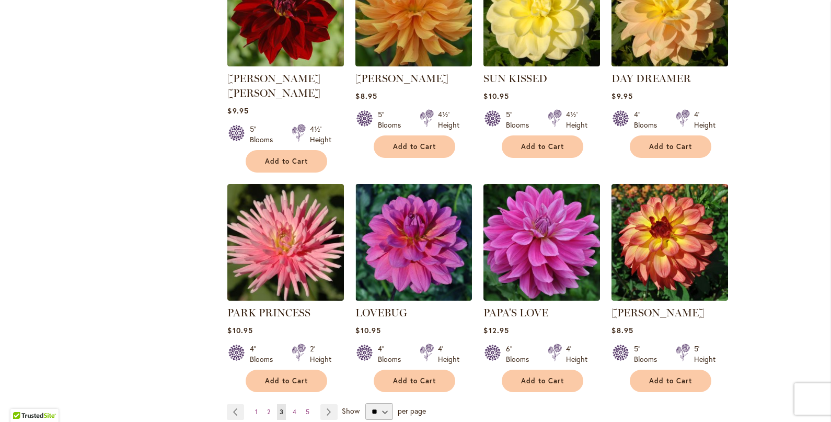
scroll to position [710, 0]
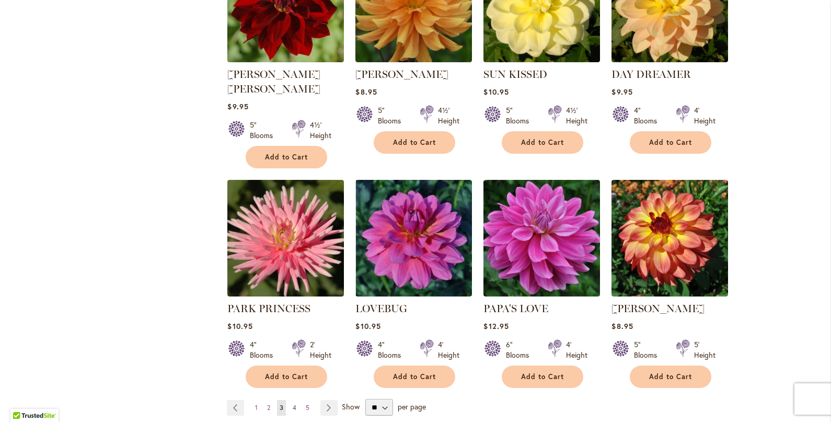
click at [297, 400] on link "Page 4" at bounding box center [294, 408] width 9 height 16
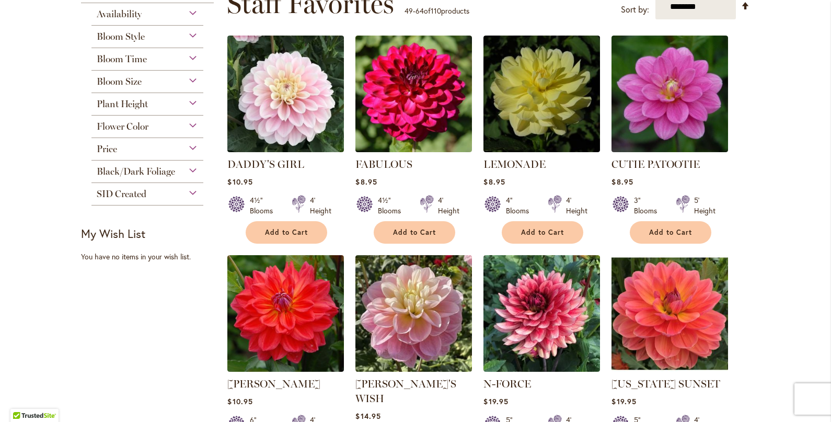
scroll to position [168, 0]
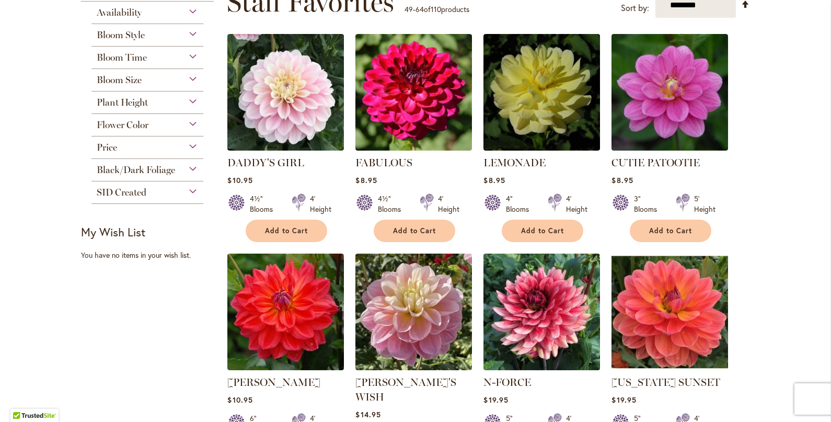
click at [571, 324] on img at bounding box center [542, 311] width 122 height 122
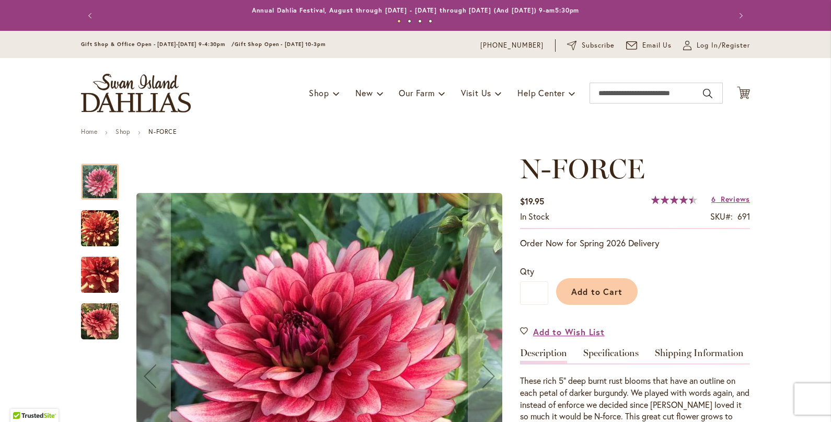
click at [87, 231] on img "N-FORCE" at bounding box center [100, 229] width 38 height 38
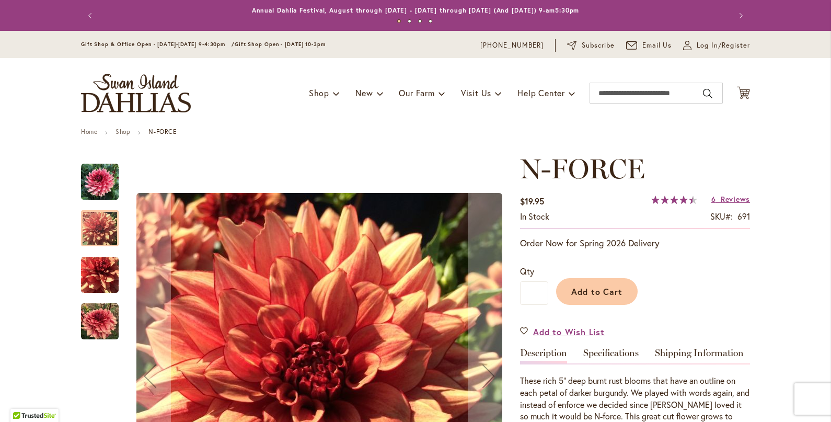
click at [91, 273] on img "N-FORCE" at bounding box center [100, 275] width 38 height 38
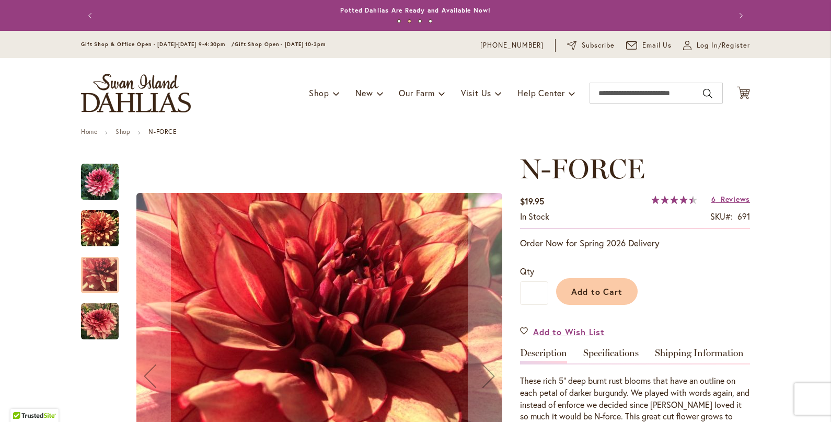
click at [97, 318] on img "N-FORCE" at bounding box center [100, 322] width 38 height 38
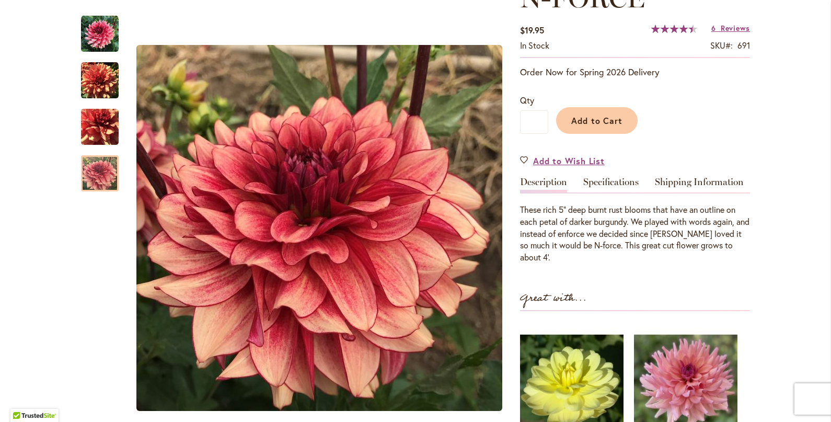
scroll to position [174, 0]
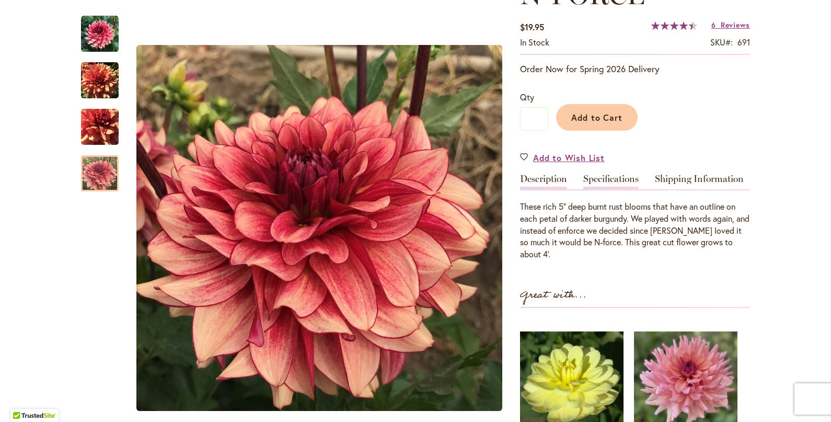
click at [612, 187] on link "Specifications" at bounding box center [610, 181] width 55 height 15
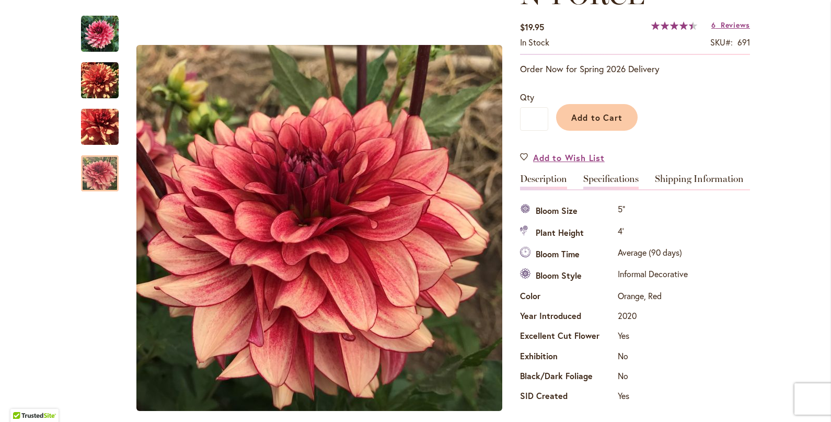
click at [538, 183] on link "Description" at bounding box center [543, 181] width 47 height 15
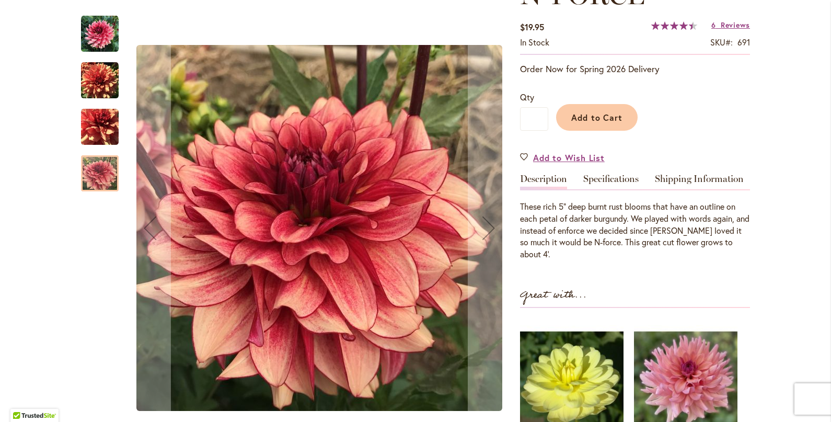
click at [88, 17] on img "N-FORCE" at bounding box center [100, 34] width 38 height 38
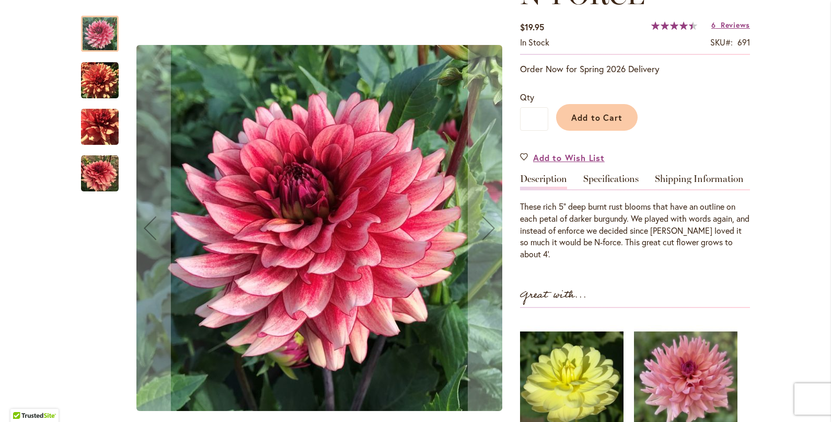
click at [94, 60] on div "N-FORCE" at bounding box center [105, 75] width 48 height 47
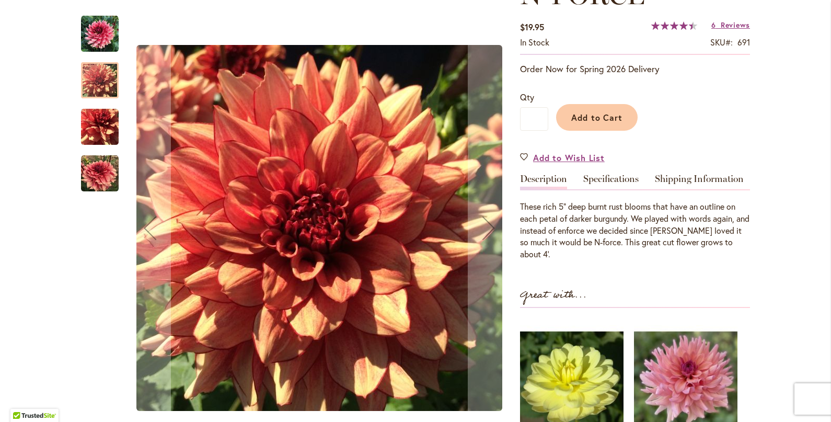
click at [98, 112] on img "N-FORCE" at bounding box center [100, 127] width 38 height 38
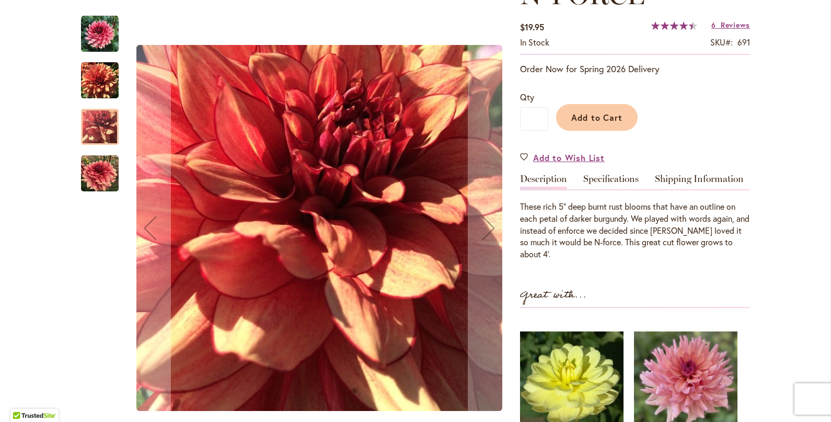
click at [97, 147] on div "N-FORCE" at bounding box center [100, 168] width 38 height 47
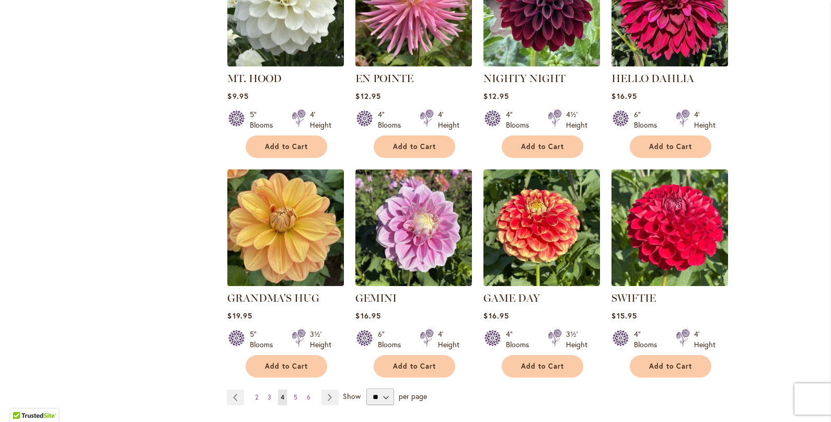
scroll to position [708, 0]
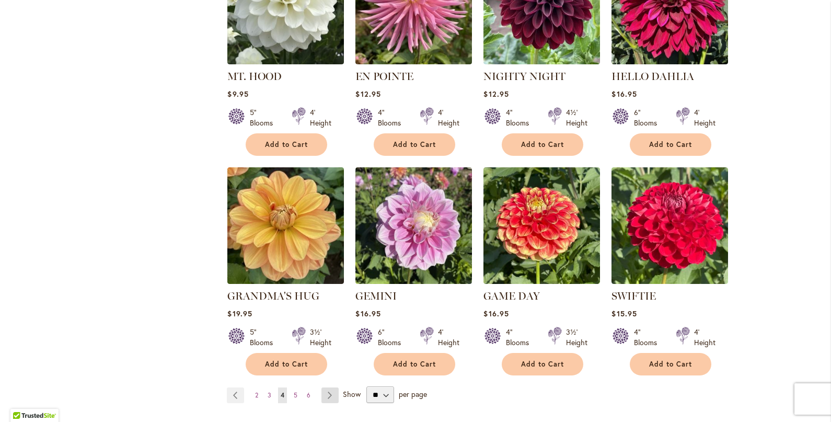
click at [329, 387] on link "Page Next" at bounding box center [329, 395] width 17 height 16
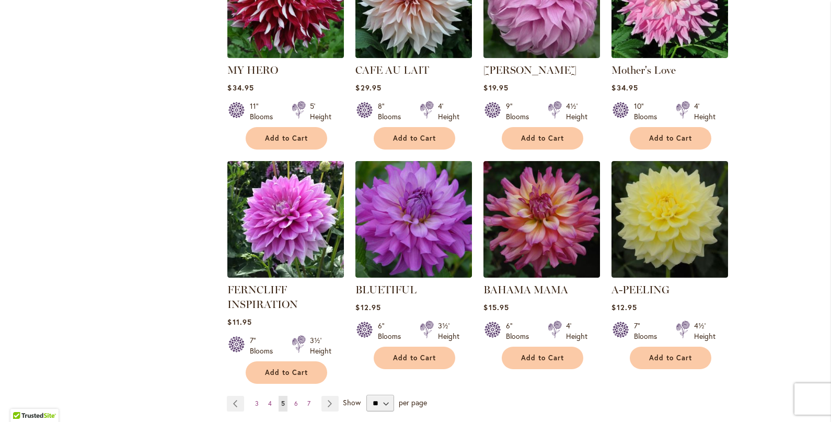
scroll to position [716, 0]
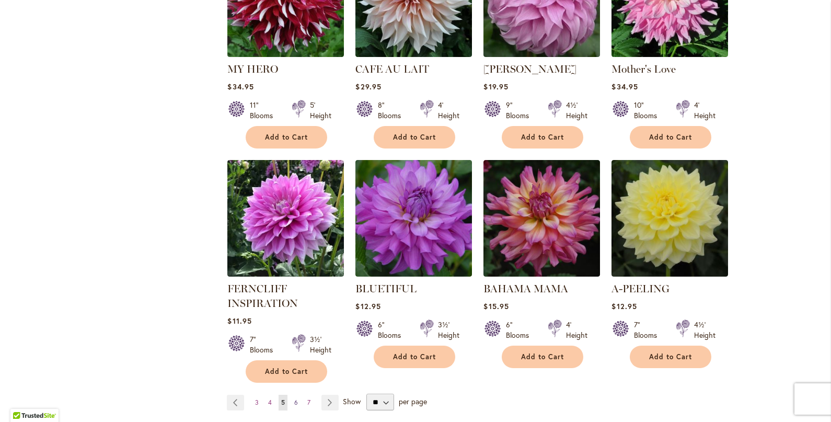
click at [292, 395] on link "Page 6" at bounding box center [296, 403] width 9 height 16
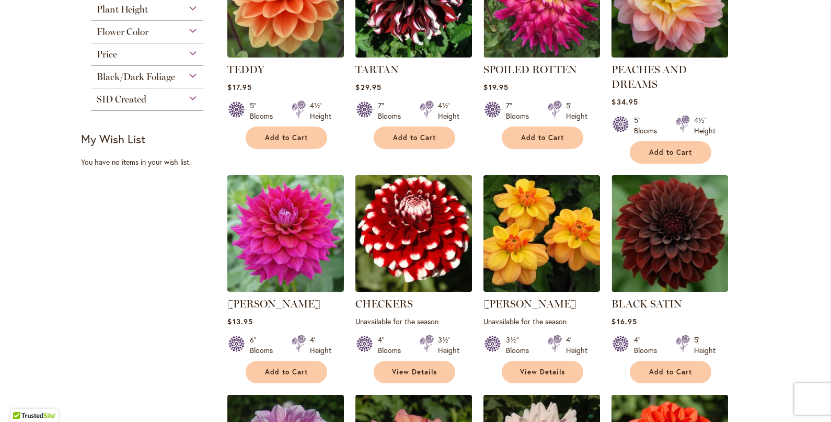
scroll to position [262, 0]
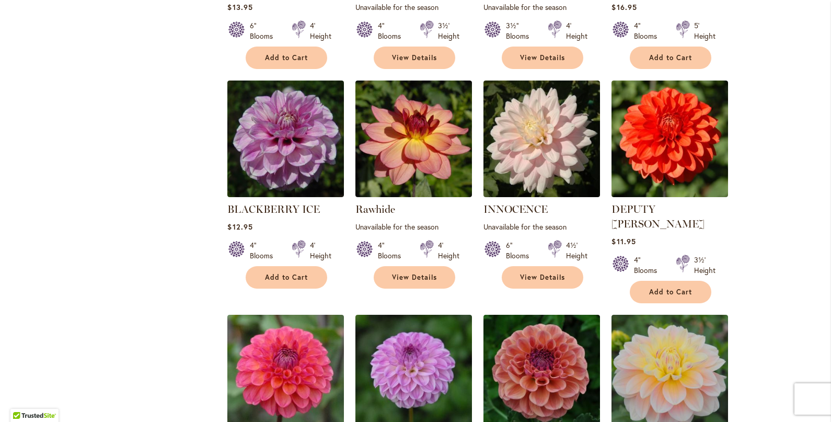
click at [357, 341] on img at bounding box center [413, 373] width 117 height 117
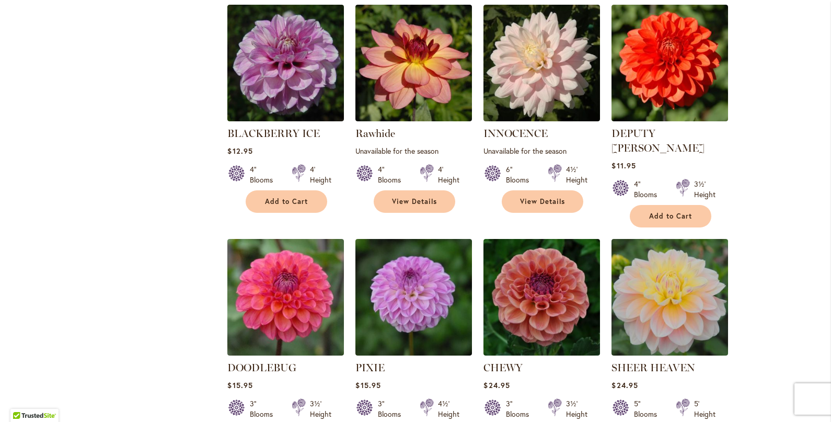
scroll to position [653, 0]
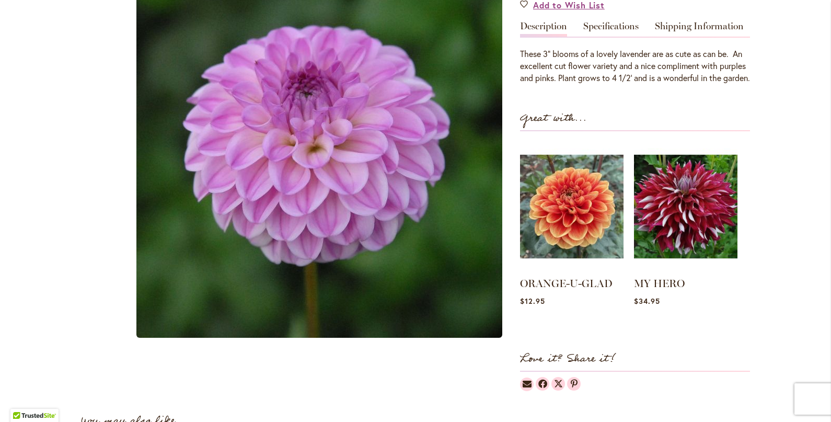
scroll to position [332, 0]
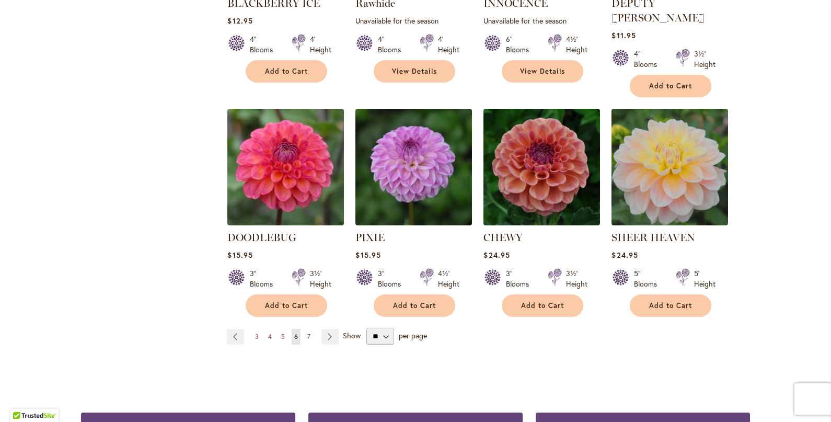
scroll to position [785, 0]
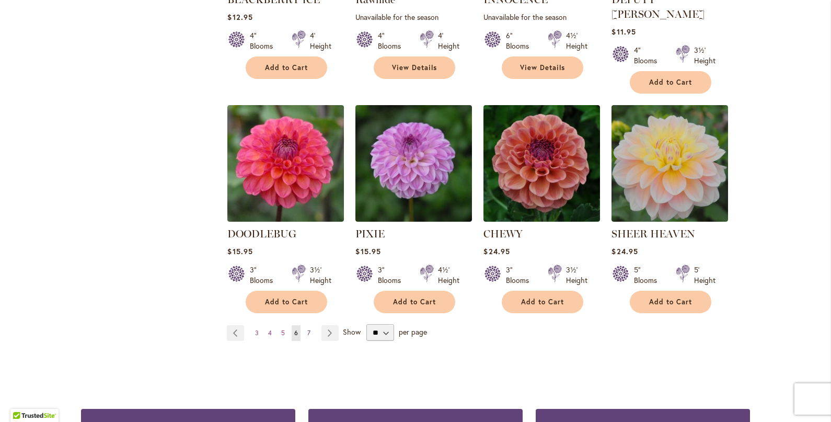
click at [308, 329] on span "7" at bounding box center [308, 333] width 3 height 8
